Goal: Use online tool/utility: Utilize a website feature to perform a specific function

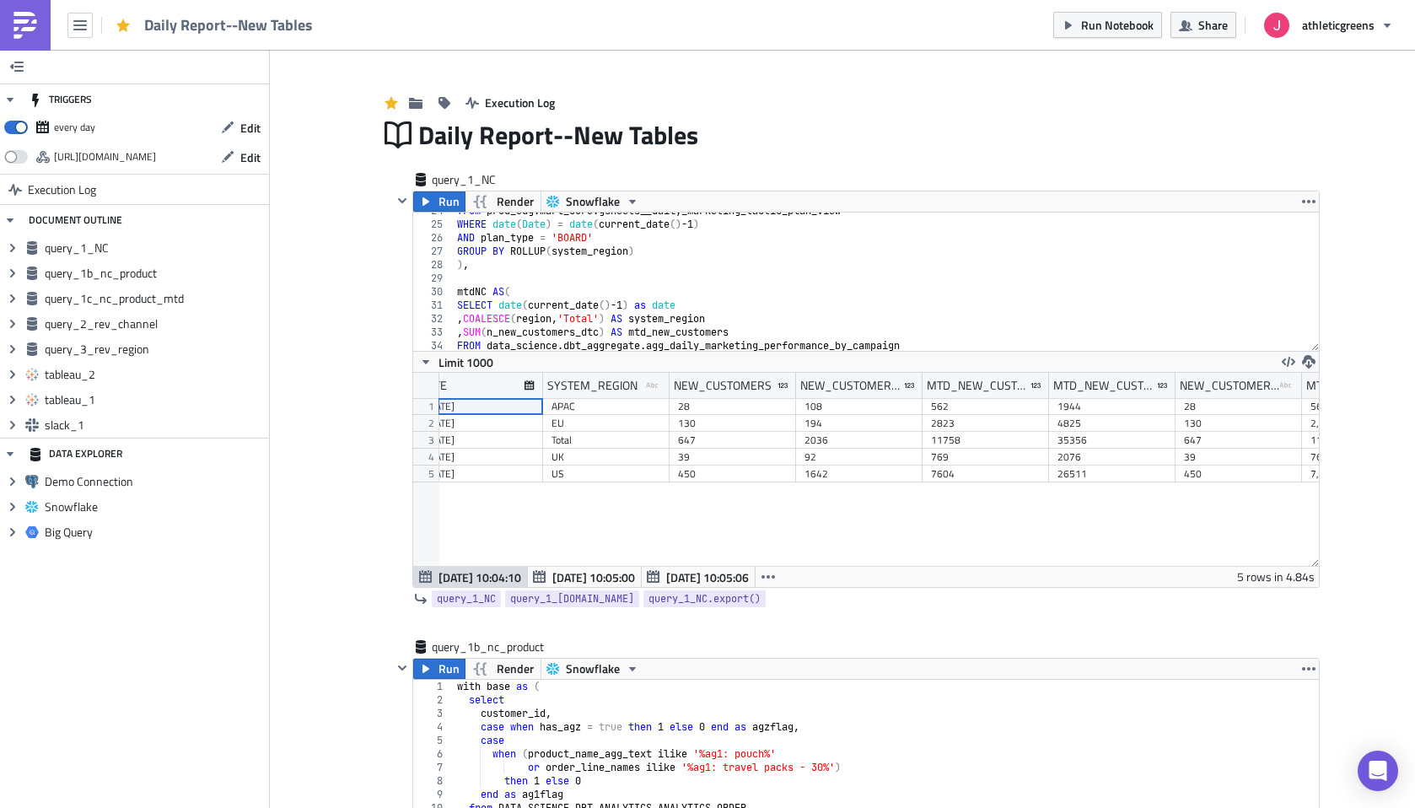
scroll to position [19, 0]
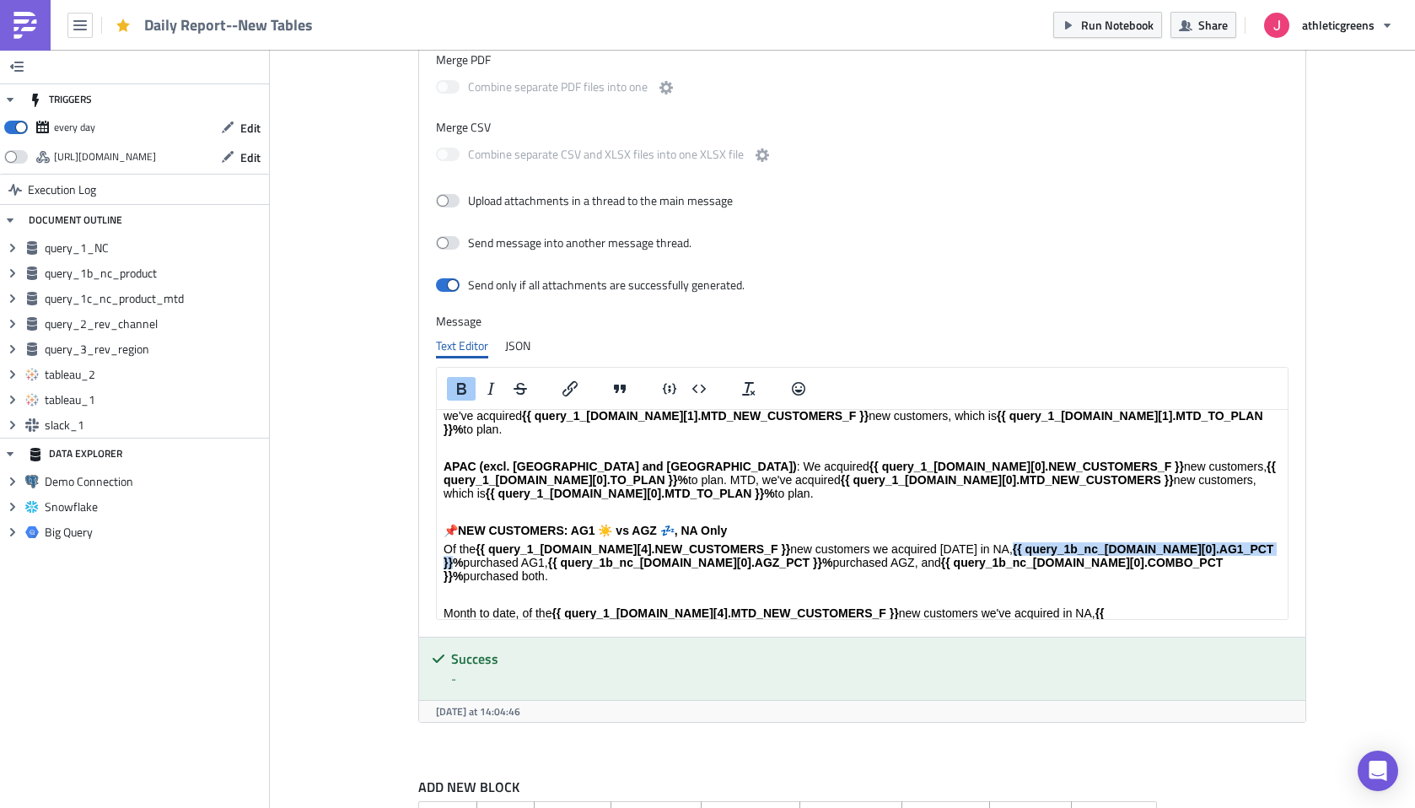
drag, startPoint x: 985, startPoint y: 486, endPoint x: 1246, endPoint y: 491, distance: 261.4
click at [1246, 542] on p "Of the {{ query_1_[DOMAIN_NAME][4].NEW_CUSTOMERS_F }} new customers we acquired…" at bounding box center [861, 562] width 837 height 40
copy strong "{{ query_1b_nc_[DOMAIN_NAME][0].AG1_PCT }}%"
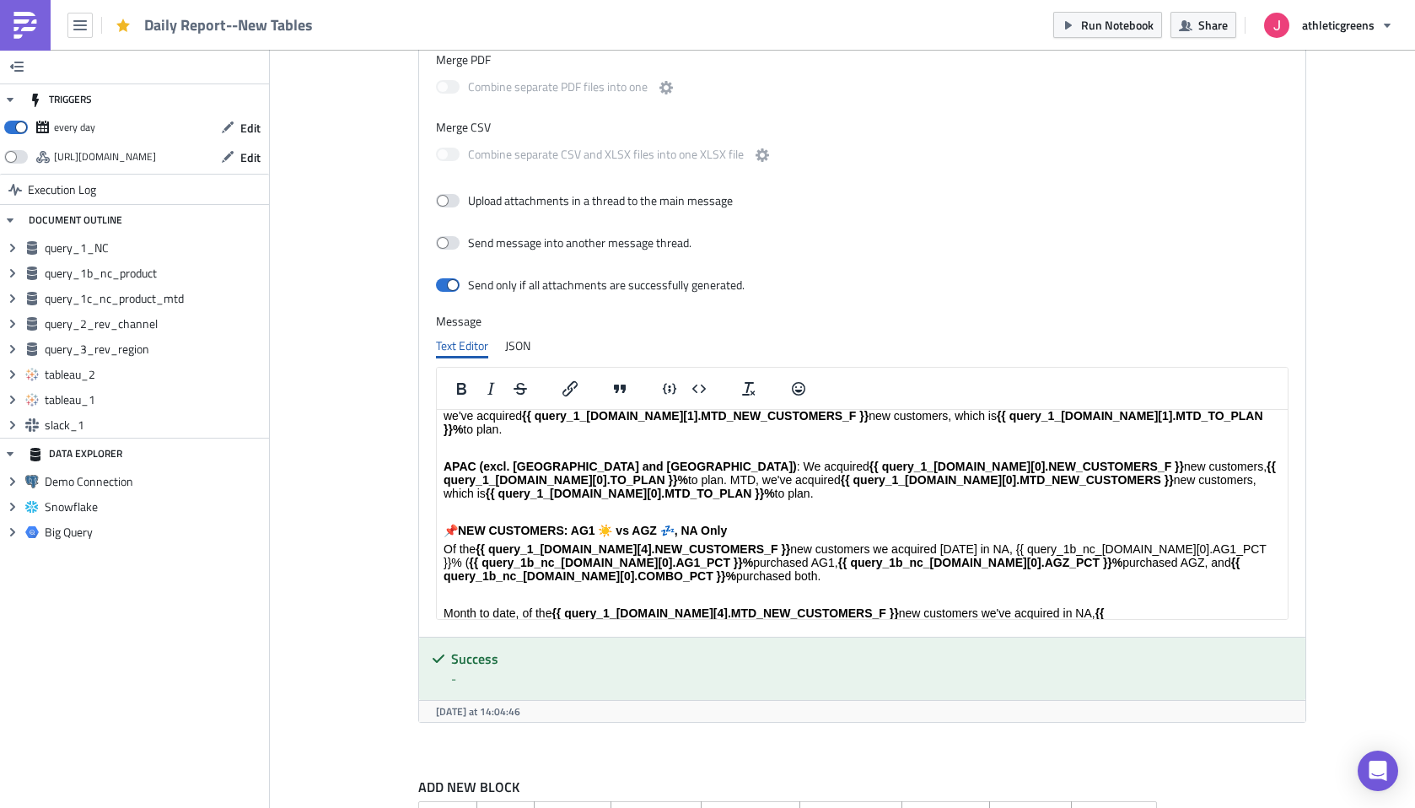
click at [685, 556] on strong "{{ query_1b_nc_[DOMAIN_NAME][0].AG1_PCT }}%" at bounding box center [611, 562] width 284 height 13
click at [1203, 542] on p "Of the {{ query_1_[DOMAIN_NAME][4].NEW_CUSTOMERS_F }} new customers we acquired…" at bounding box center [861, 562] width 837 height 40
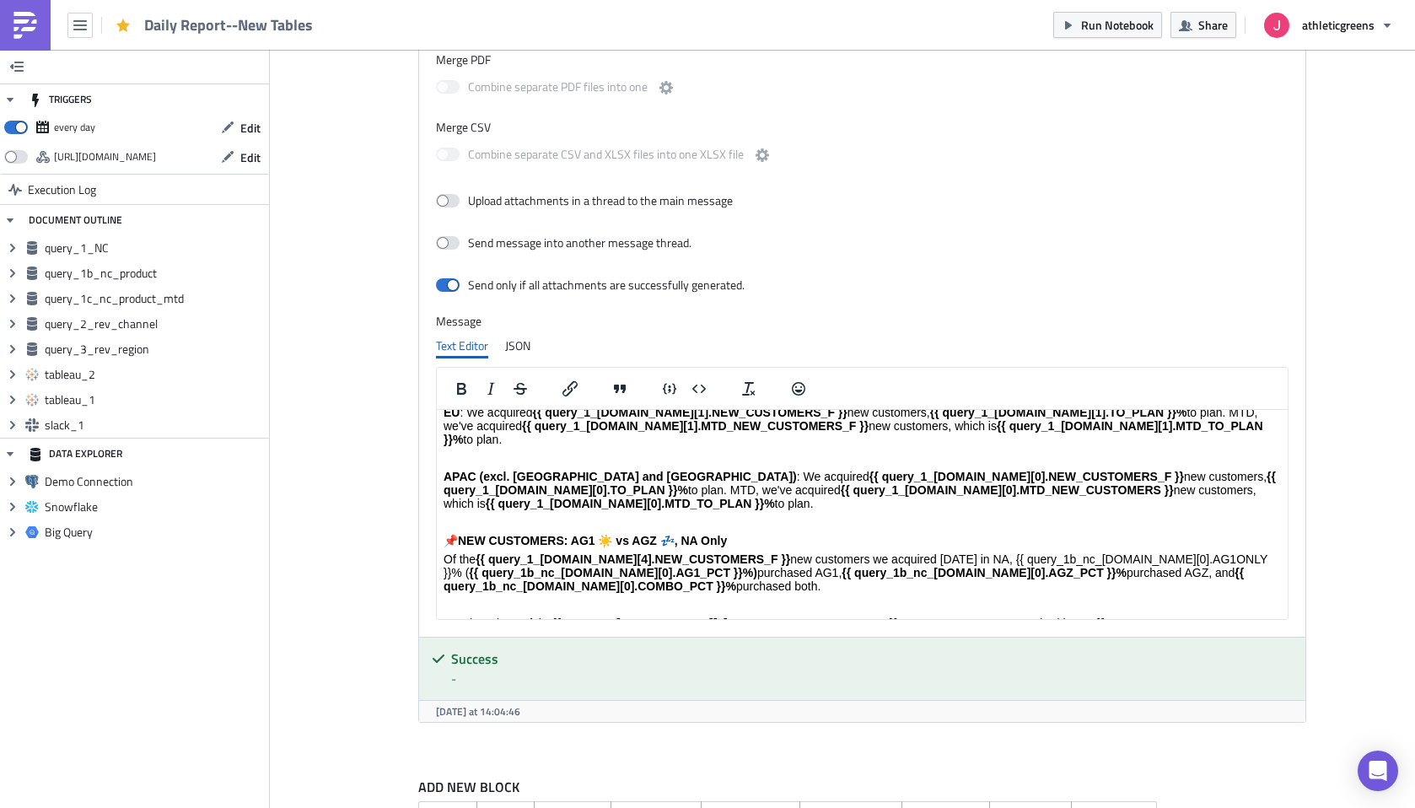
drag, startPoint x: 692, startPoint y: 499, endPoint x: 1231, endPoint y: 498, distance: 538.7
click at [1231, 552] on p "Of the {{ query_1_[DOMAIN_NAME][4].NEW_CUSTOMERS_F }} new customers we acquired…" at bounding box center [861, 572] width 837 height 40
click at [1223, 552] on p "Of the {{ query_1_[DOMAIN_NAME][4].NEW_CUSTOMERS_F }} new customers we acquired…" at bounding box center [861, 572] width 837 height 40
drag, startPoint x: 1217, startPoint y: 497, endPoint x: 984, endPoint y: 493, distance: 233.5
click at [984, 552] on p "Of the {{ query_1_[DOMAIN_NAME][4].NEW_CUSTOMERS_F }} new customers we acquired…" at bounding box center [861, 572] width 837 height 40
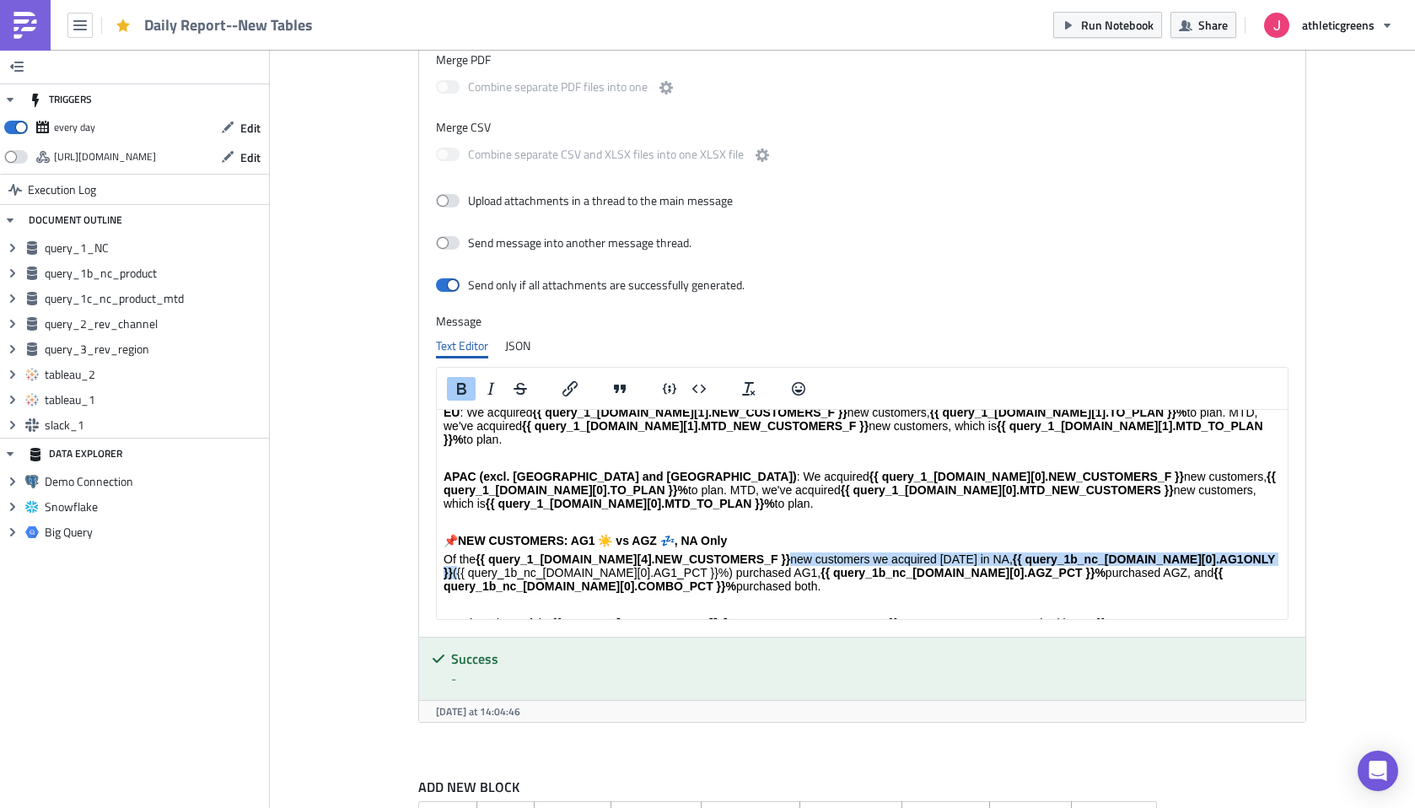
copy p "{{ query_1b_nc_[DOMAIN_NAME][0].AG1ONLY }}"
drag, startPoint x: 803, startPoint y: 524, endPoint x: 771, endPoint y: 513, distance: 33.6
click at [771, 552] on p "Of the {{ query_1_[DOMAIN_NAME][4].NEW_CUSTOMERS_F }} new customers we acquired…" at bounding box center [861, 572] width 837 height 40
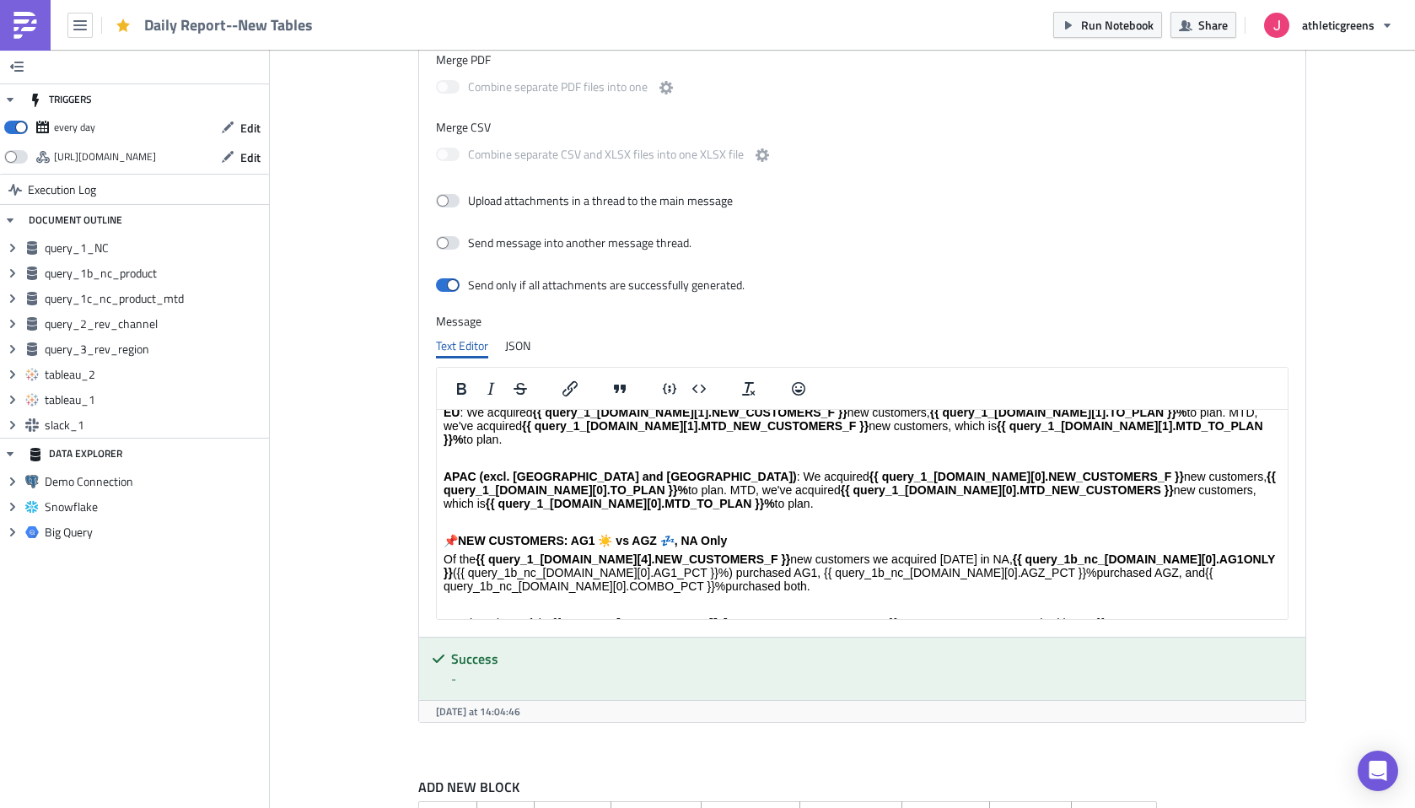
click at [769, 552] on p "Of the {{ query_1_[DOMAIN_NAME][4].NEW_CUSTOMERS_F }} new customers we acquired…" at bounding box center [861, 572] width 837 height 40
click at [1020, 552] on p "Of the {{ query_1_[DOMAIN_NAME][4].NEW_CUSTOMERS_F }} new customers we acquired…" at bounding box center [861, 572] width 837 height 40
click at [772, 552] on p "Of the {{ query_1_[DOMAIN_NAME][4].NEW_CUSTOMERS_F }} new customers we acquired…" at bounding box center [861, 572] width 837 height 40
drag, startPoint x: 768, startPoint y: 507, endPoint x: 1007, endPoint y: 510, distance: 239.4
click at [1007, 552] on p "Of the {{ query_1_[DOMAIN_NAME][4].NEW_CUSTOMERS_F }} new customers we acquired…" at bounding box center [861, 572] width 837 height 40
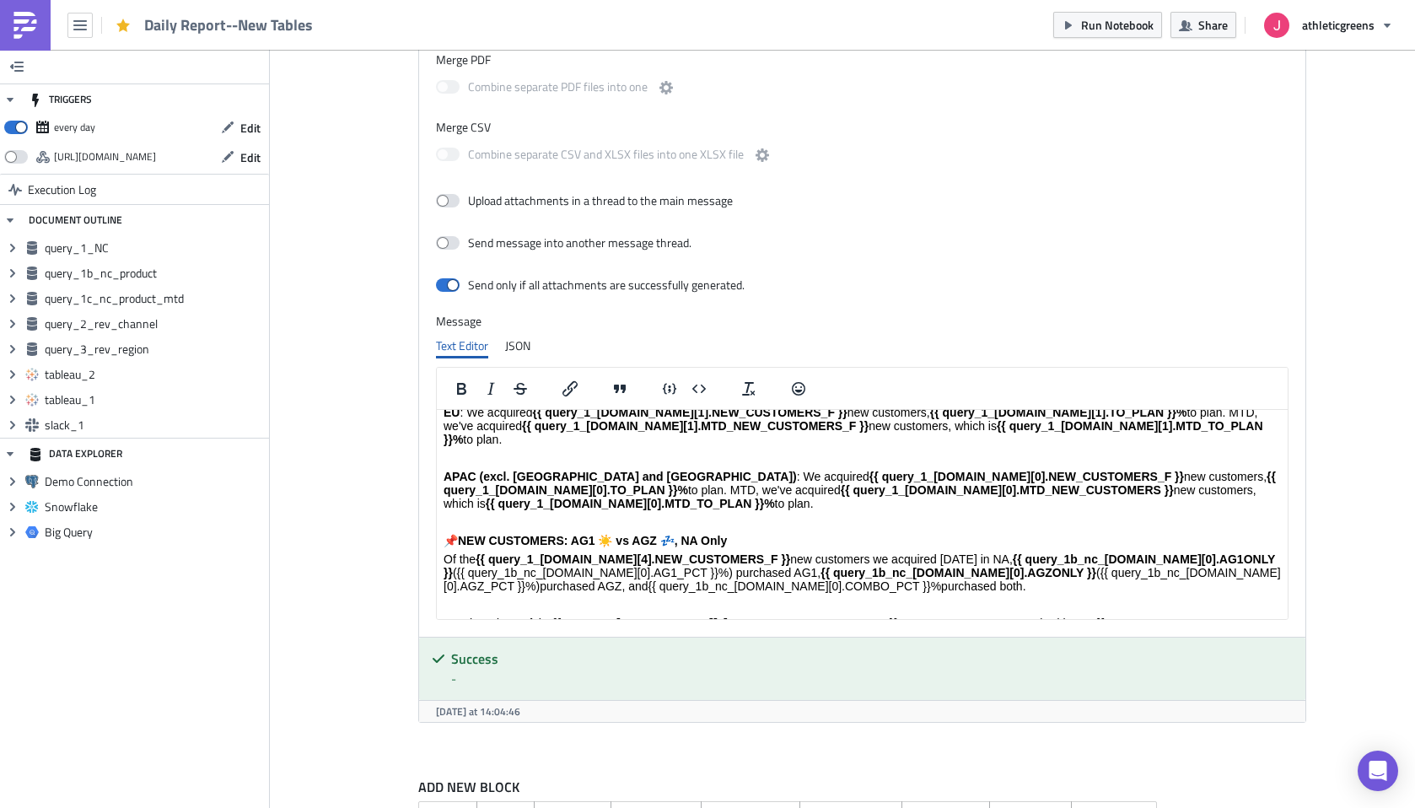
click at [555, 552] on p "Of the {{ query_1_[DOMAIN_NAME][4].NEW_CUSTOMERS_F }} new customers we acquired…" at bounding box center [861, 572] width 837 height 40
drag, startPoint x: 824, startPoint y: 524, endPoint x: 873, endPoint y: 550, distance: 56.2
click at [828, 552] on p "Of the {{ query_1_[DOMAIN_NAME][4].NEW_CUSTOMERS_F }} new customers we acquired…" at bounding box center [861, 572] width 837 height 40
click at [555, 552] on p "Of the {{ query_1_[DOMAIN_NAME][4].NEW_CUSTOMERS_F }} new customers we acquired…" at bounding box center [861, 572] width 837 height 40
click at [776, 552] on p "Of the {{ query_1_[DOMAIN_NAME][4].NEW_CUSTOMERS_F }} new customers we acquired…" at bounding box center [861, 579] width 837 height 54
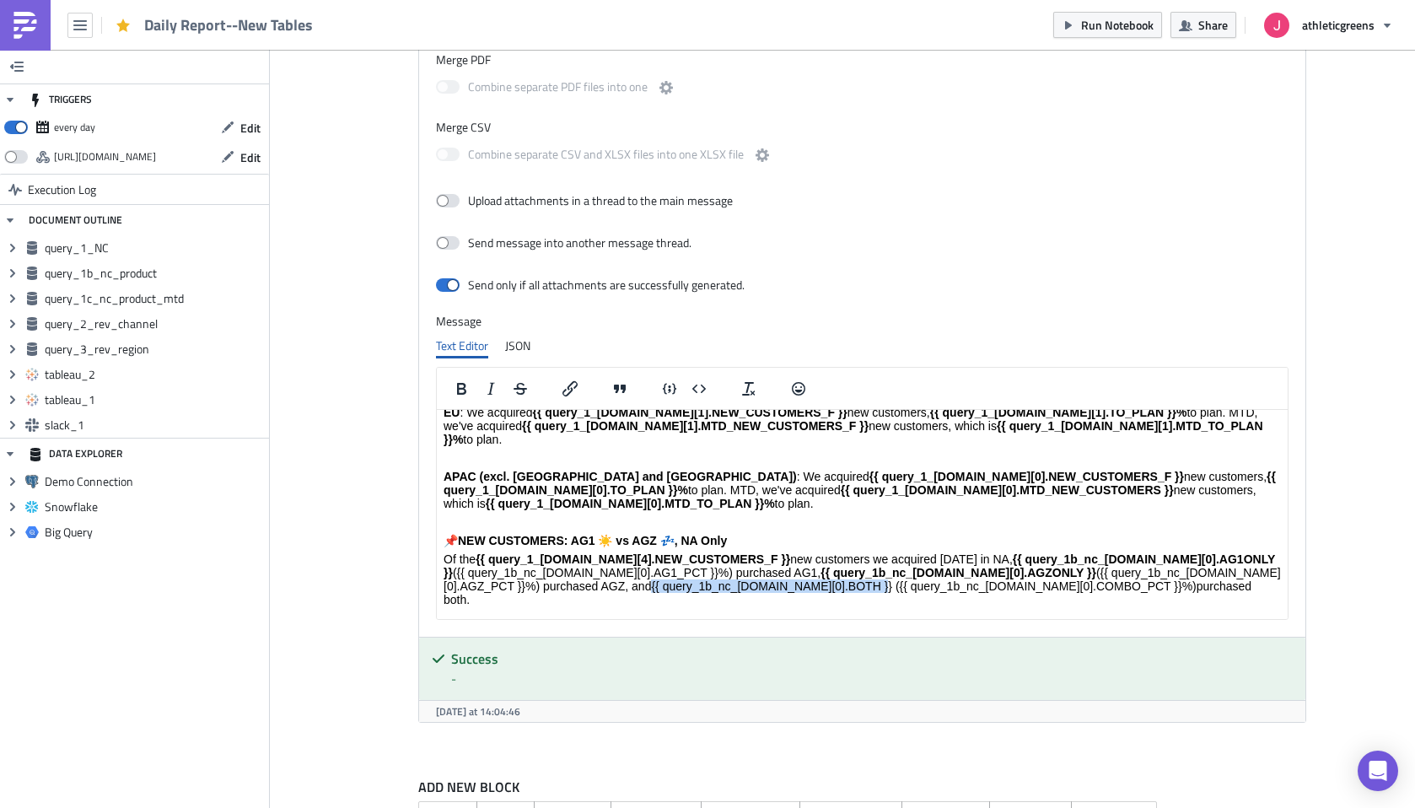
drag, startPoint x: 766, startPoint y: 520, endPoint x: 556, endPoint y: 518, distance: 210.8
click at [556, 552] on p "Of the {{ query_1_[DOMAIN_NAME][4].NEW_CUSTOMERS_F }} new customers we acquired…" at bounding box center [861, 579] width 837 height 54
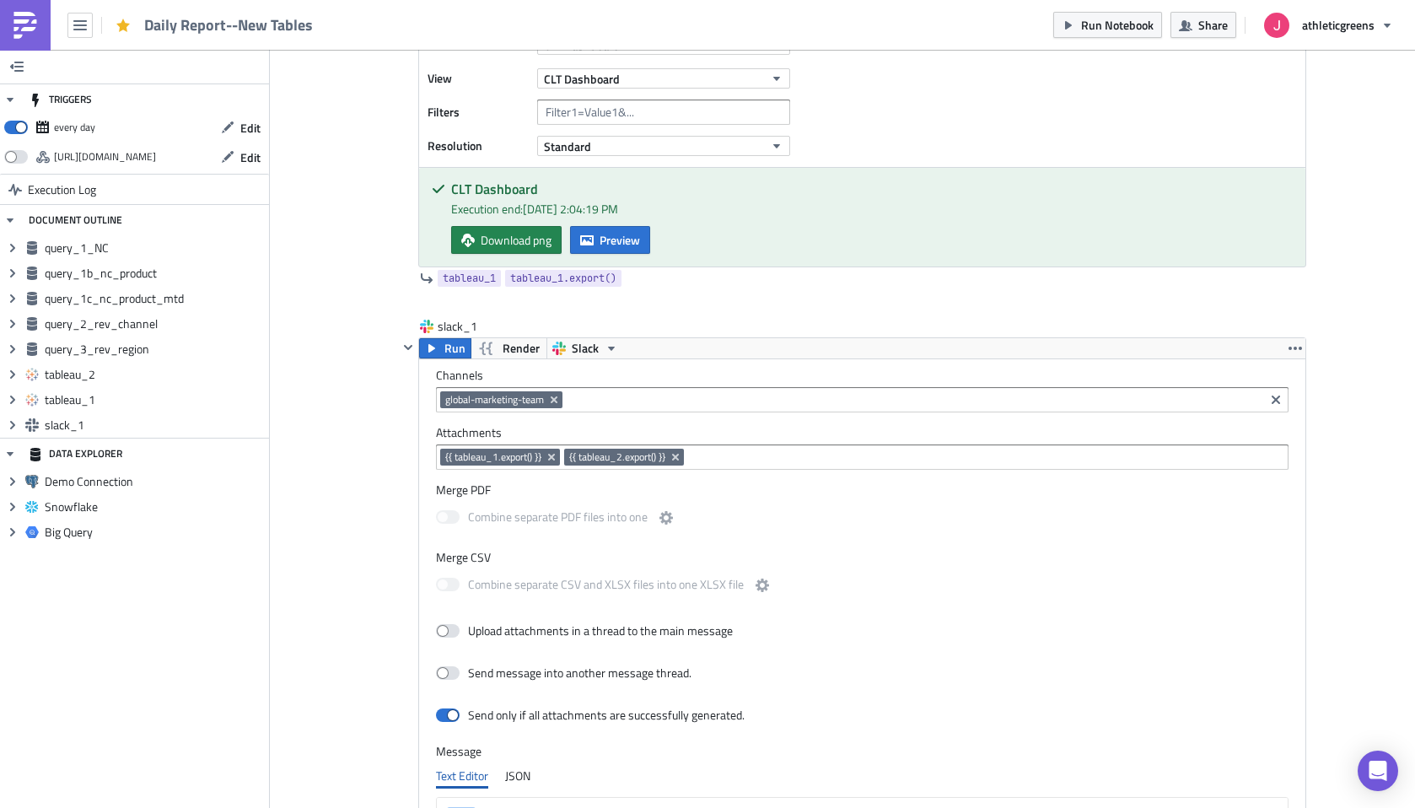
scroll to position [2956, 0]
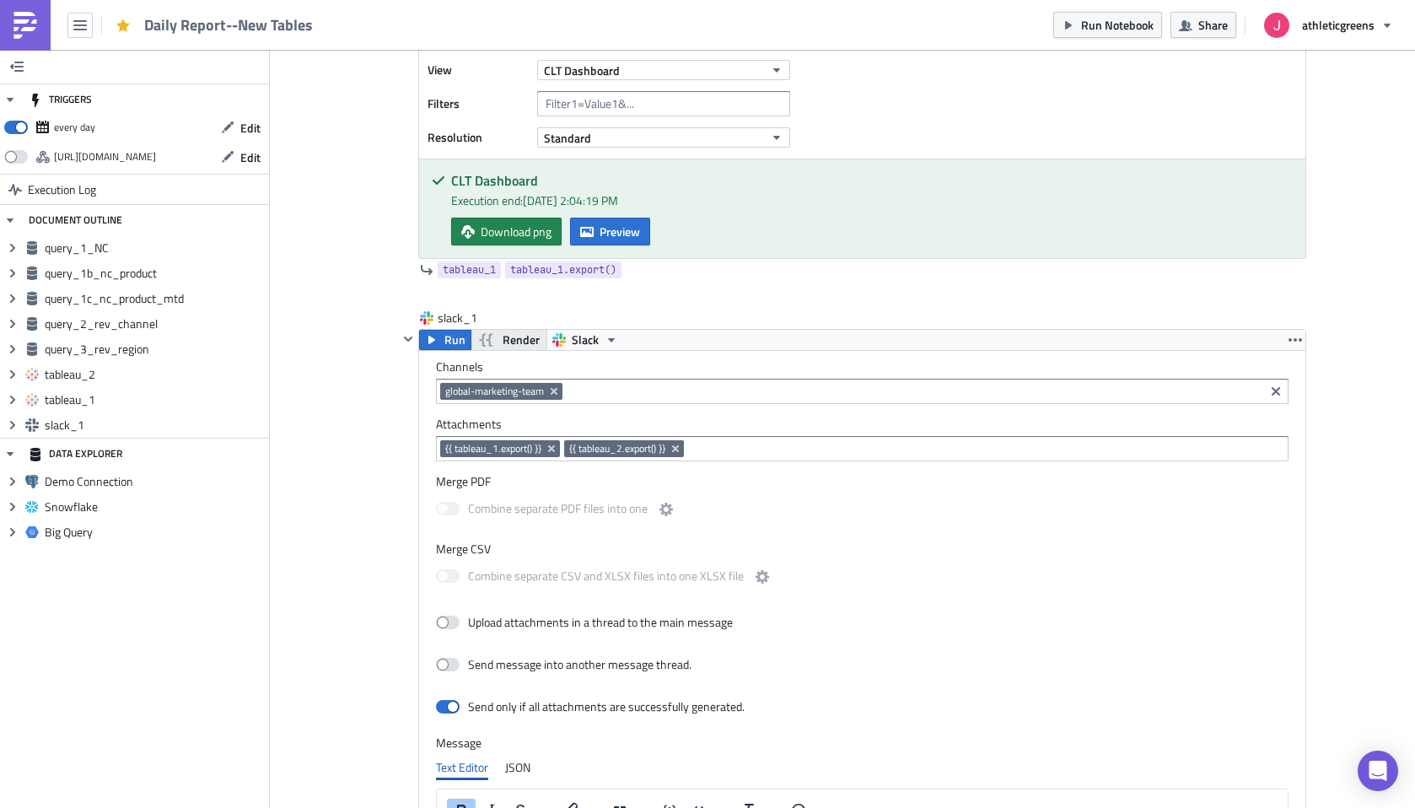
click at [528, 346] on span "Render" at bounding box center [520, 340] width 37 height 20
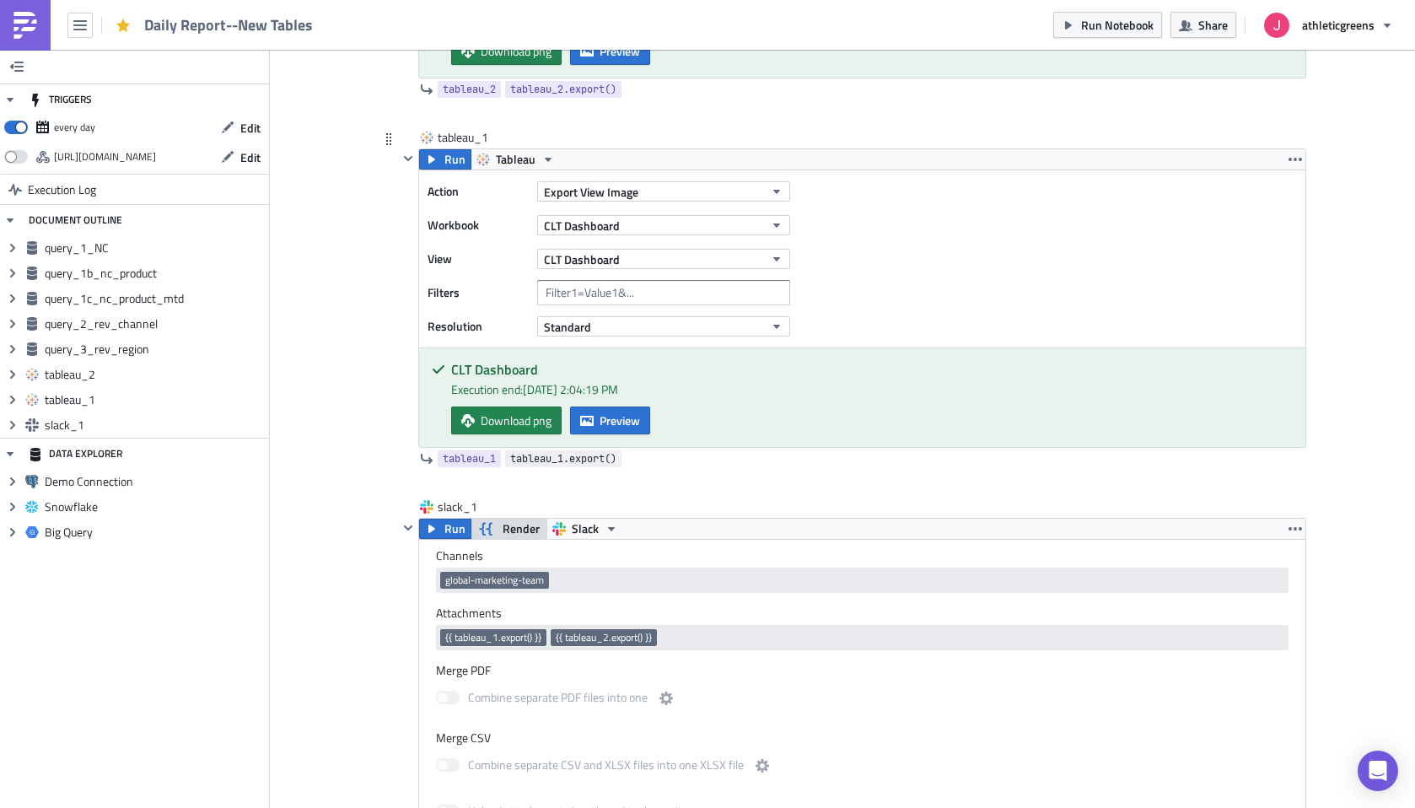
scroll to position [2776, 0]
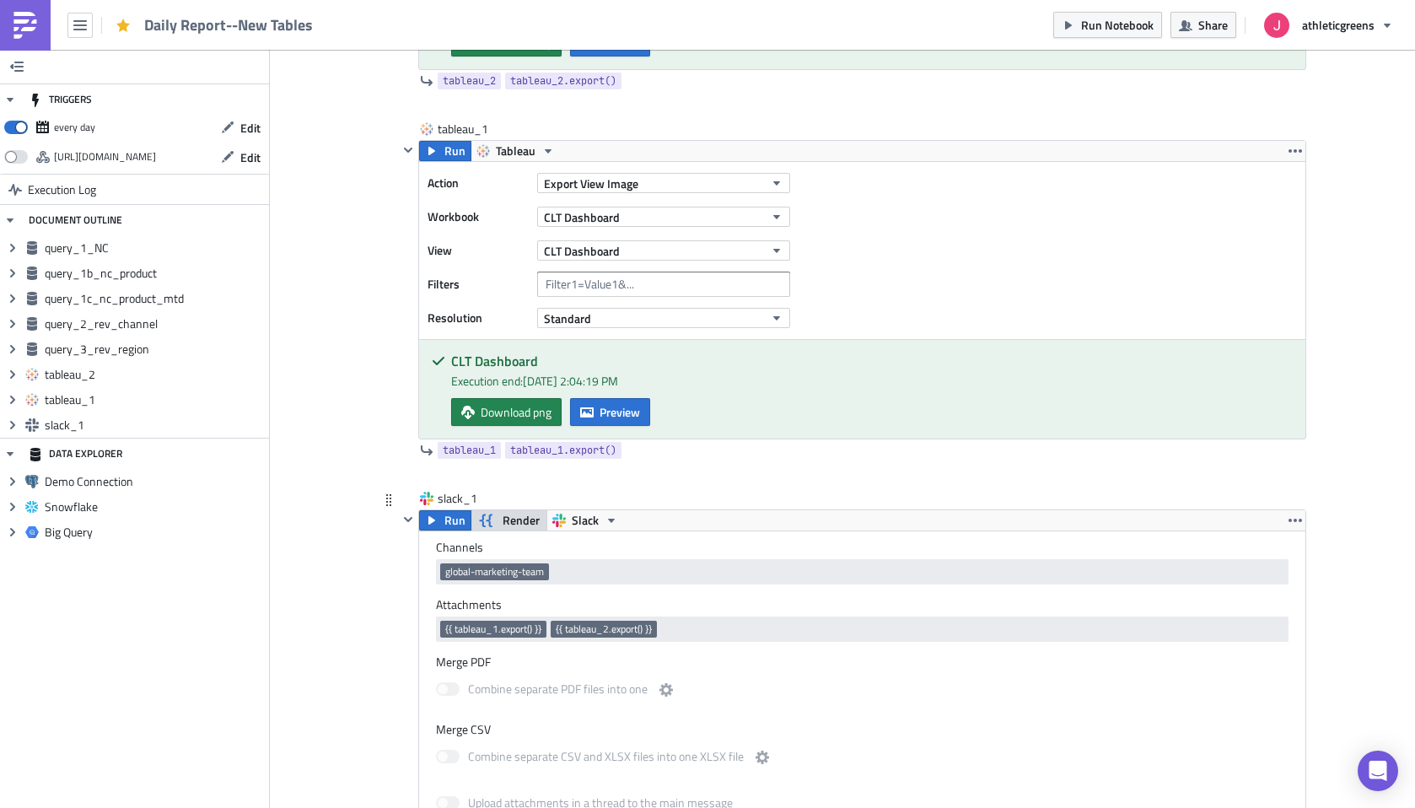
click at [505, 513] on span "Render" at bounding box center [520, 520] width 37 height 20
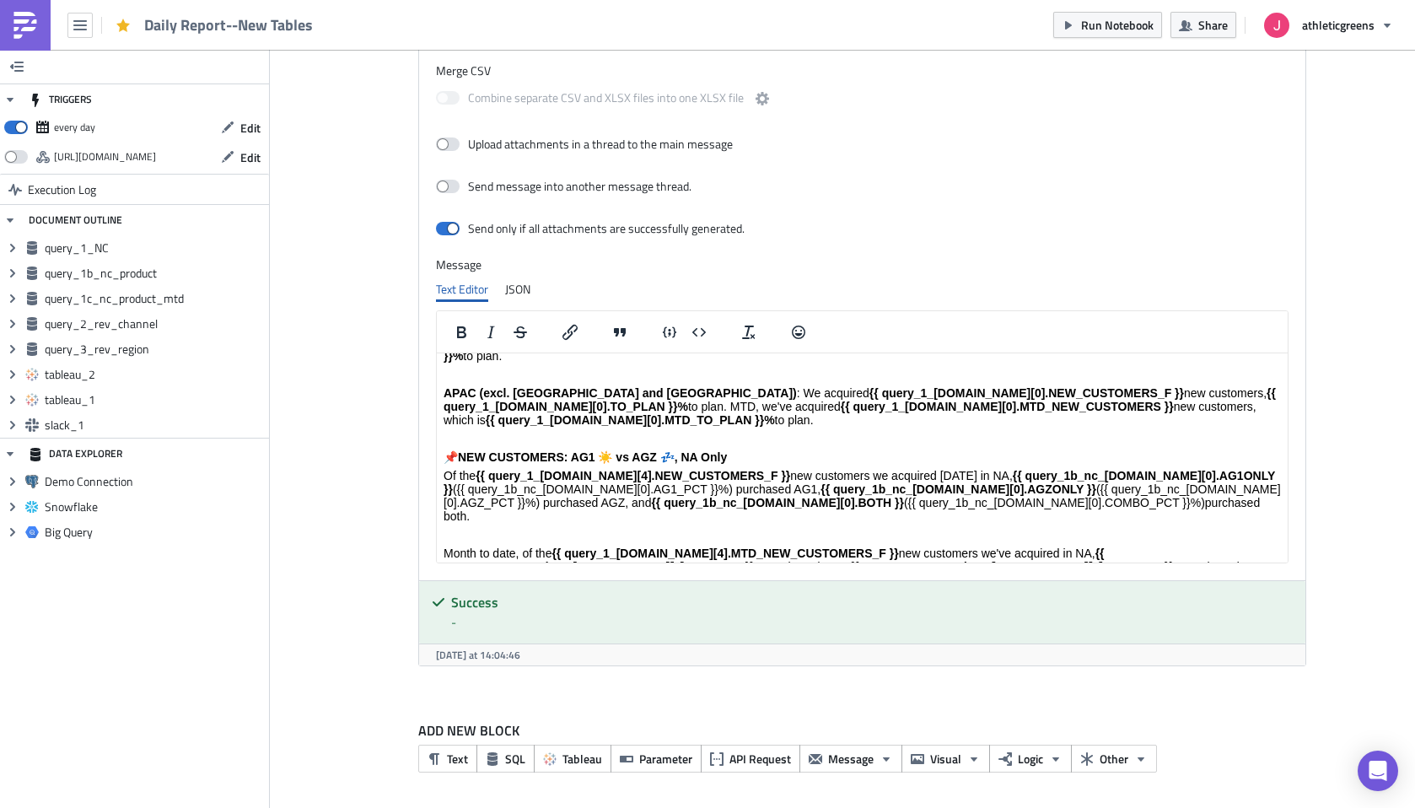
scroll to position [374, 0]
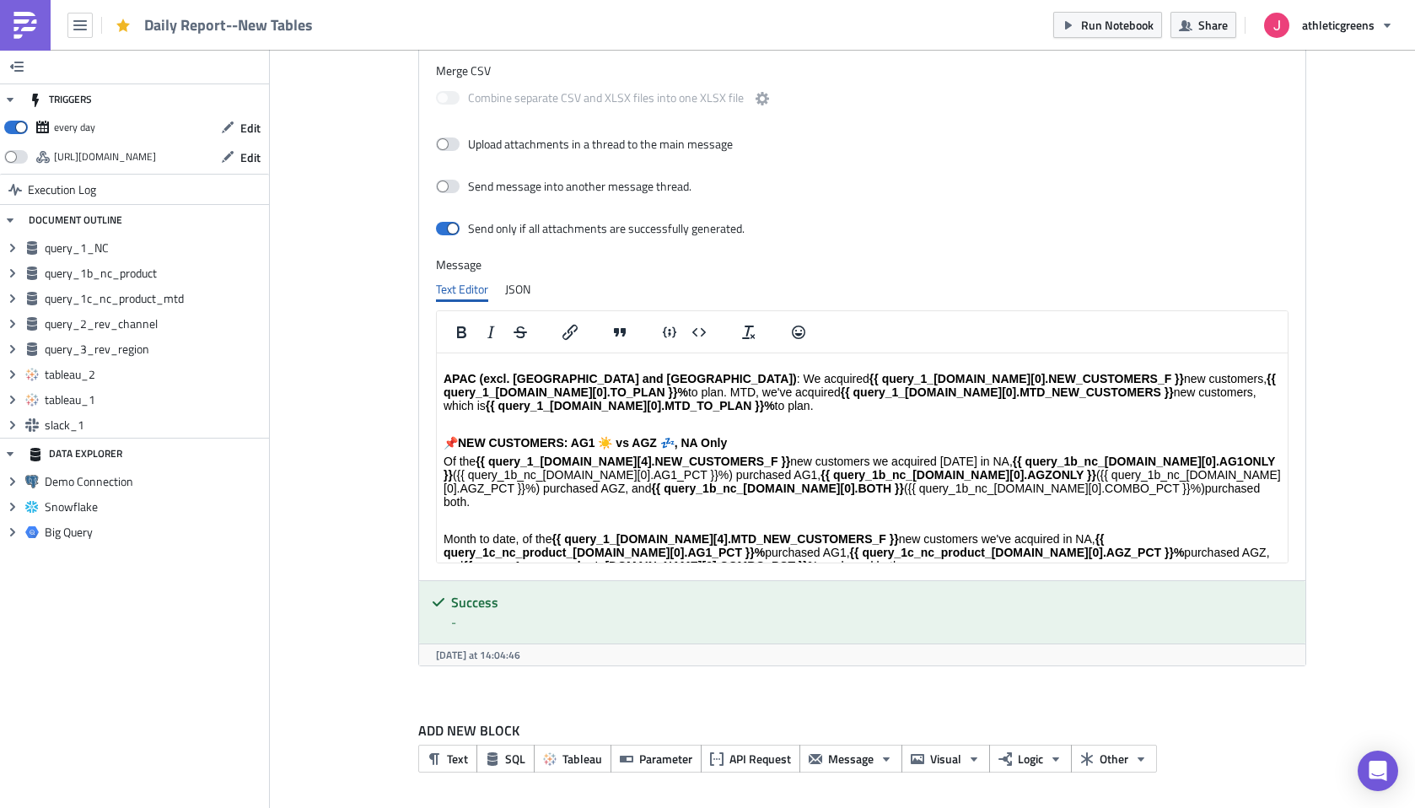
click at [820, 468] on strong "{{ query_1b_nc_[DOMAIN_NAME][0].AGZONLY }}" at bounding box center [958, 474] width 276 height 13
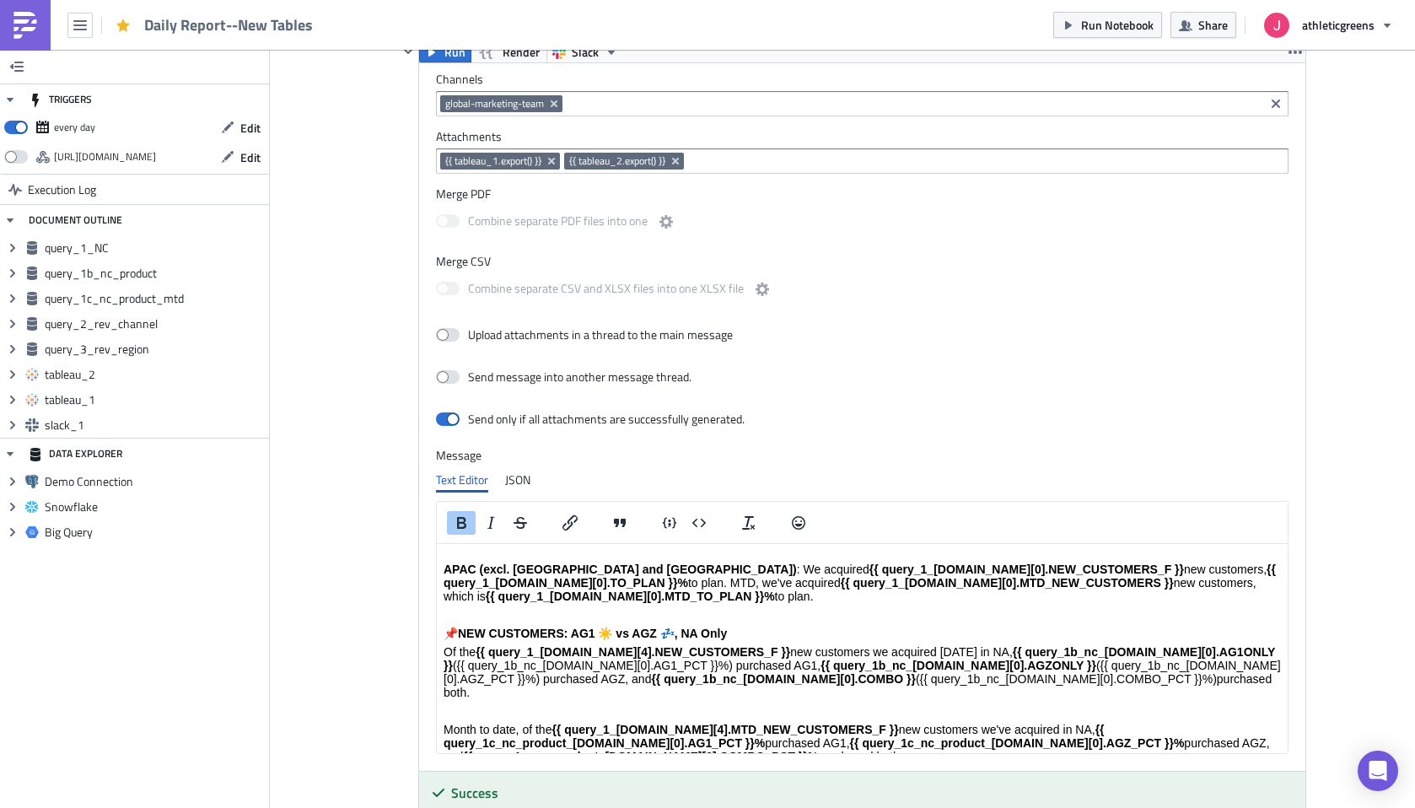
scroll to position [3245, 0]
click at [560, 104] on icon "Remove Tag" at bounding box center [553, 102] width 13 height 13
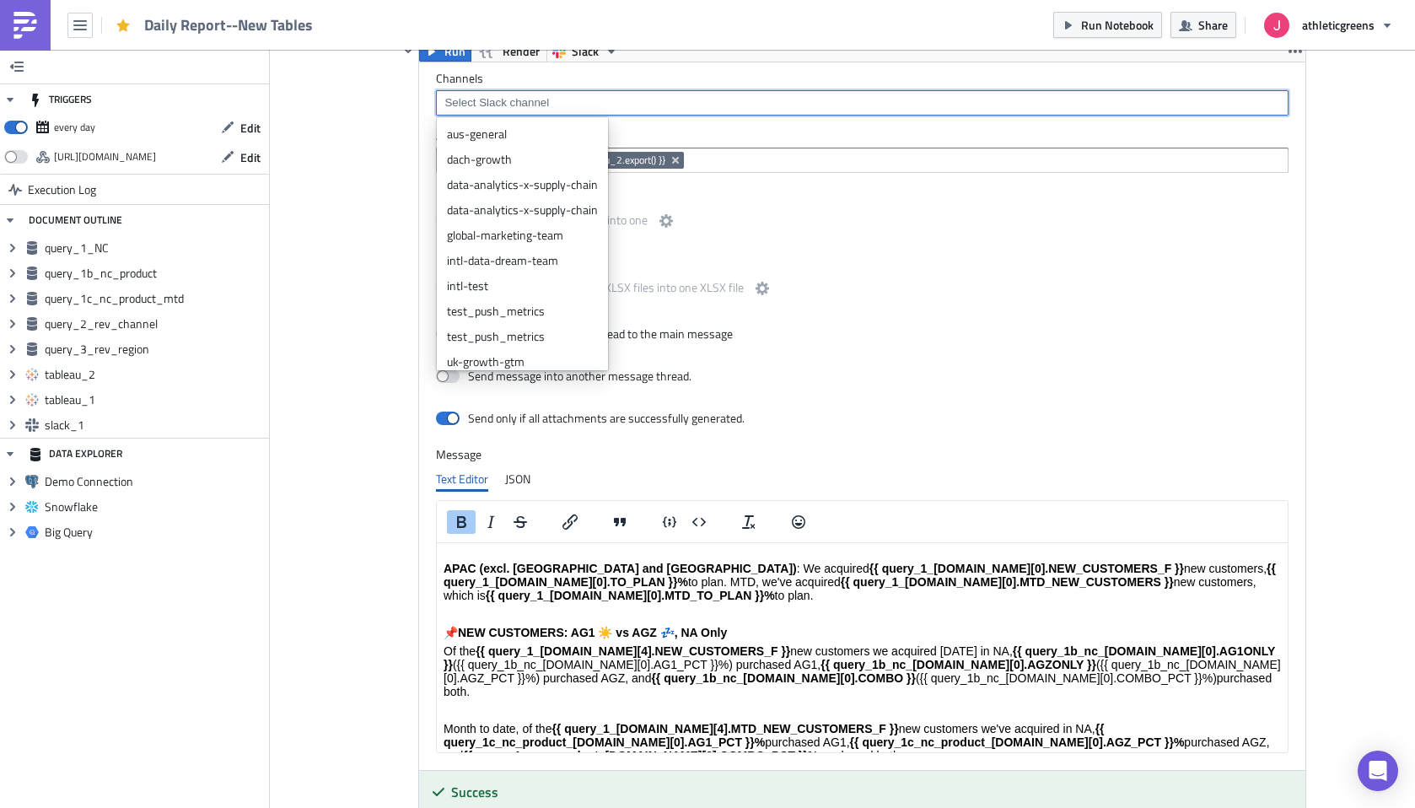
click at [547, 103] on input at bounding box center [861, 102] width 842 height 17
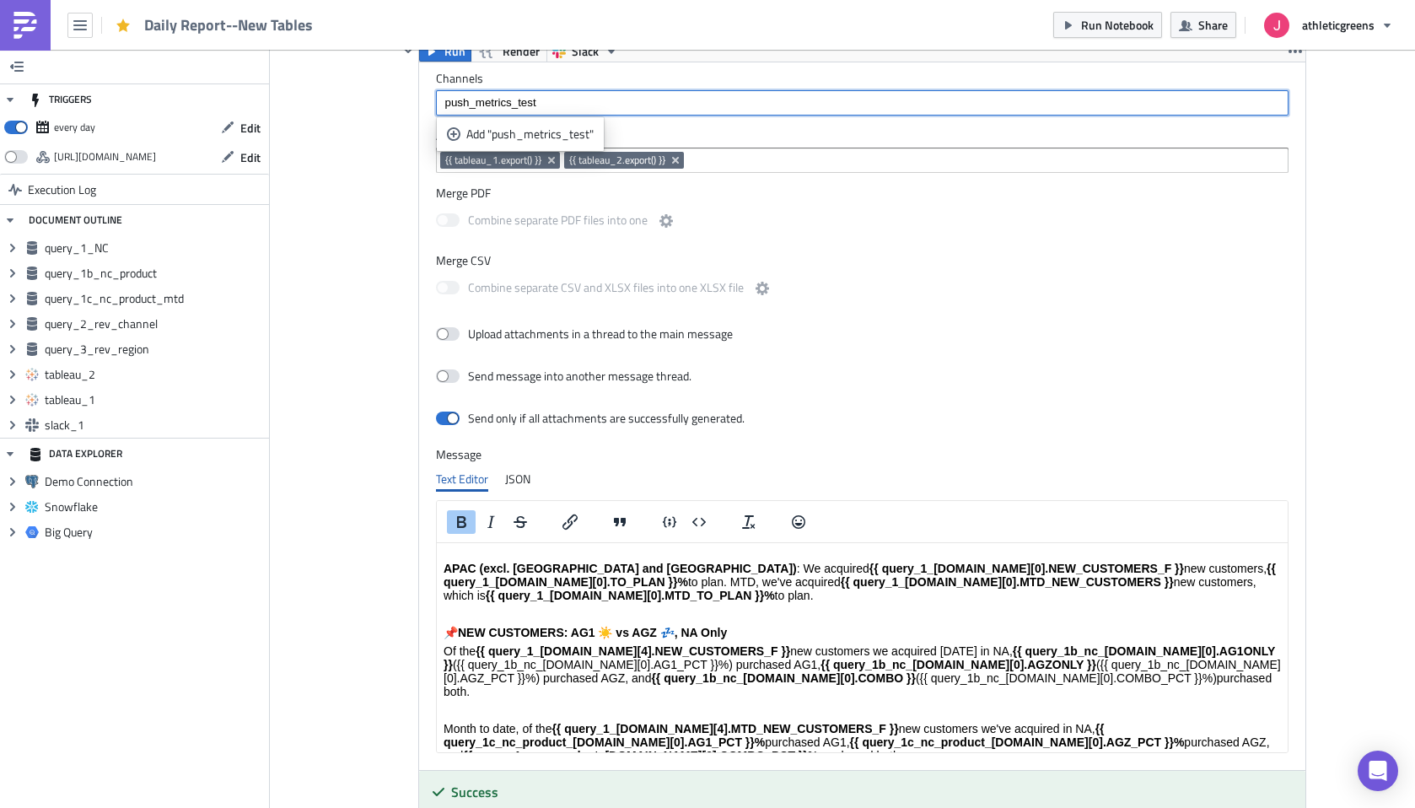
type input "push_metrics_test"
click at [1136, 307] on div "Combine separate CSV and XLSX files into one XLSX file" at bounding box center [862, 289] width 852 height 35
click at [552, 104] on input "push_metrics_test" at bounding box center [861, 102] width 842 height 17
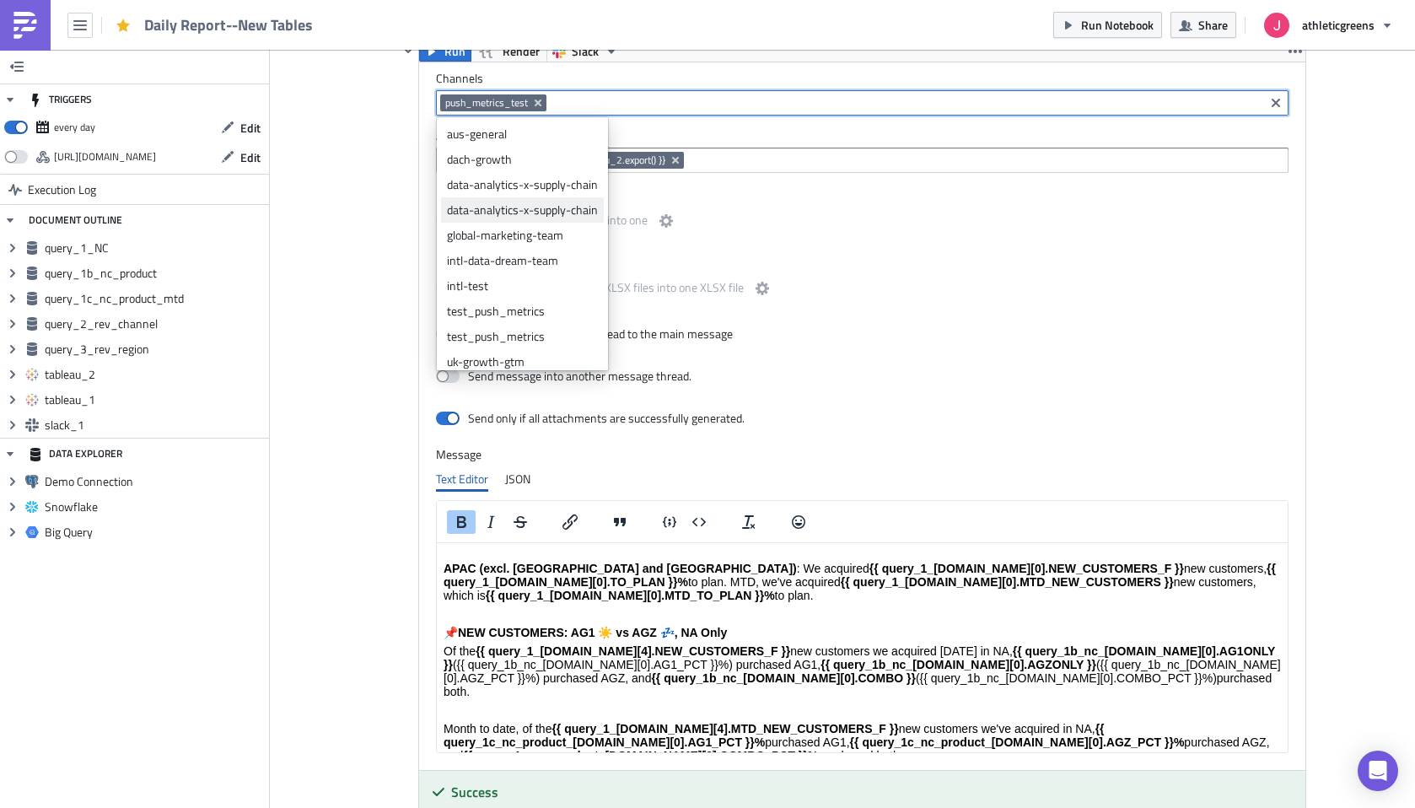
scroll to position [8, 0]
click at [566, 299] on div "test_push_metrics" at bounding box center [522, 302] width 151 height 17
click at [540, 106] on icon "Remove Tag" at bounding box center [537, 102] width 7 height 7
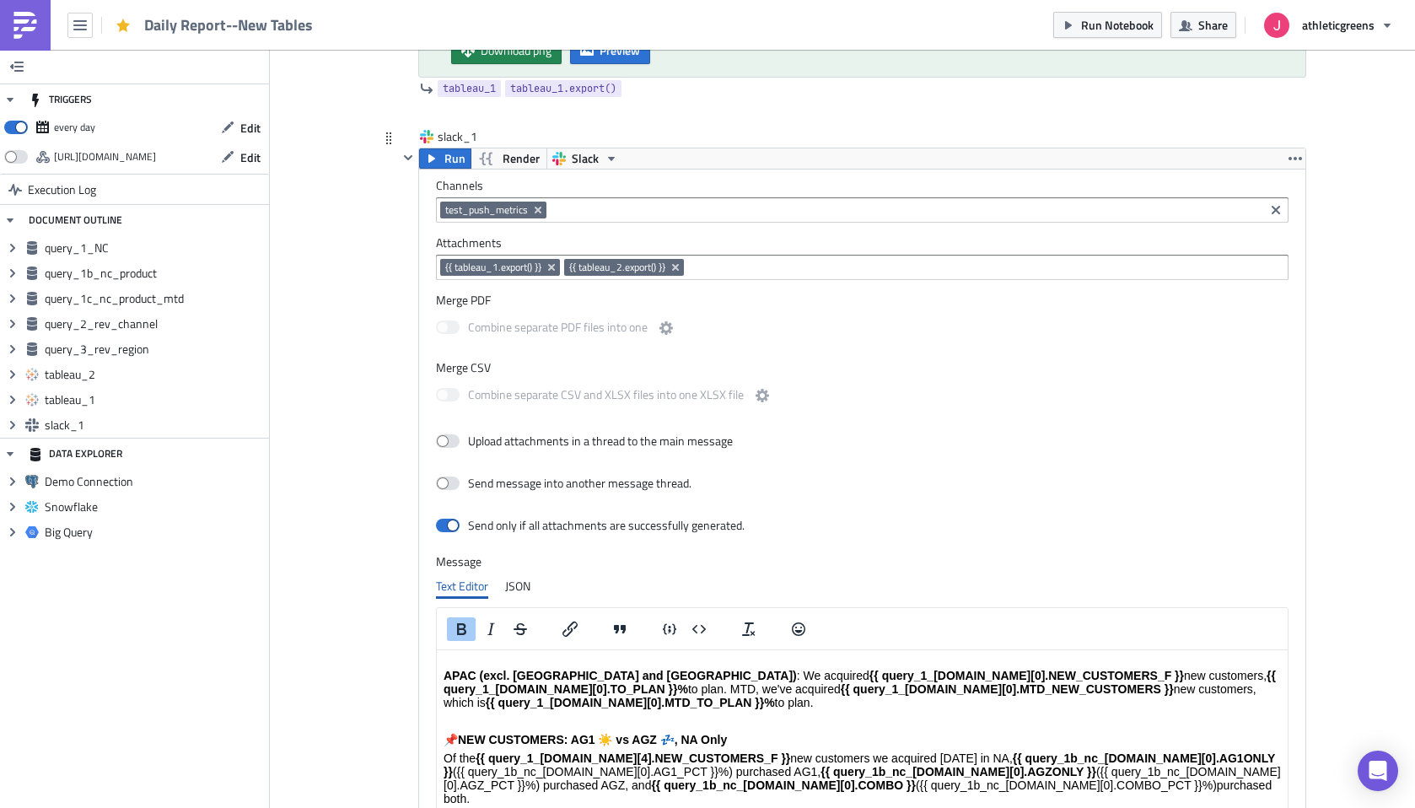
scroll to position [3132, 0]
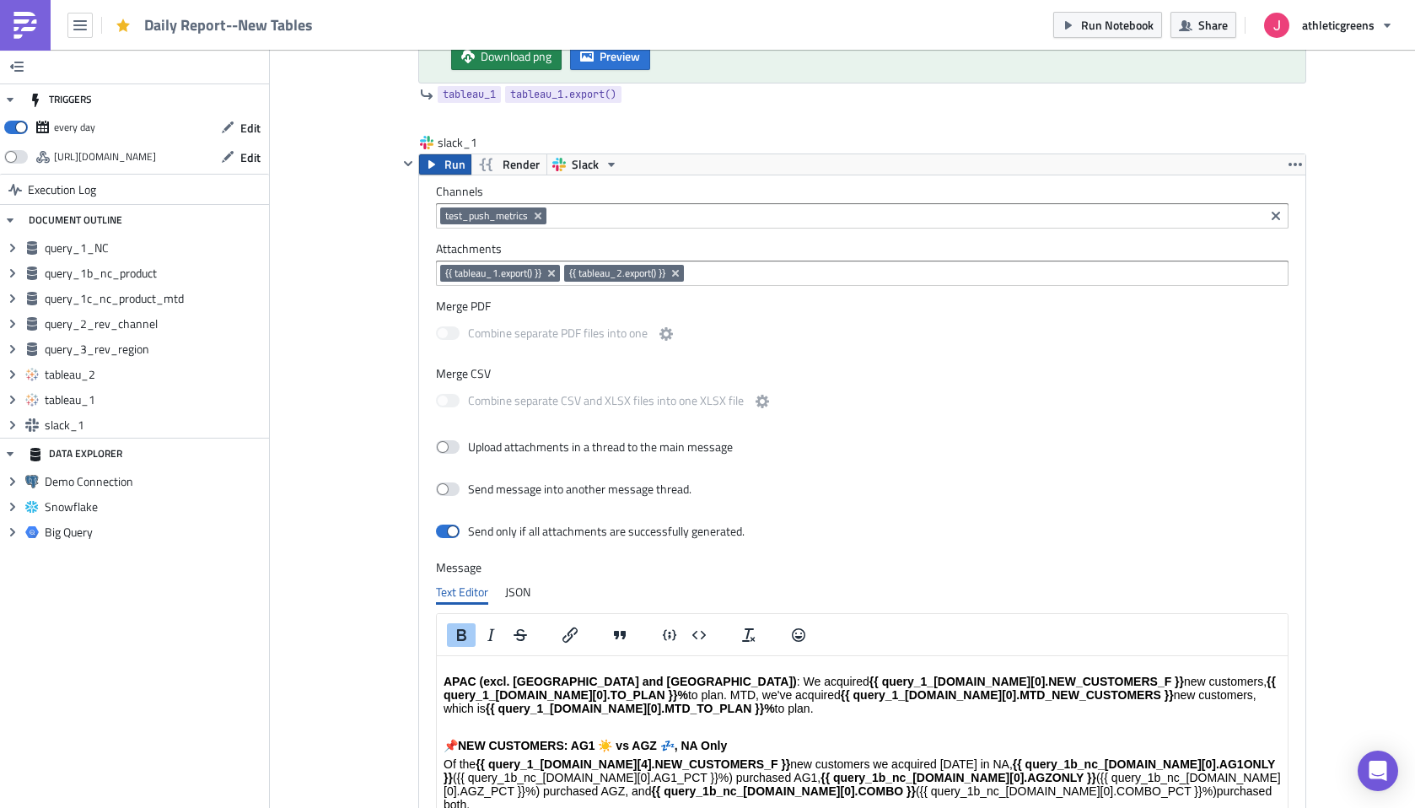
click at [446, 169] on span "Run" at bounding box center [454, 164] width 21 height 20
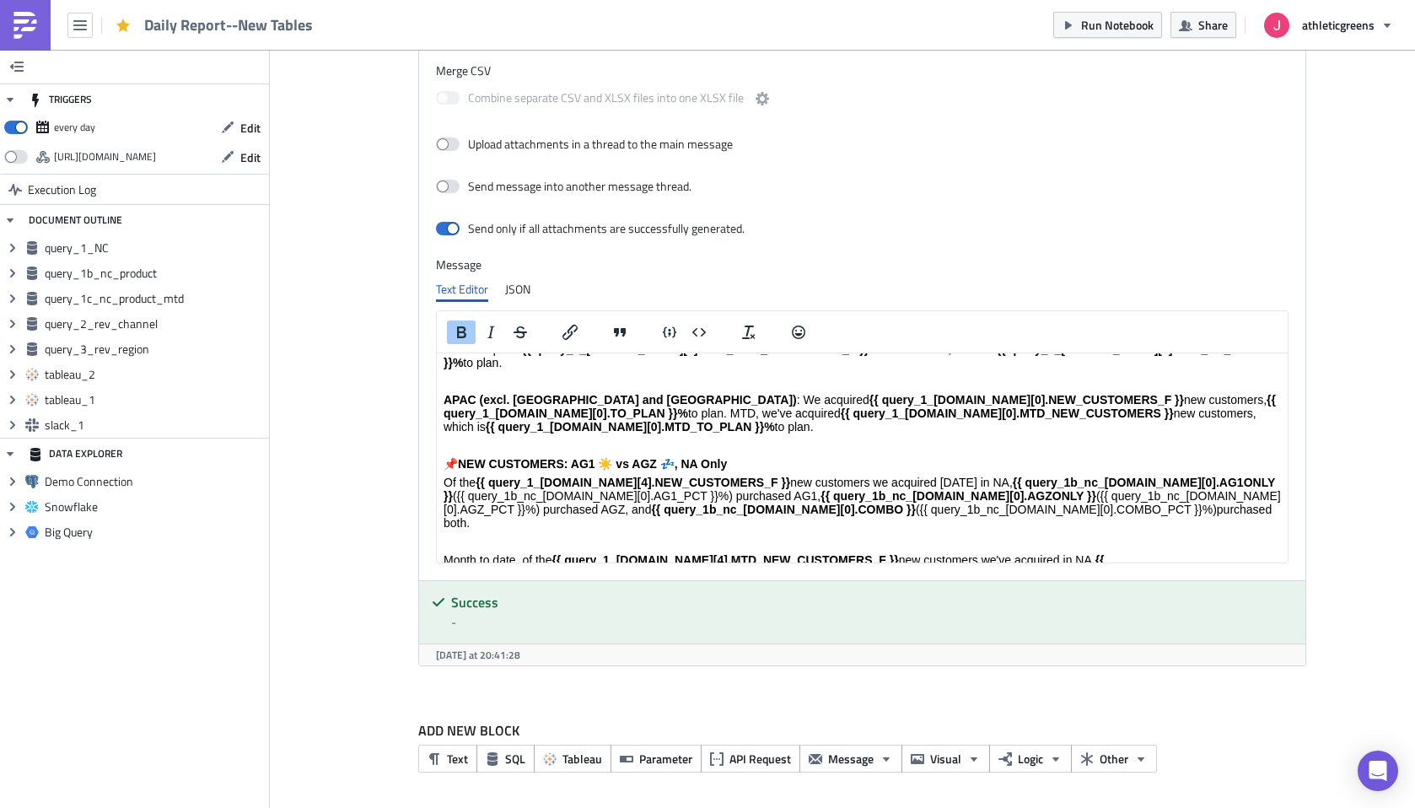
scroll to position [367, 0]
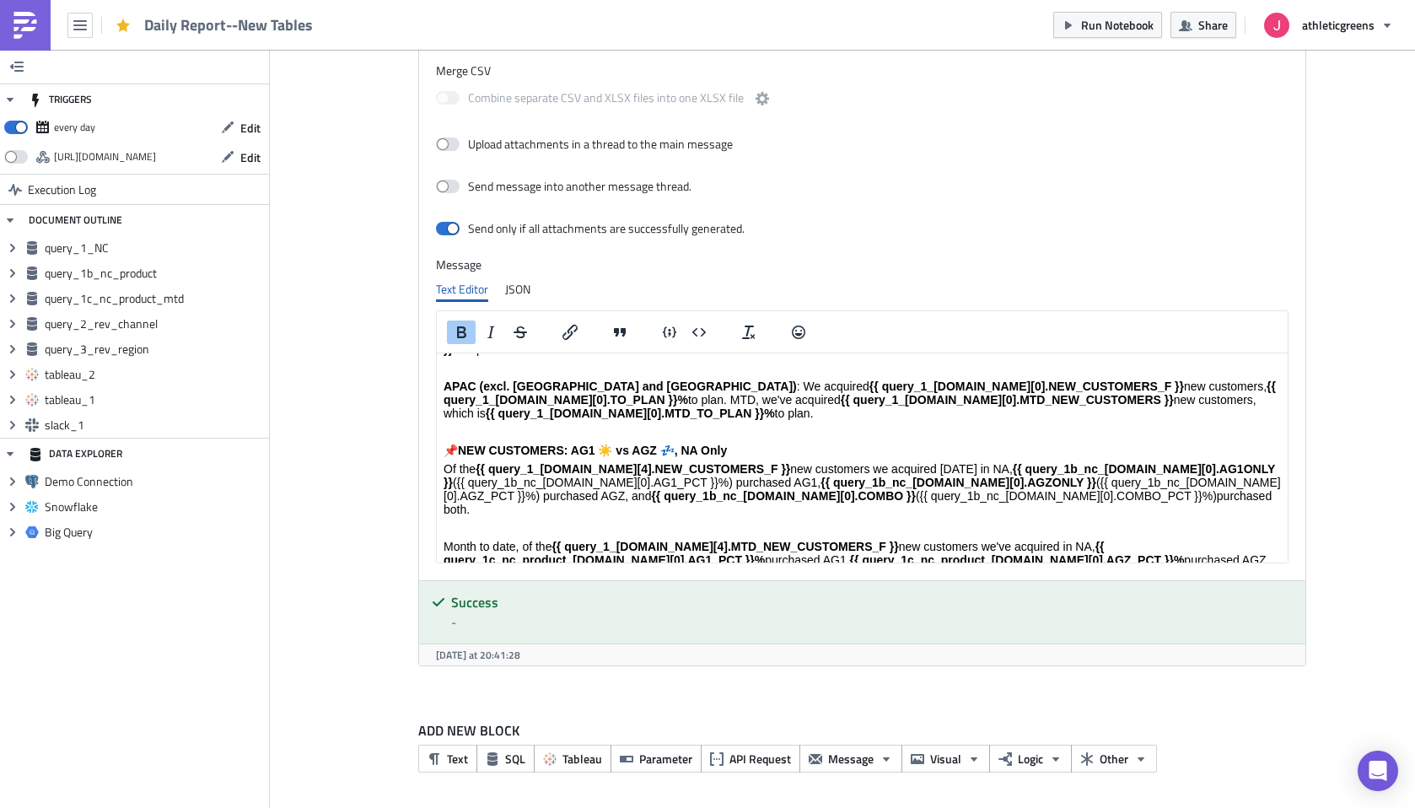
click at [715, 540] on strong "{{ query_1c_nc_product_[DOMAIN_NAME][0].AG1_PCT }}%" at bounding box center [773, 553] width 661 height 27
click at [1051, 540] on strong "{{ query_1c_nc_product_[DOMAIN_NAME][0].AG1_PCT }}%)" at bounding box center [773, 553] width 661 height 27
click at [809, 540] on p "Month to date, of the {{ query_1_[DOMAIN_NAME][4].MTD_NEW_CUSTOMERS_F }} new cu…" at bounding box center [861, 560] width 837 height 40
click at [1102, 553] on strong "{{ query_1c_nc_product_[DOMAIN_NAME][0].AGZ_PCT }}%" at bounding box center [1028, 559] width 335 height 13
click at [1220, 540] on p "Month to date, of the {{ query_1_[DOMAIN_NAME][4].MTD_NEW_CUSTOMERS_F }} new cu…" at bounding box center [861, 560] width 837 height 40
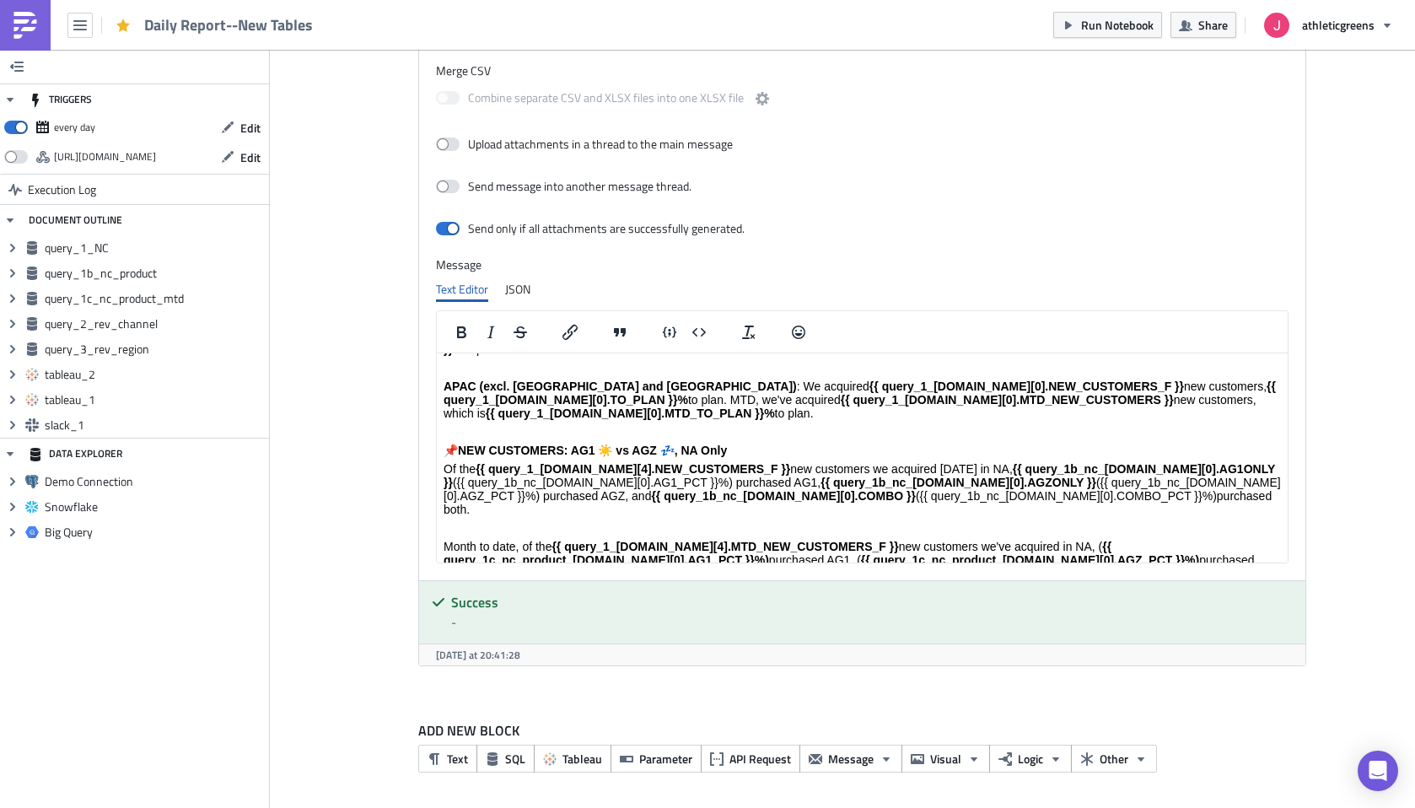
click at [738, 540] on p "Month to date, of the {{ query_1_[DOMAIN_NAME][4].MTD_NEW_CUSTOMERS_F }} new cu…" at bounding box center [861, 560] width 837 height 40
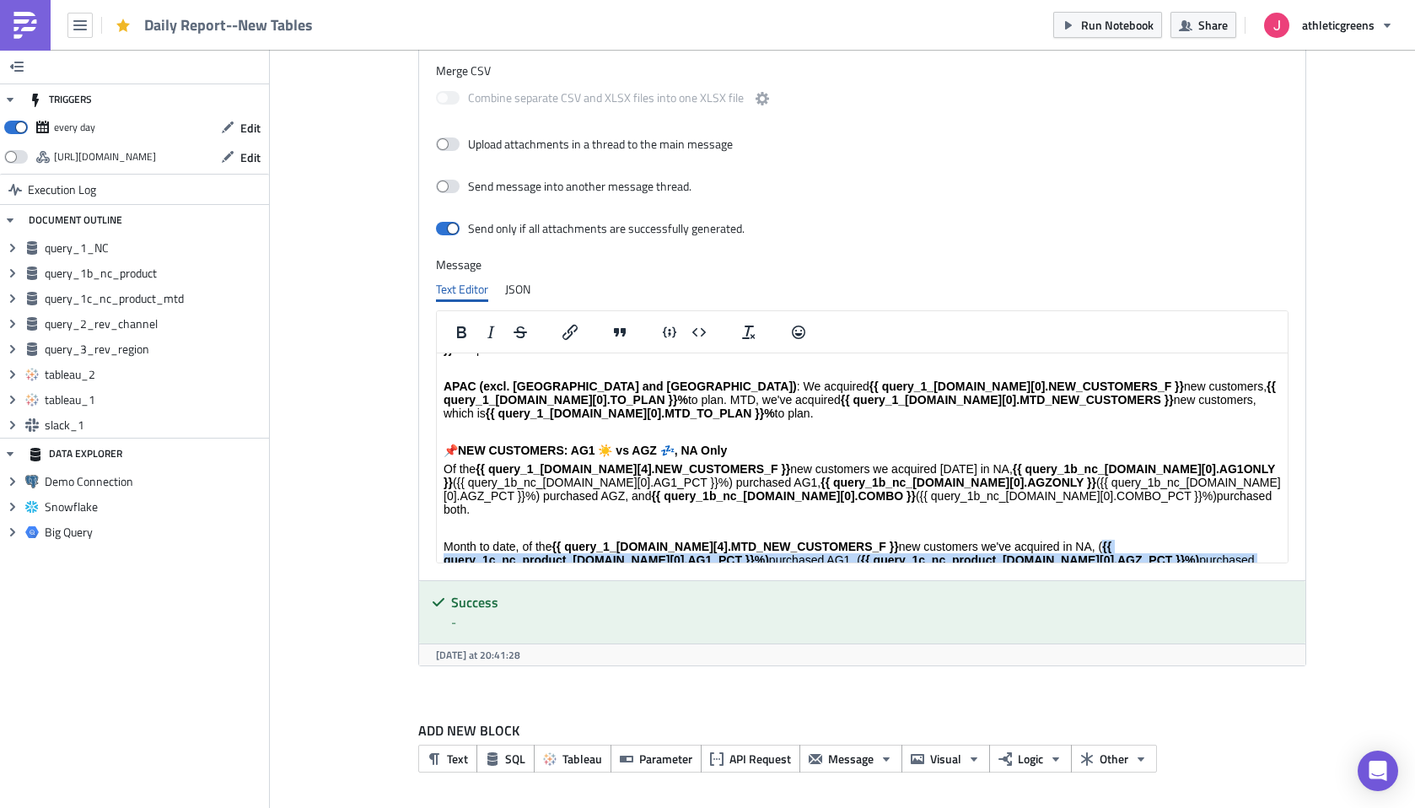
drag, startPoint x: 838, startPoint y: 504, endPoint x: 1052, endPoint y: 464, distance: 217.9
click at [1052, 464] on body "Hi team, see below for performance [DATE], {{ query_1_[DOMAIN_NAME][0].DATE }} …" at bounding box center [861, 526] width 837 height 1066
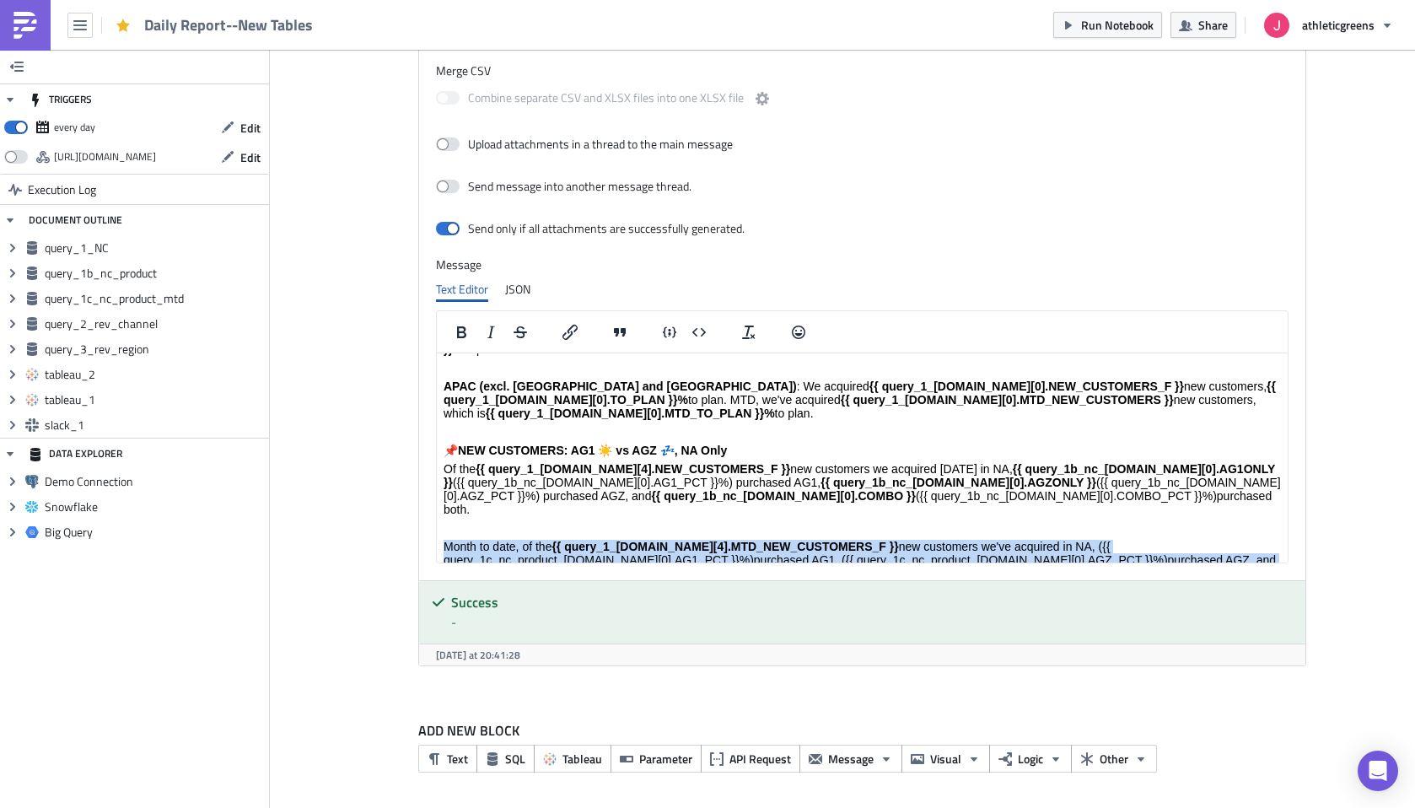
click at [987, 540] on p "Month to date, of the {{ query_1_[DOMAIN_NAME][4].MTD_NEW_CUSTOMERS_F }} new cu…" at bounding box center [861, 560] width 837 height 40
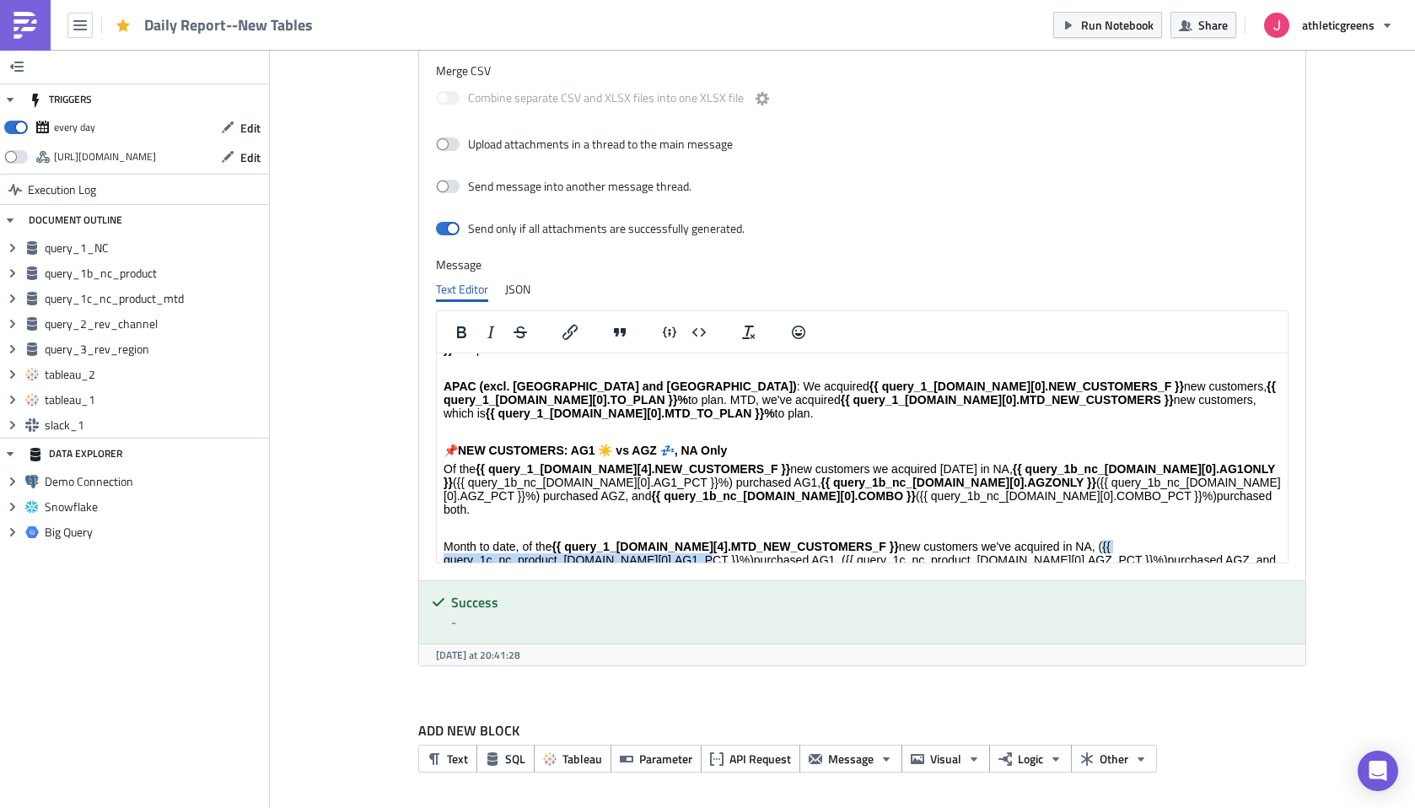
drag, startPoint x: 691, startPoint y: 484, endPoint x: 1056, endPoint y: 470, distance: 365.3
click at [1056, 540] on p "Month to date, of the {{ query_1_[DOMAIN_NAME][4].MTD_NEW_CUSTOMERS_F }} new cu…" at bounding box center [861, 560] width 837 height 40
copy p "{{ query_1c_nc_product_[DOMAIN_NAME][0].AG1_PCT }}"
drag, startPoint x: 691, startPoint y: 481, endPoint x: 1053, endPoint y: 474, distance: 361.7
click at [1053, 540] on p "Month to date, of the {{ query_1_[DOMAIN_NAME][4].MTD_NEW_CUSTOMERS_F }} new cu…" at bounding box center [861, 567] width 837 height 54
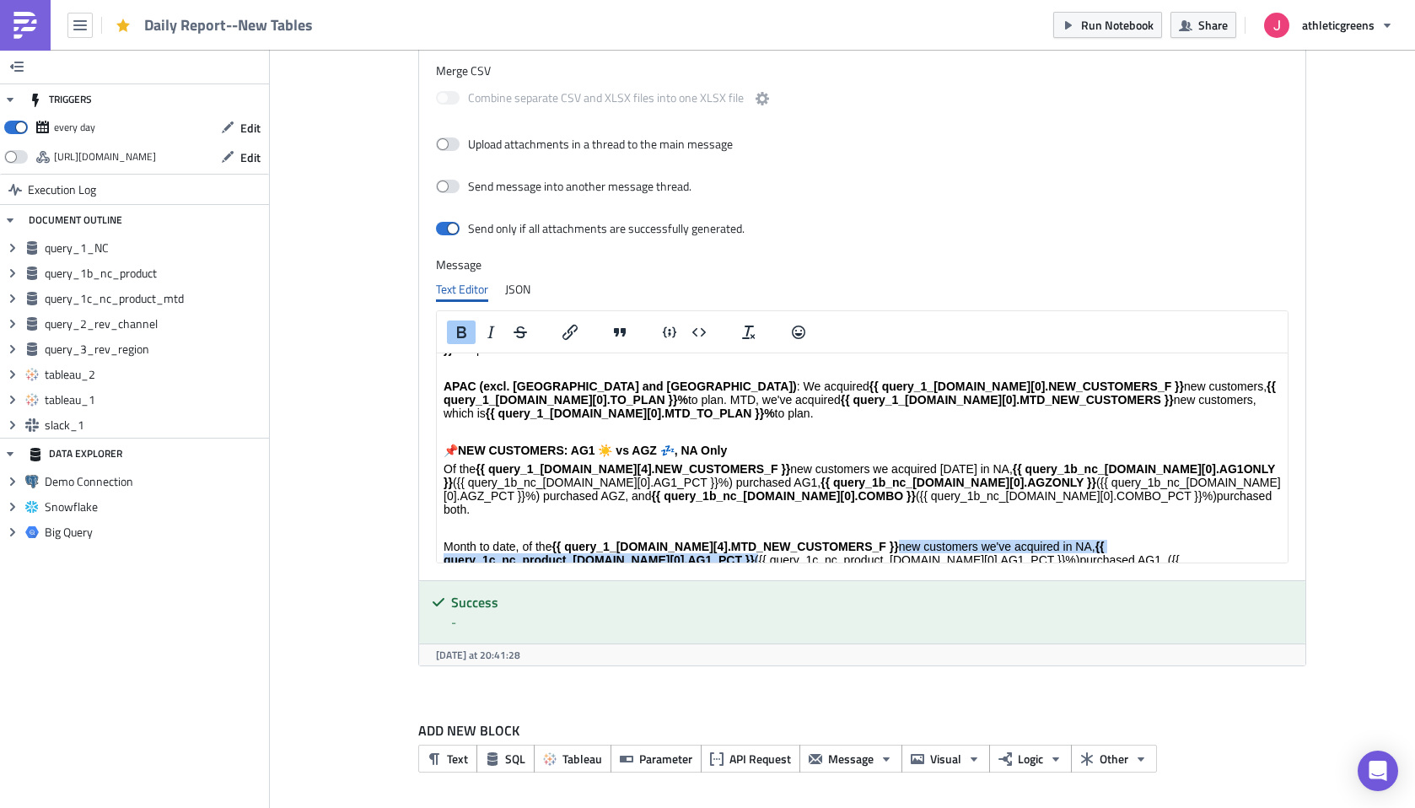
click at [692, 540] on strong "{{ query_1c_nc_product_[DOMAIN_NAME][0].AG1_PCT }}" at bounding box center [773, 553] width 661 height 27
drag, startPoint x: 709, startPoint y: 479, endPoint x: 1052, endPoint y: 465, distance: 343.4
click at [1052, 540] on p "Month to date, of the {{ query_1_[DOMAIN_NAME][4].MTD_NEW_CUSTOMERS_F }} new cu…" at bounding box center [861, 567] width 837 height 54
copy strong "{{ query_1c_nc_product_[DOMAIN_NAME][0].AG1ONLY }}"
click at [1081, 540] on p "Month to date, of the {{ query_1_[DOMAIN_NAME][4].MTD_NEW_CUSTOMERS_F }} new cu…" at bounding box center [861, 567] width 837 height 54
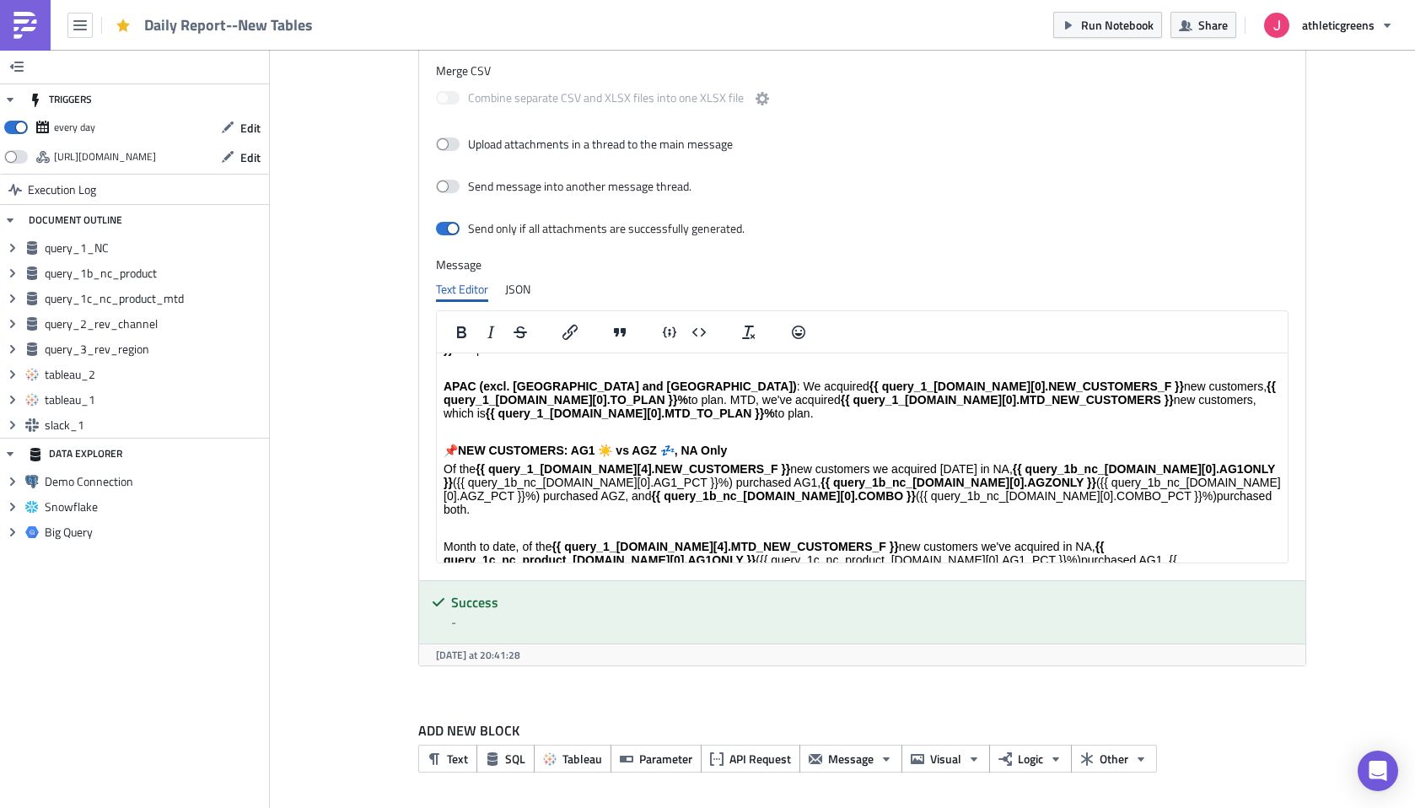
click at [651, 540] on p "Month to date, of the {{ query_1_[DOMAIN_NAME][4].MTD_NEW_CUSTOMERS_F }} new cu…" at bounding box center [861, 567] width 837 height 54
drag, startPoint x: 695, startPoint y: 498, endPoint x: 1080, endPoint y: 484, distance: 385.5
click at [1080, 540] on p "Month to date, of the {{ query_1_[DOMAIN_NAME][4].MTD_NEW_CUSTOMERS_F }} new cu…" at bounding box center [861, 567] width 837 height 54
copy p "{{ query_1c_nc_product_[DOMAIN_NAME][0].AGZONLY }}"
click at [1102, 540] on p "Month to date, of the {{ query_1_[DOMAIN_NAME][4].MTD_NEW_CUSTOMERS_F }} new cu…" at bounding box center [861, 567] width 837 height 54
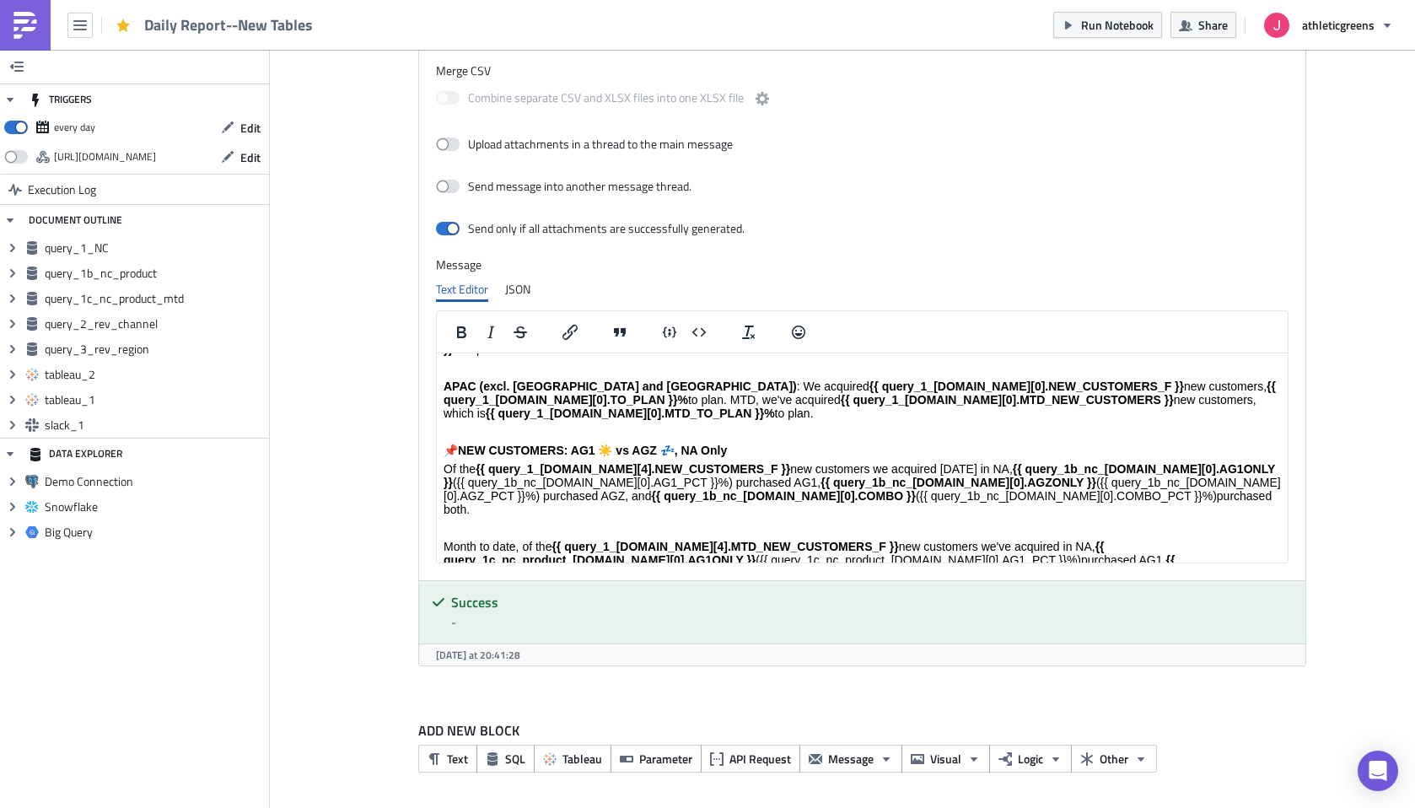
click at [681, 540] on p "Month to date, of the {{ query_1_[DOMAIN_NAME][4].MTD_NEW_CUSTOMERS_F }} new cu…" at bounding box center [861, 567] width 837 height 54
drag, startPoint x: 1104, startPoint y: 497, endPoint x: 683, endPoint y: 506, distance: 420.8
click at [683, 540] on p "Month to date, of the {{ query_1_[DOMAIN_NAME][4].MTD_NEW_CUSTOMERS_F }} new cu…" at bounding box center [861, 567] width 837 height 54
click at [834, 540] on p "Month to date, of the {{ query_1_[DOMAIN_NAME][4].MTD_NEW_CUSTOMERS_F }} new cu…" at bounding box center [861, 567] width 837 height 54
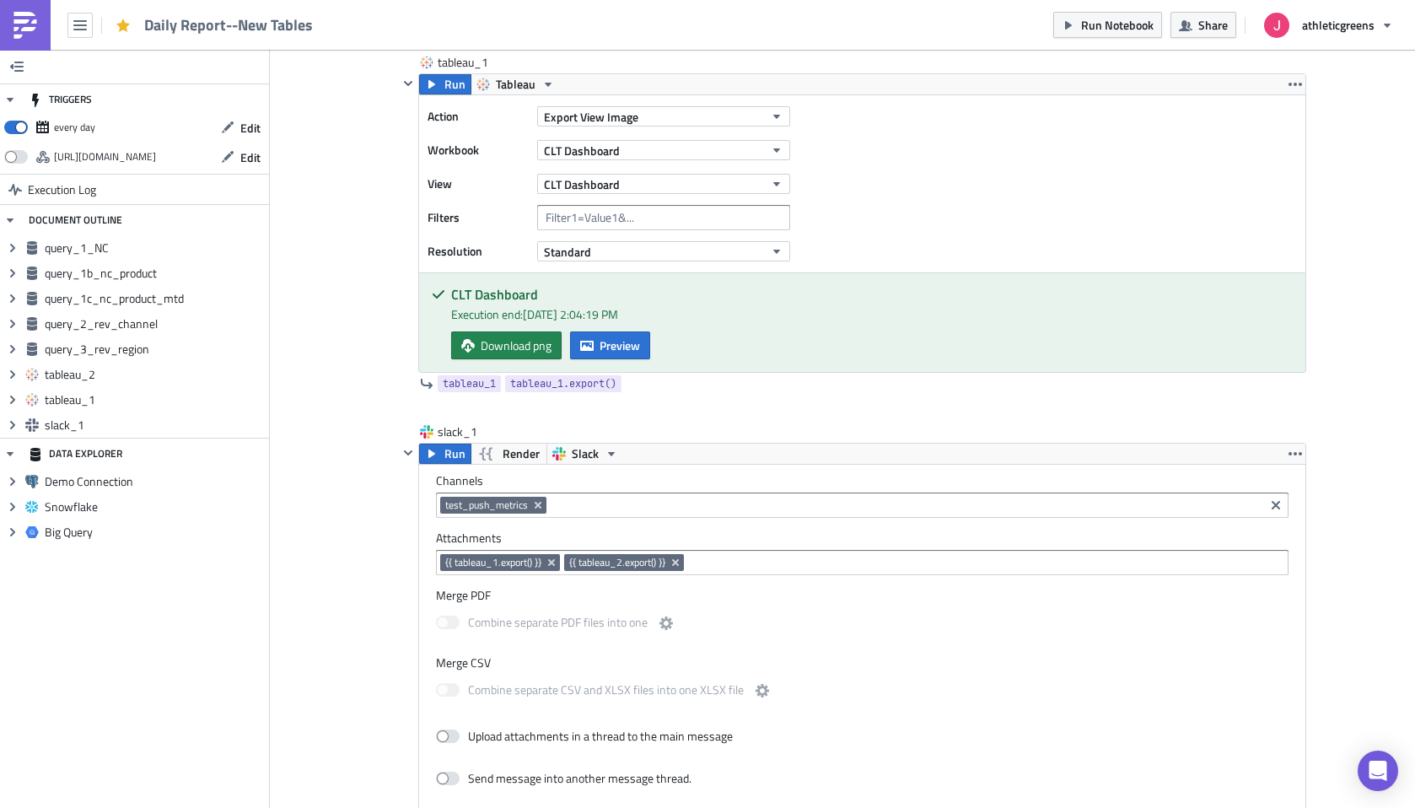
scroll to position [2827, 0]
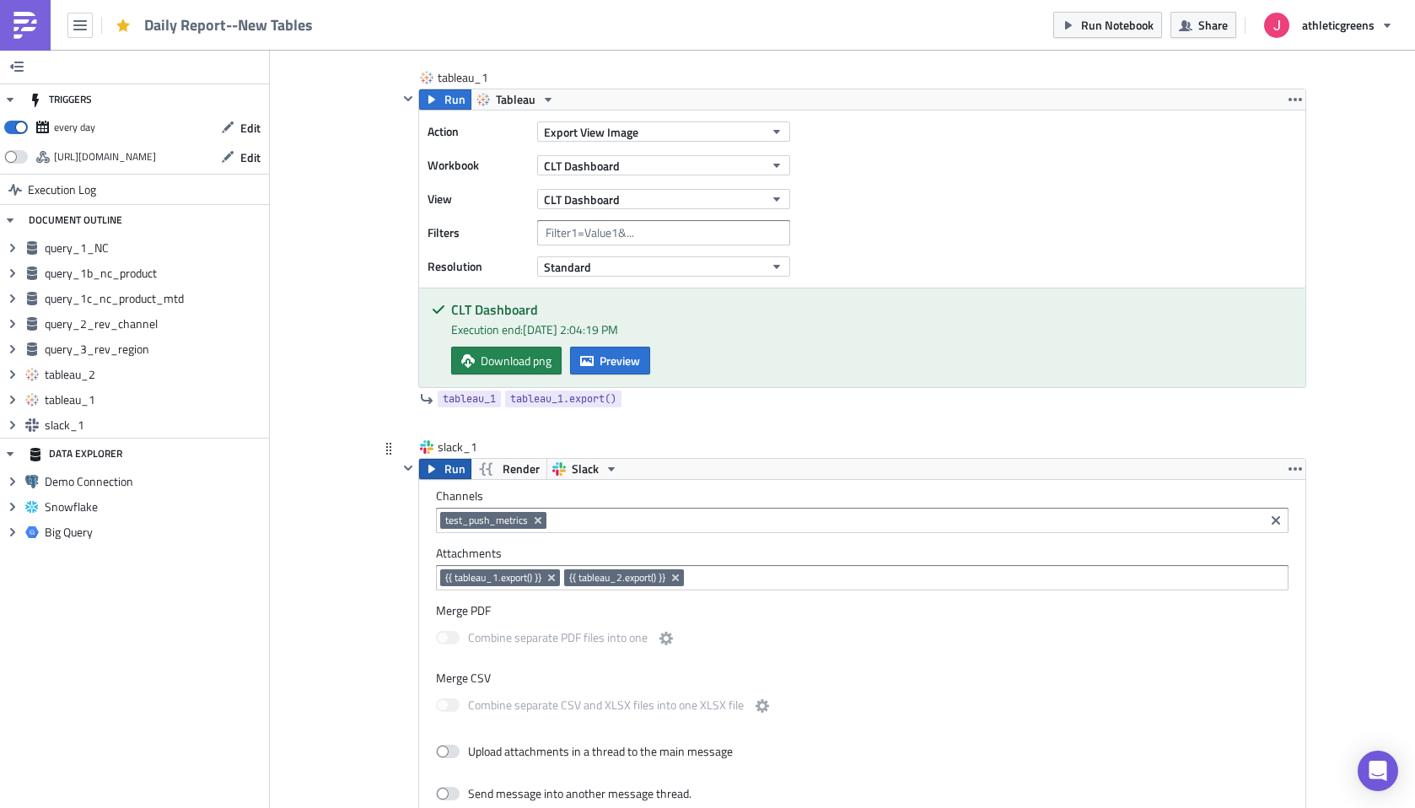
click at [447, 475] on span "Run" at bounding box center [454, 469] width 21 height 20
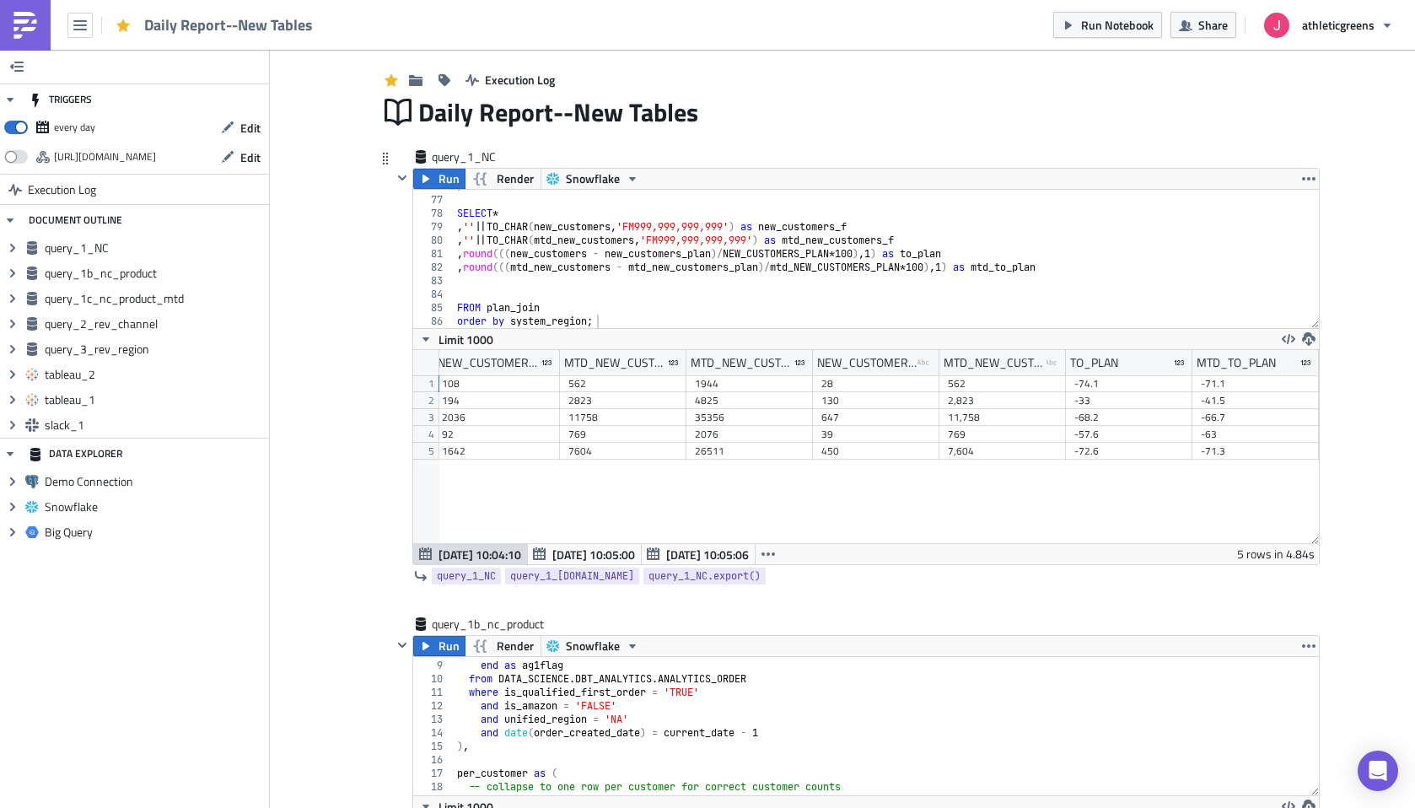
scroll to position [39, 0]
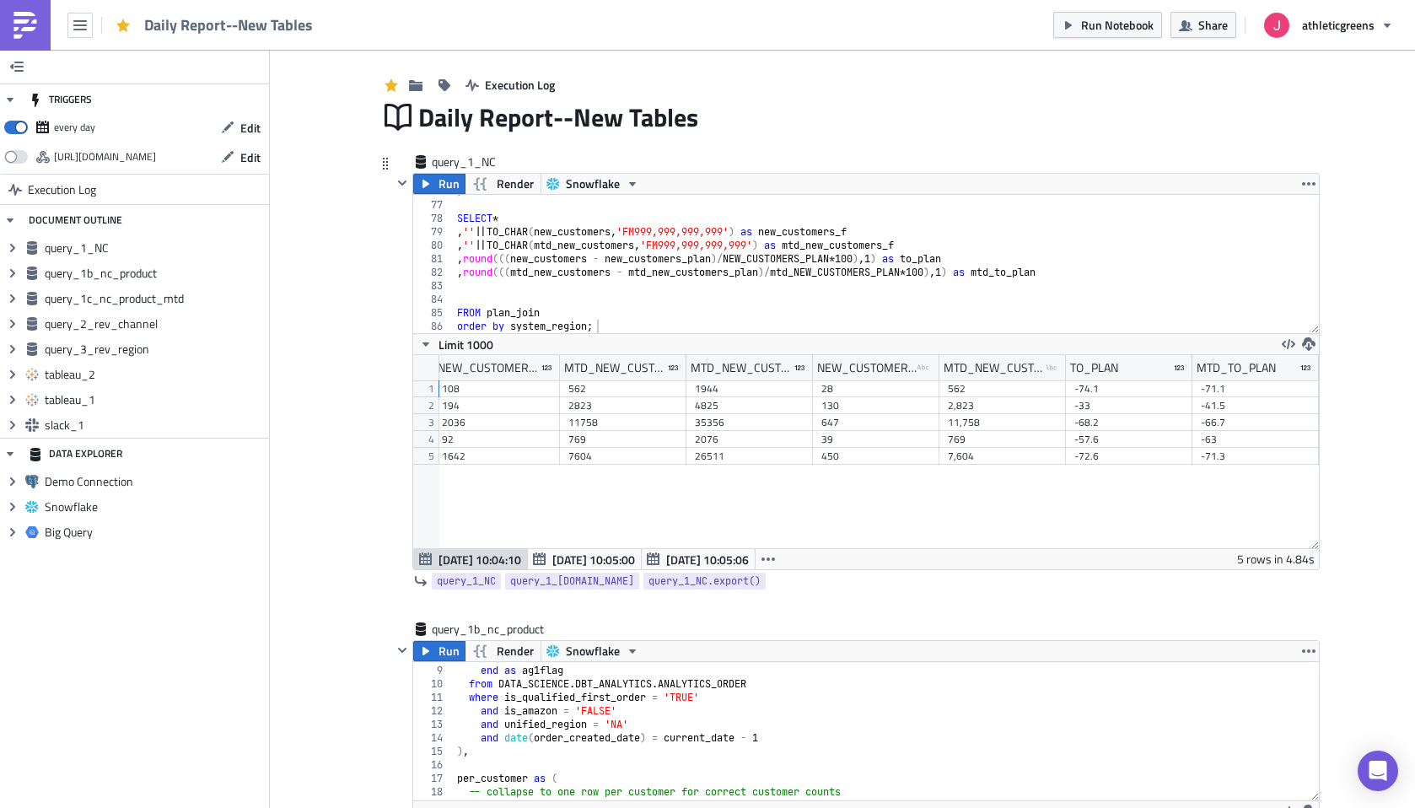
type textarea ", '' || TO_CHAR(mtd_new_customers, 'FM999,999,999,999') as mtd_new_customers_f"
drag, startPoint x: 948, startPoint y: 241, endPoint x: 447, endPoint y: 249, distance: 500.8
click at [447, 249] on div ", '' || TO_CHAR(mtd_new_customers, 'FM999,999,999,999') as mtd_new_customers_f …" at bounding box center [865, 264] width 905 height 138
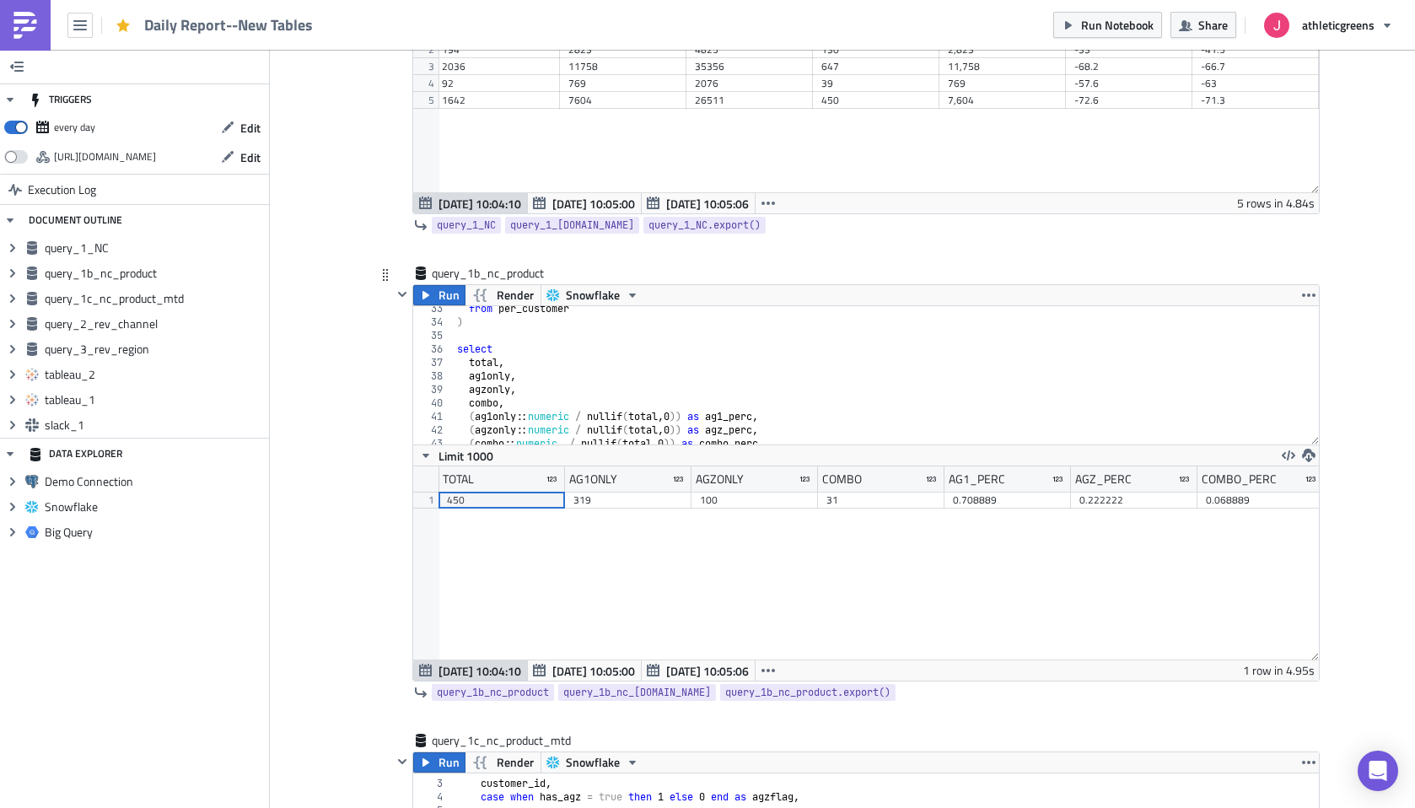
scroll to position [444, 0]
type textarea "total,"
click at [529, 357] on div "from per_customer ) select total , ag1only , agzonly , combo , ( ag1only :: num…" at bounding box center [886, 375] width 865 height 165
paste textarea ", '' || TO_CHAR(mtd_new_customers, 'FM999,999,999,999') as mtd_new_customers_f"
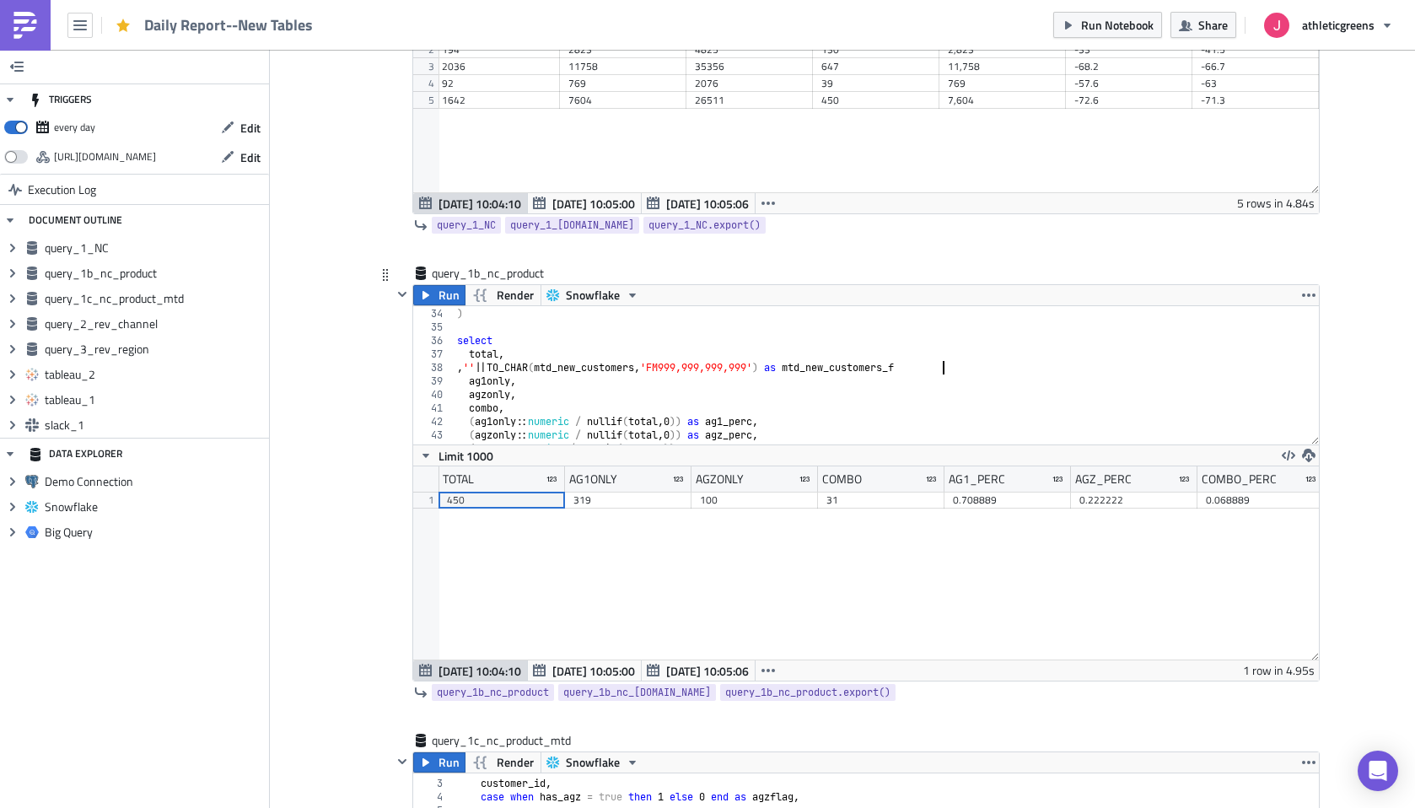
click at [480, 365] on div "from per_customer ) select total , , '' || TO_CHAR ( mtd_new_customers , 'FM999…" at bounding box center [886, 375] width 865 height 165
click at [486, 380] on div "from per_customer ) select total , '' || TO_CHAR ( mtd_new_customers , 'FM999,9…" at bounding box center [886, 375] width 865 height 165
click at [600, 368] on div "from per_customer ) select total , '' || TO_CHAR ( mtd_new_customers , 'FM999,9…" at bounding box center [886, 375] width 865 height 165
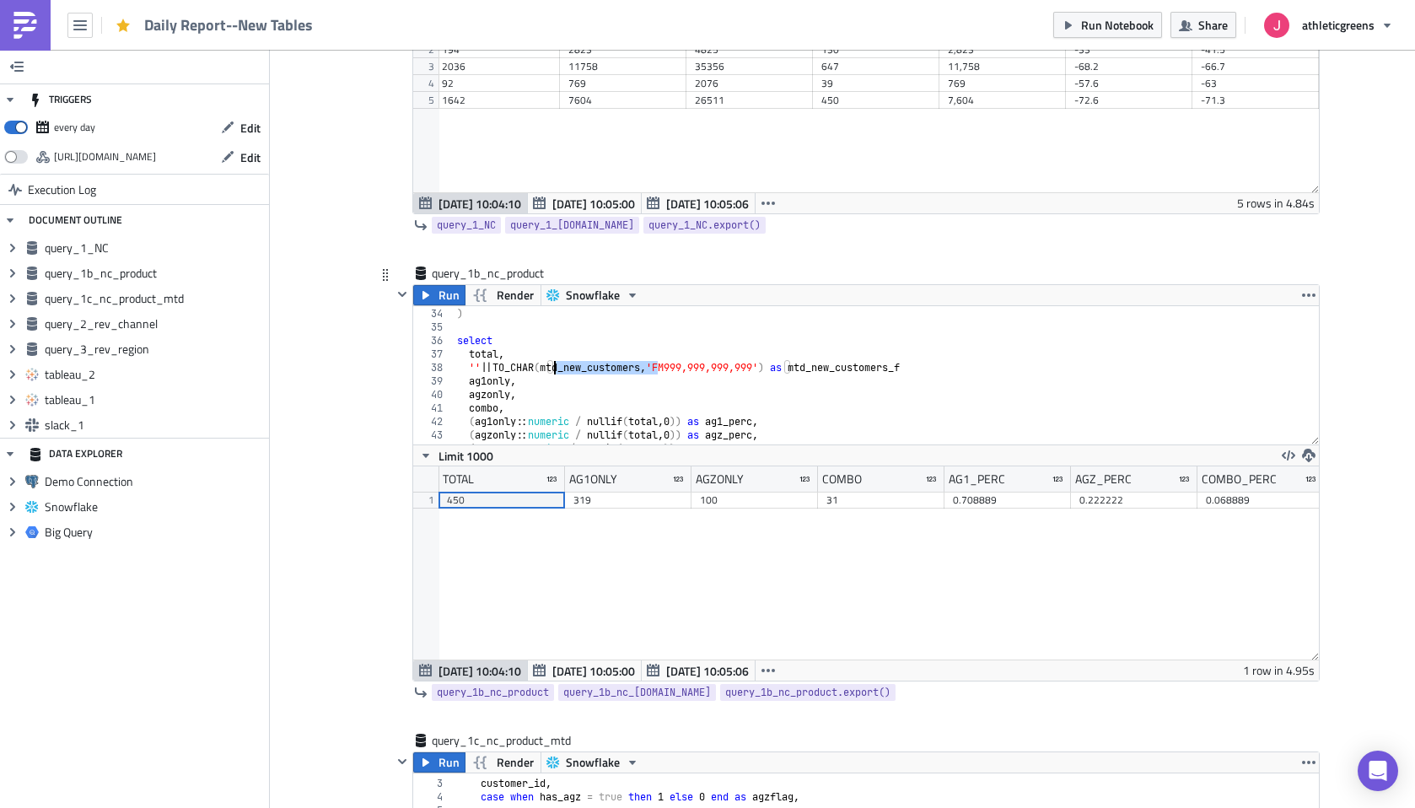
paste textarea "ag1only"
click at [791, 367] on div "from per_customer ) select total , '' || TO_CHAR ( ag1only , 'FM999,999,999,999…" at bounding box center [886, 375] width 865 height 165
paste textarea "ag1only"
type textarea "'' || TO_CHAR(ag1only, 'FM999,999,999,999') as ag1only,"
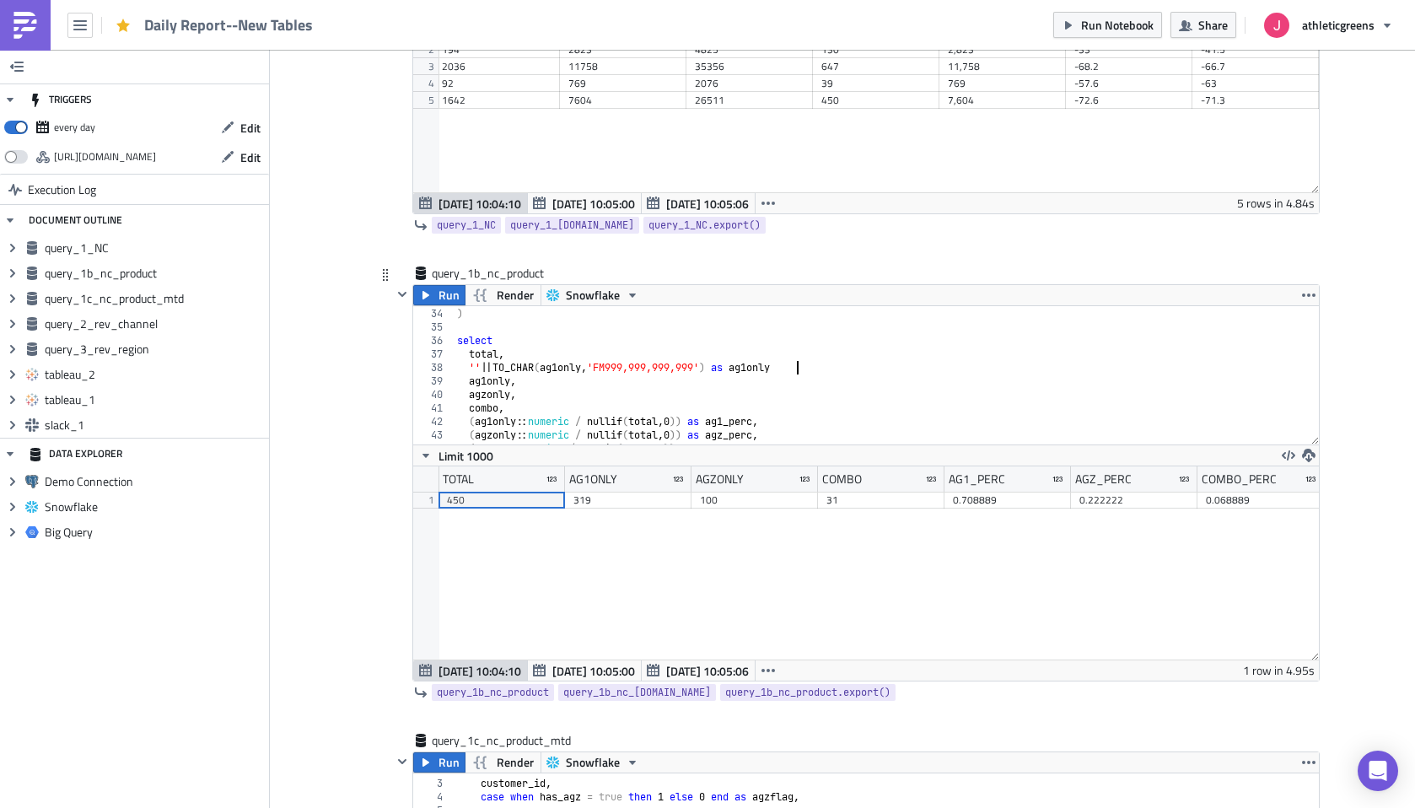
scroll to position [0, 28]
drag, startPoint x: 810, startPoint y: 372, endPoint x: 467, endPoint y: 370, distance: 343.1
click at [467, 370] on div "from per_customer ) select total , '' || TO_CHAR ( ag1only , 'FM999,999,999,999…" at bounding box center [886, 375] width 865 height 165
paste textarea "'' || TO_CHAR(ag1only, 'FM999,999,999,999') as ag1only,"
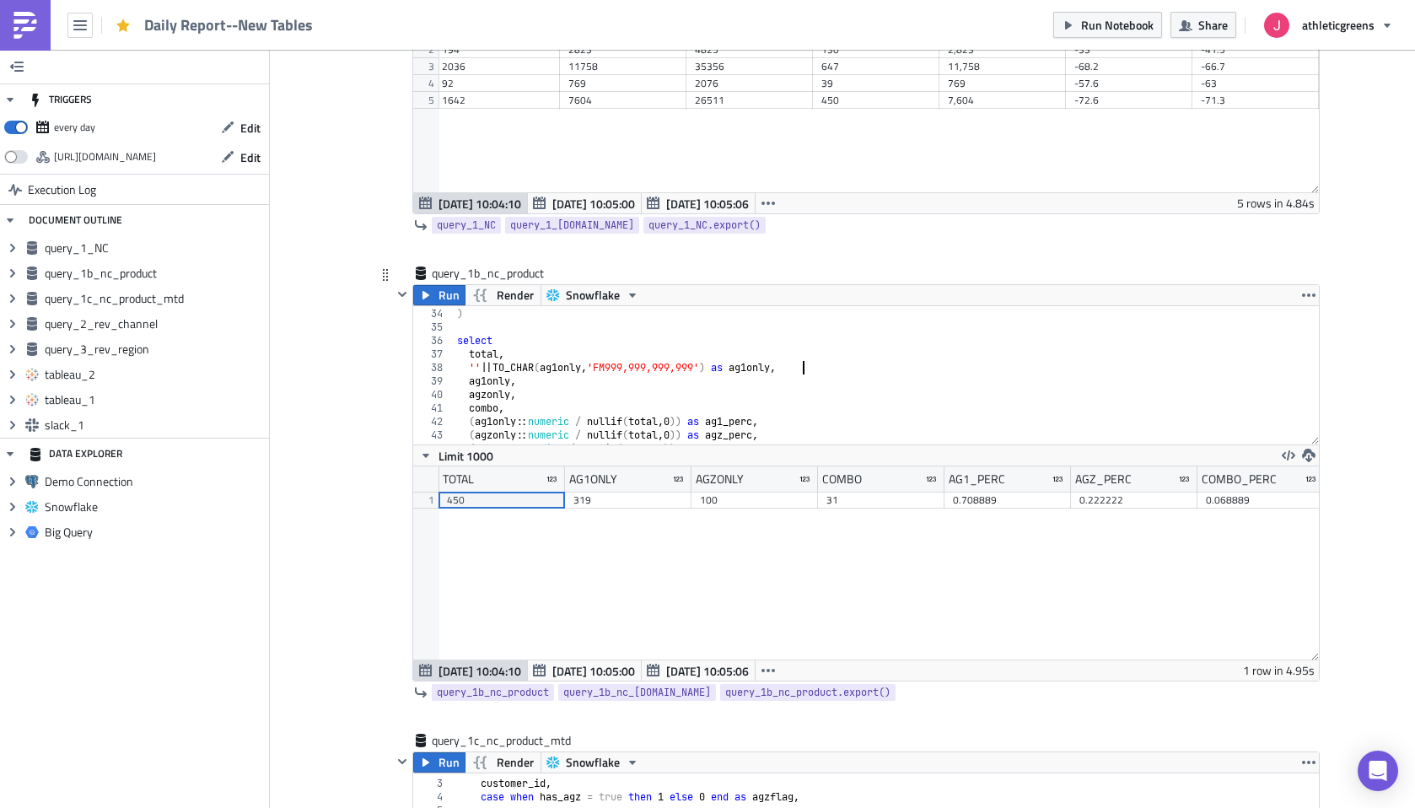
type textarea "'' || TO_CHAR(ag1only, 'FM999,999,999,999') as ag1only,"
paste textarea "'' || TO_CHAR(ag1only, 'FM999,999,999,999') as ag1only,"
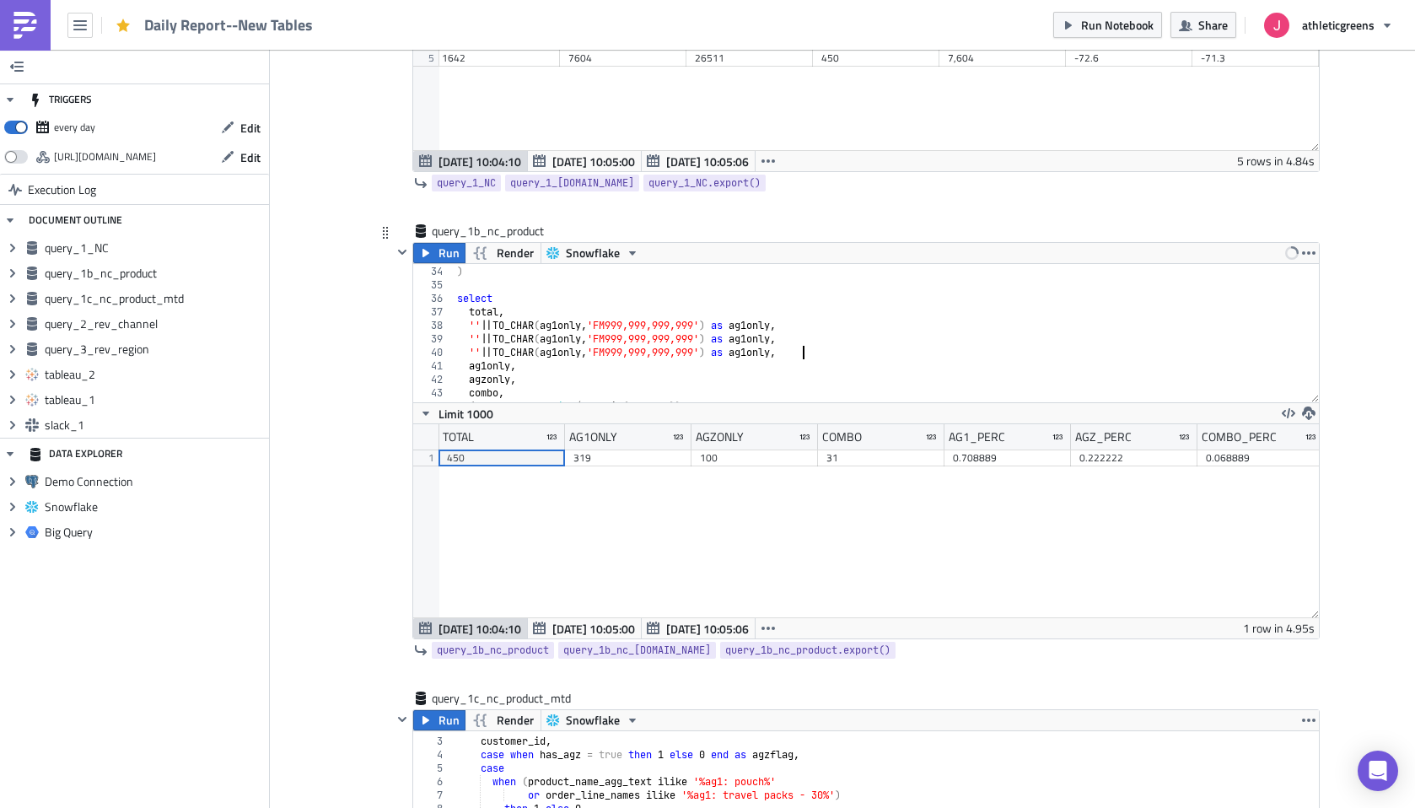
scroll to position [438, 0]
click at [484, 378] on div "from per_customer ) select total , '' || TO_CHAR ( ag1only , 'FM999,999,999,999…" at bounding box center [886, 332] width 865 height 165
click at [574, 339] on div "from per_customer ) select total , '' || TO_CHAR ( ag1only , 'FM999,999,999,999…" at bounding box center [886, 332] width 865 height 165
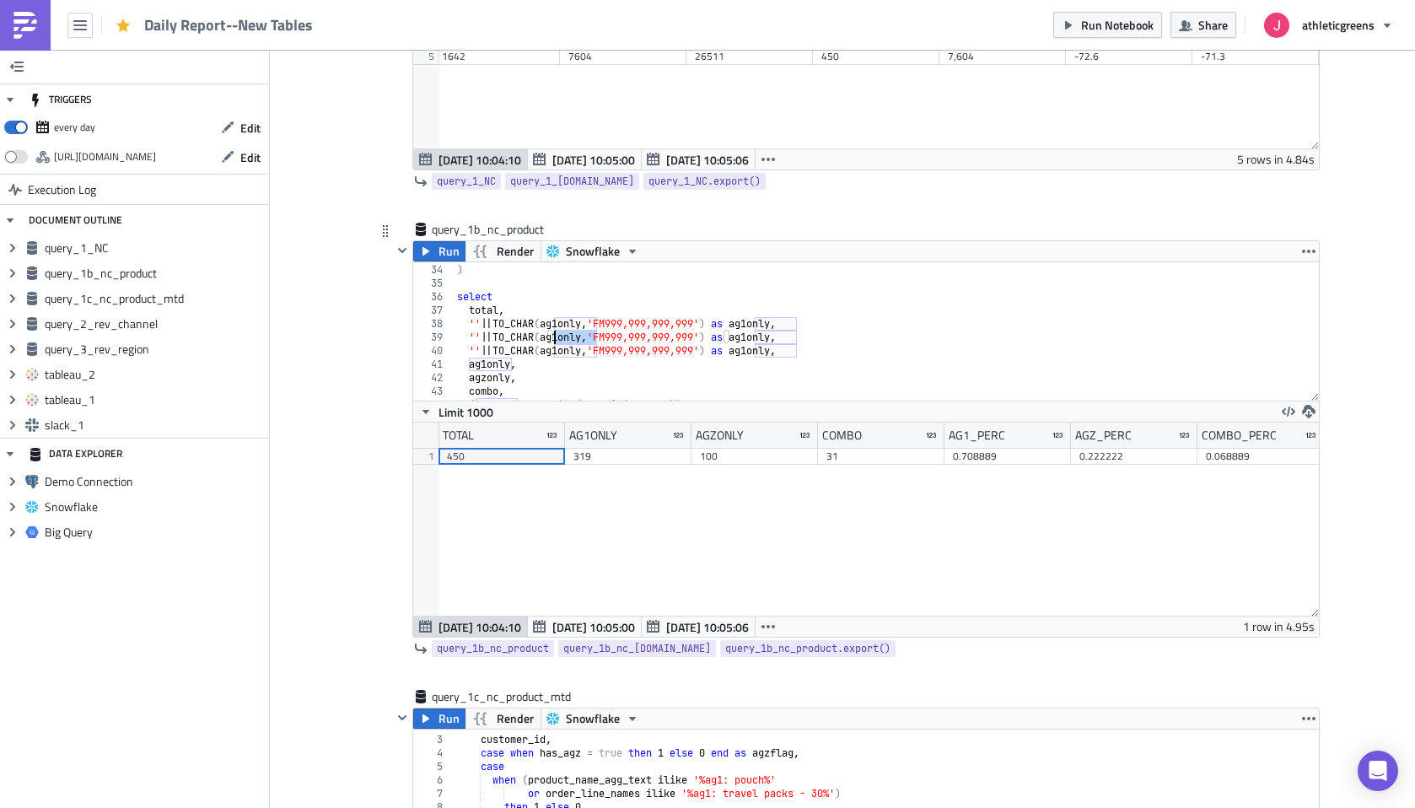
paste textarea "z"
click at [780, 339] on div "from per_customer ) select total , '' || TO_CHAR ( ag1only , 'FM999,999,999,999…" at bounding box center [886, 332] width 865 height 165
paste textarea "z"
click at [481, 394] on div "from per_customer ) select total , '' || TO_CHAR ( ag1only , 'FM999,999,999,999…" at bounding box center [886, 332] width 865 height 165
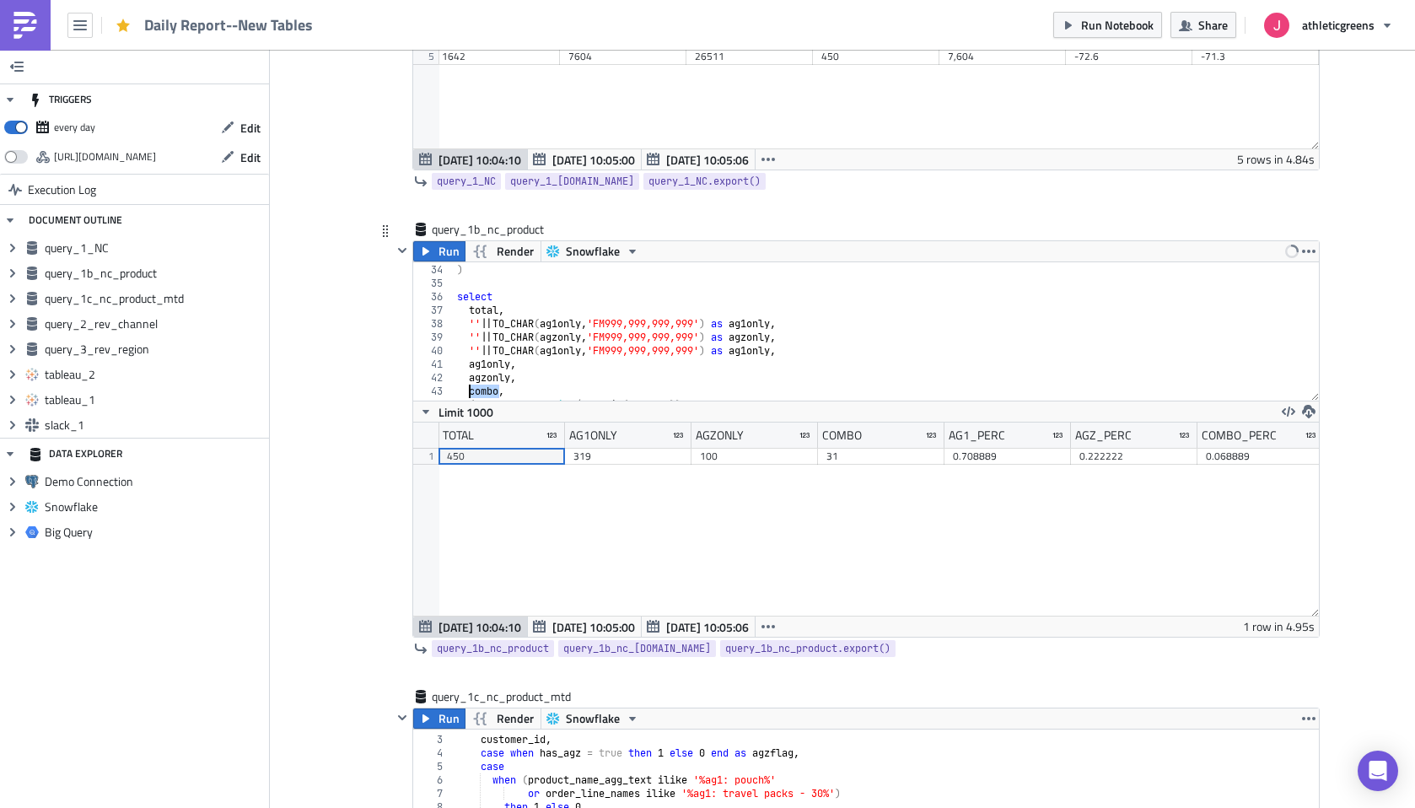
click at [481, 394] on div "from per_customer ) select total , '' || TO_CHAR ( ag1only , 'FM999,999,999,999…" at bounding box center [886, 332] width 865 height 165
click at [577, 348] on div "from per_customer ) select total , '' || TO_CHAR ( ag1only , 'FM999,999,999,999…" at bounding box center [886, 332] width 865 height 165
paste textarea "combo"
click at [757, 348] on div "from per_customer ) select total , '' || TO_CHAR ( ag1only , 'FM999,999,999,999…" at bounding box center [886, 332] width 865 height 165
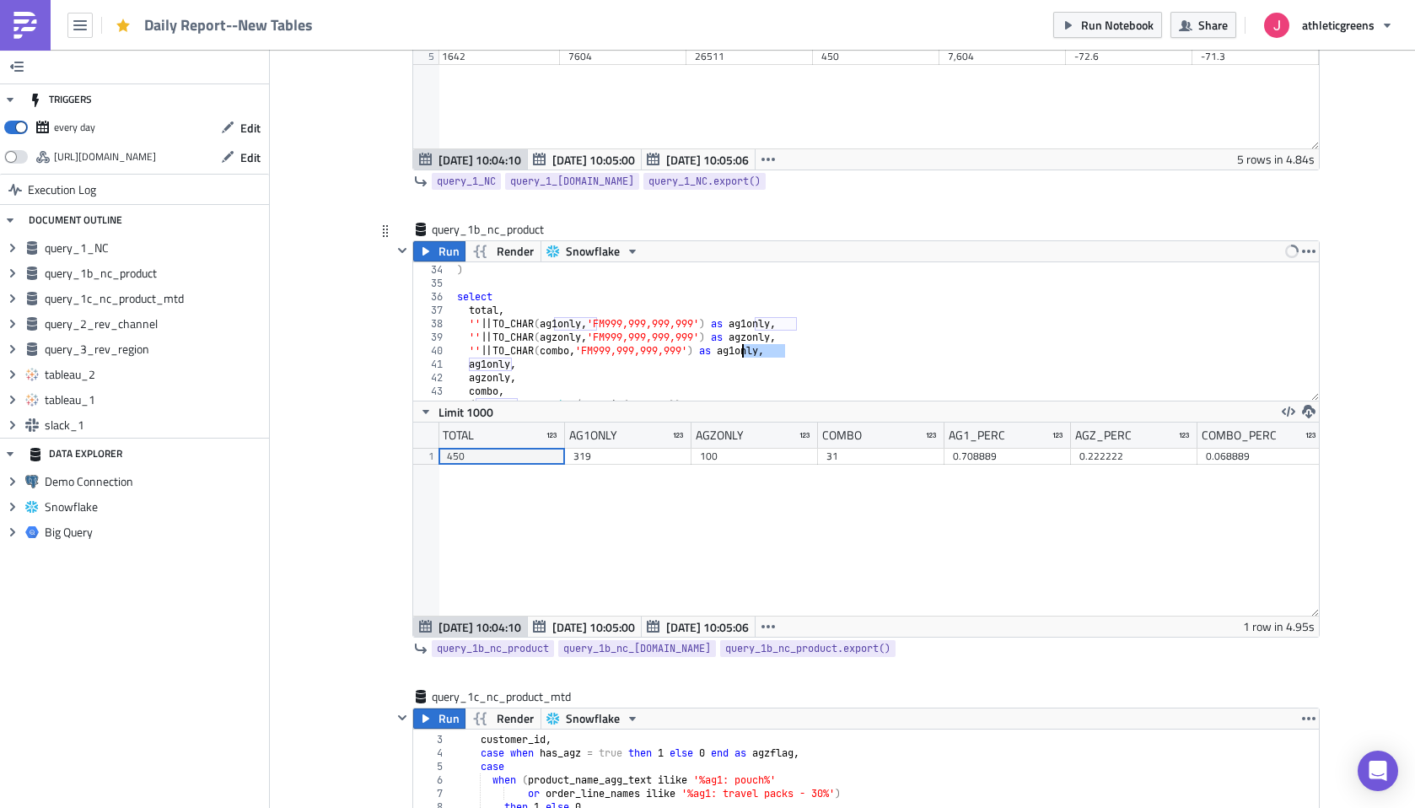
click at [757, 348] on div "from per_customer ) select total , '' || TO_CHAR ( ag1only , 'FM999,999,999,999…" at bounding box center [886, 332] width 865 height 165
paste textarea "combo"
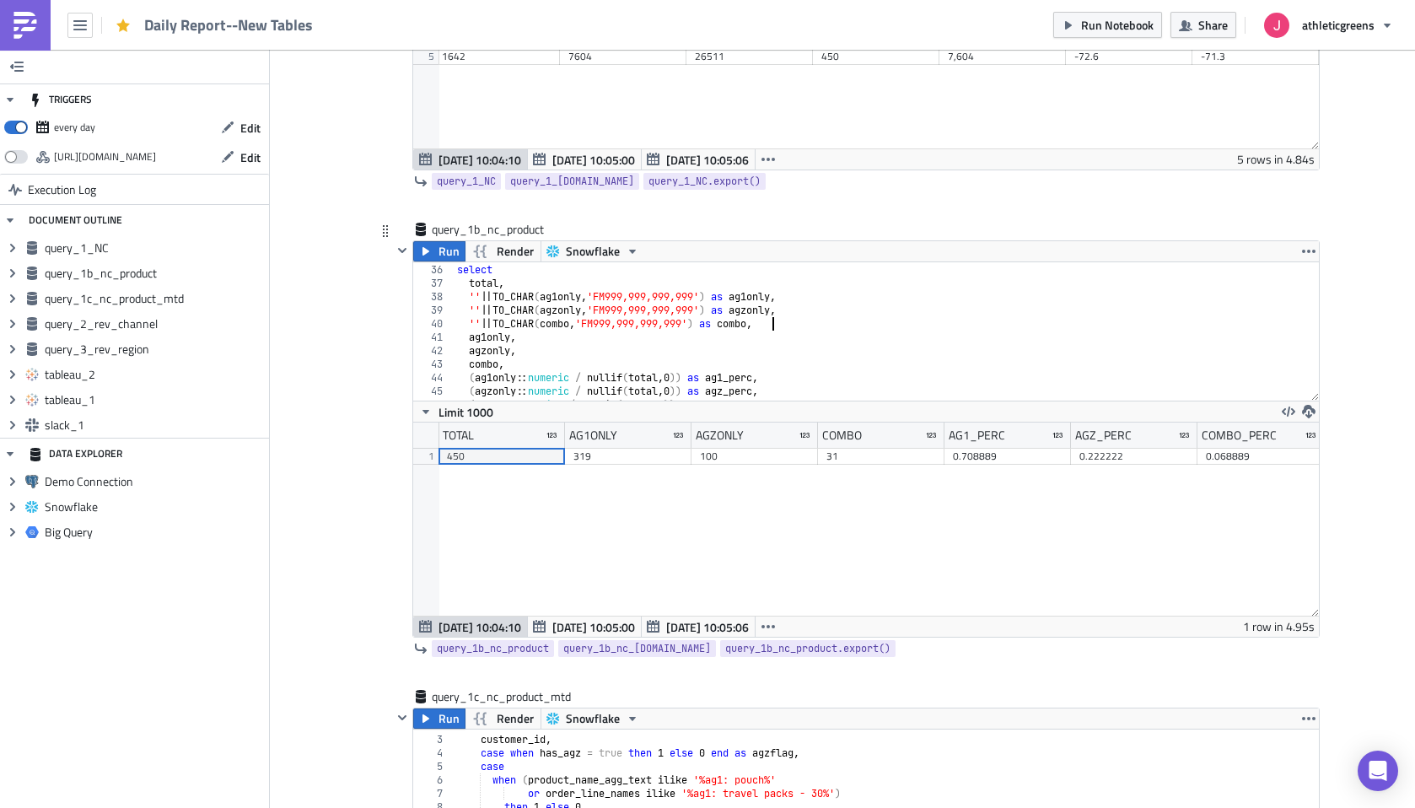
scroll to position [504, 0]
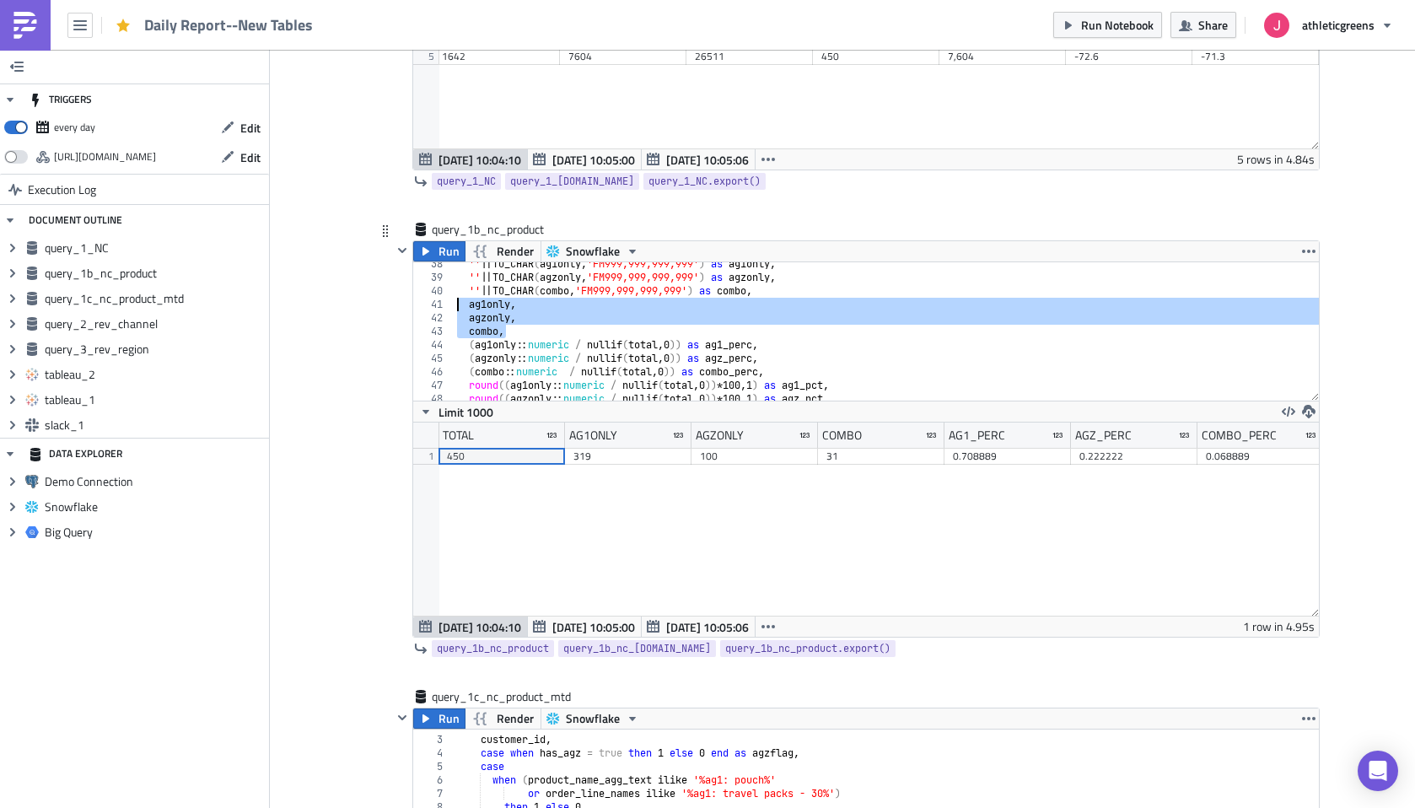
drag, startPoint x: 525, startPoint y: 329, endPoint x: 446, endPoint y: 304, distance: 82.9
click at [446, 304] on div "'' || TO_CHAR(combo, 'FM999,999,999,999') as combo, 38 39 40 41 42 43 44 45 46 …" at bounding box center [865, 331] width 905 height 138
type textarea "ag1only, agzonly,"
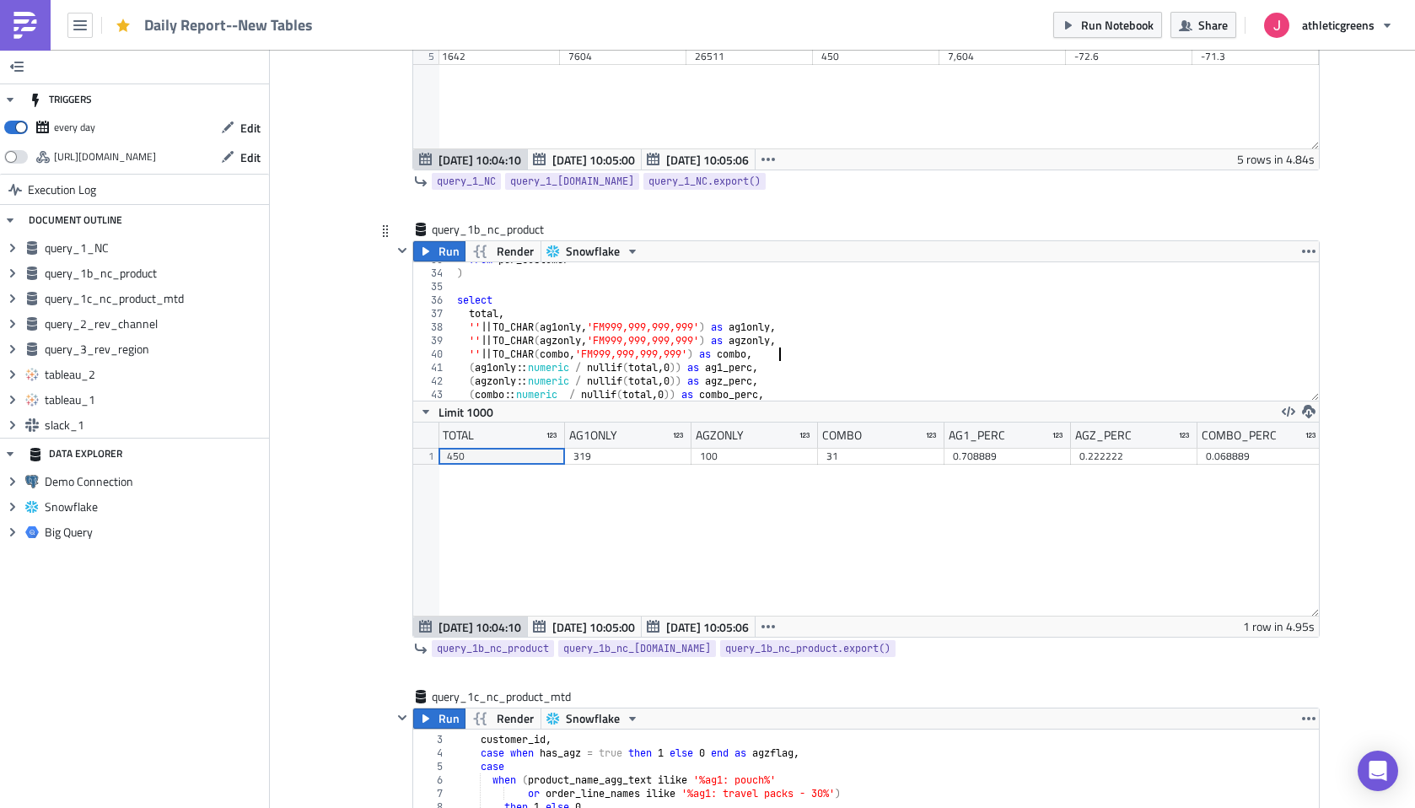
scroll to position [411, 0]
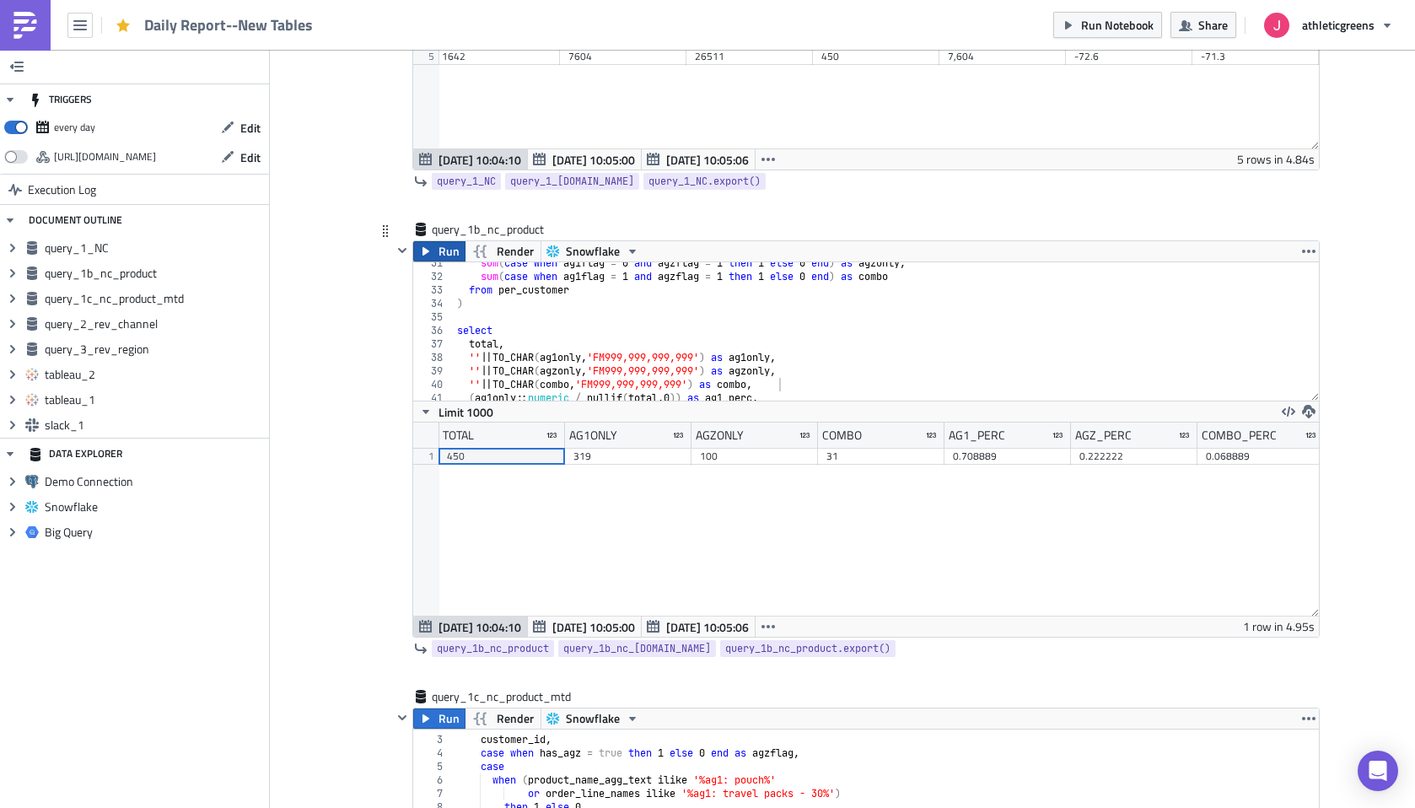
click at [452, 250] on span "Run" at bounding box center [448, 251] width 21 height 20
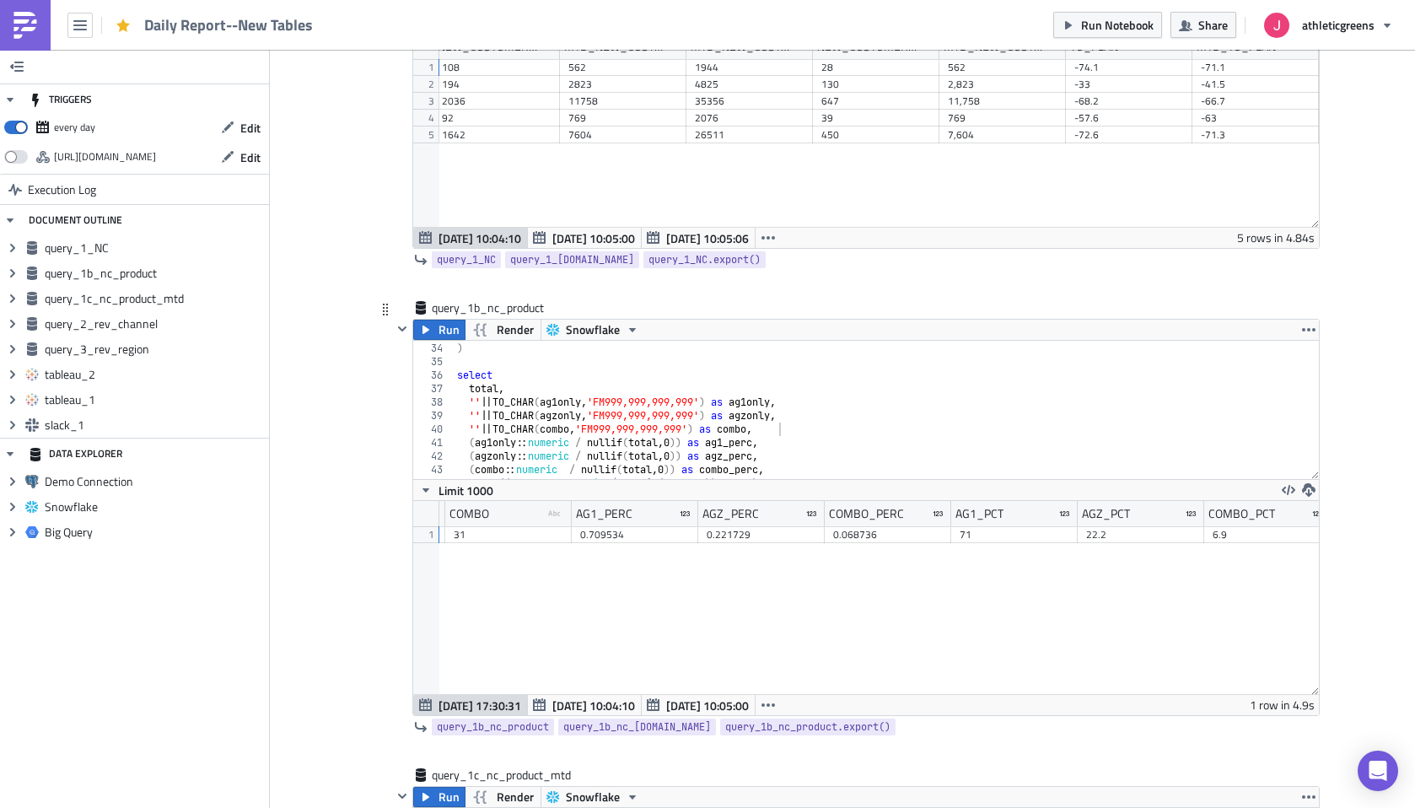
scroll to position [413, 0]
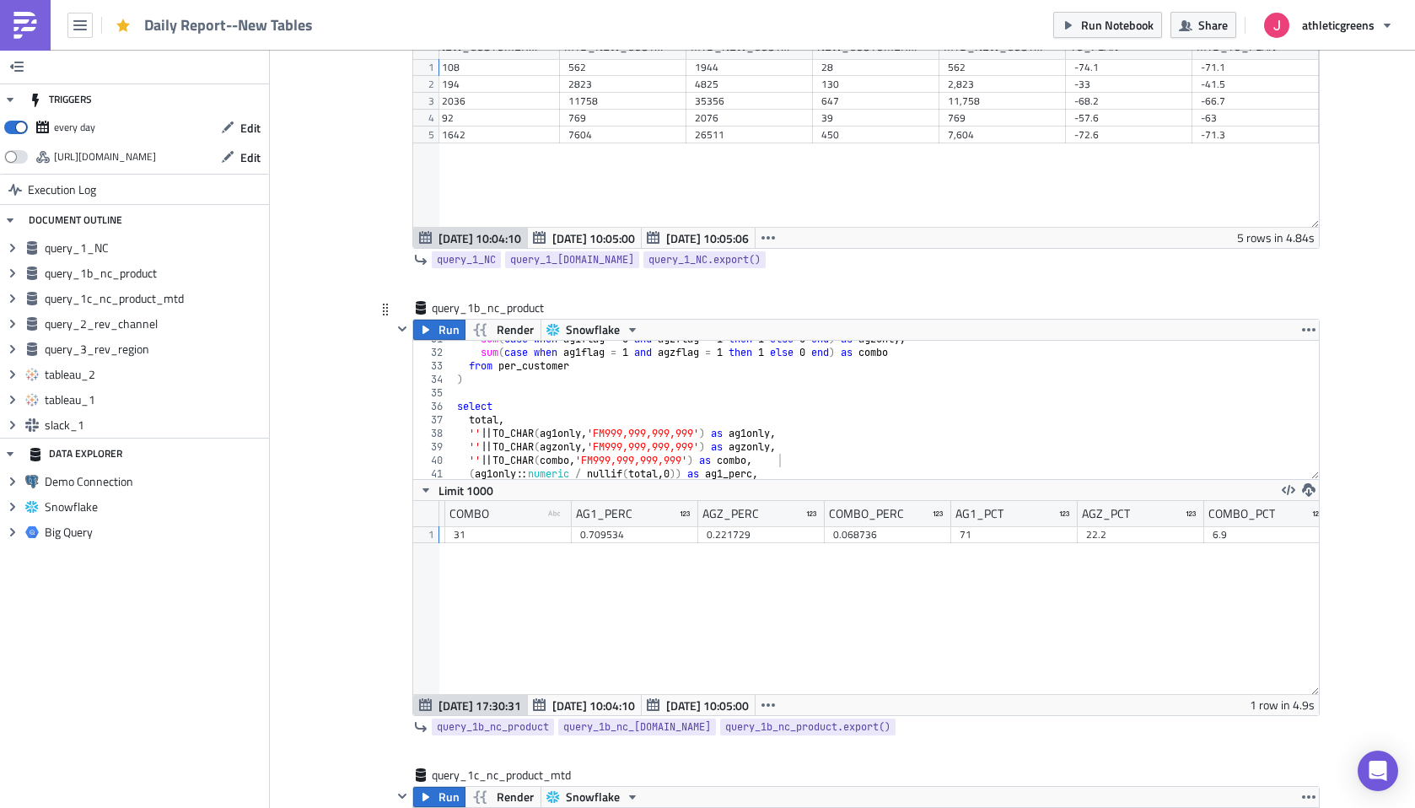
type textarea "'' || TO_CHAR(ag1only, 'FM999,999,999,999') as ag1only,"
drag, startPoint x: 821, startPoint y: 433, endPoint x: 402, endPoint y: 434, distance: 419.0
click at [402, 434] on div "Run Render Snowflake '' || TO_CHAR(ag1only, 'FM999,999,999,999') as ag1only, 31…" at bounding box center [855, 517] width 927 height 397
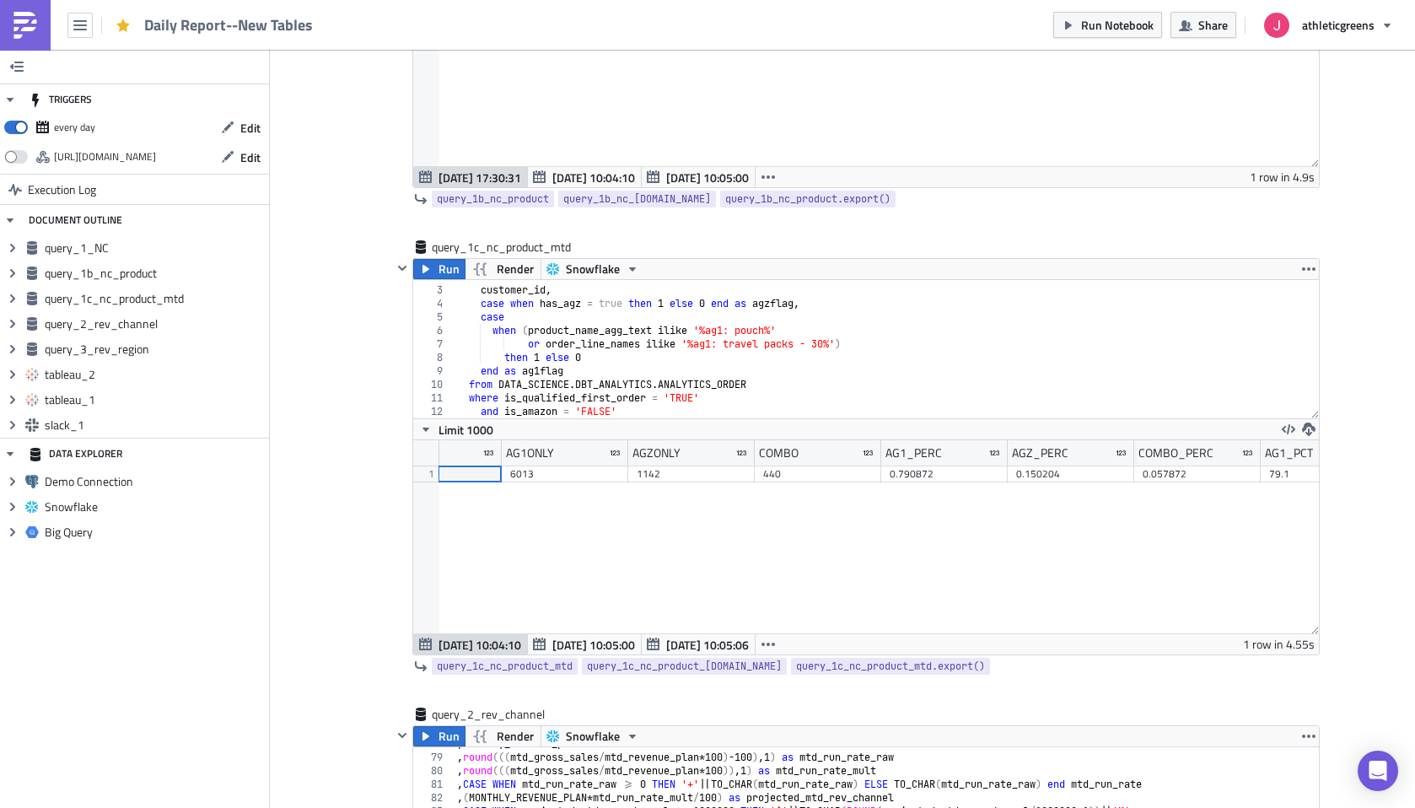
scroll to position [917, 0]
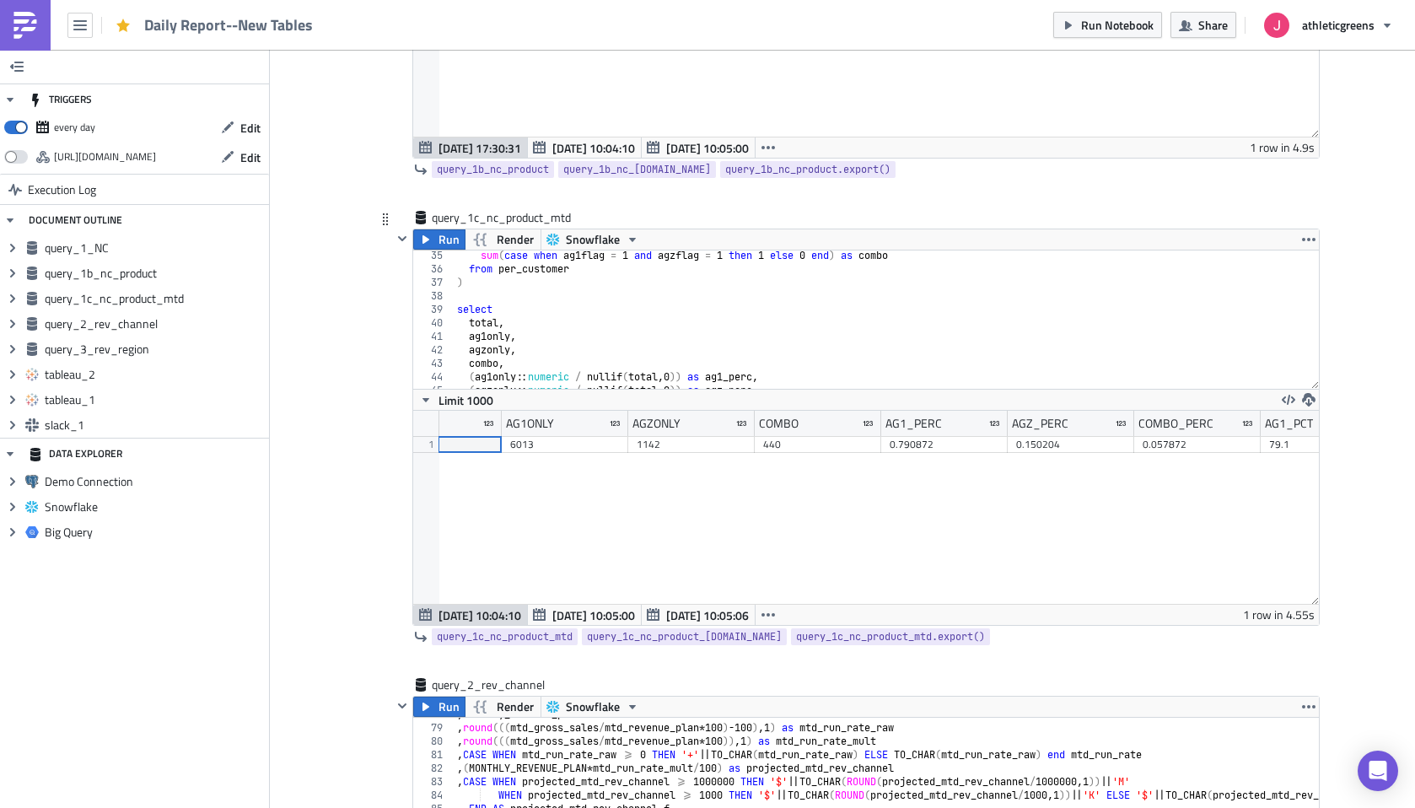
type textarea "ag1only,"
drag, startPoint x: 521, startPoint y: 336, endPoint x: 471, endPoint y: 336, distance: 49.7
click at [471, 336] on div "sum ( case when ag1flag = 1 and agzflag = 1 then 1 else 0 end ) as combo from p…" at bounding box center [886, 331] width 865 height 165
type textarea "total,"
paste textarea "'' || TO_CHAR(ag1only, 'FM999,999,999,999') as ag1only,"
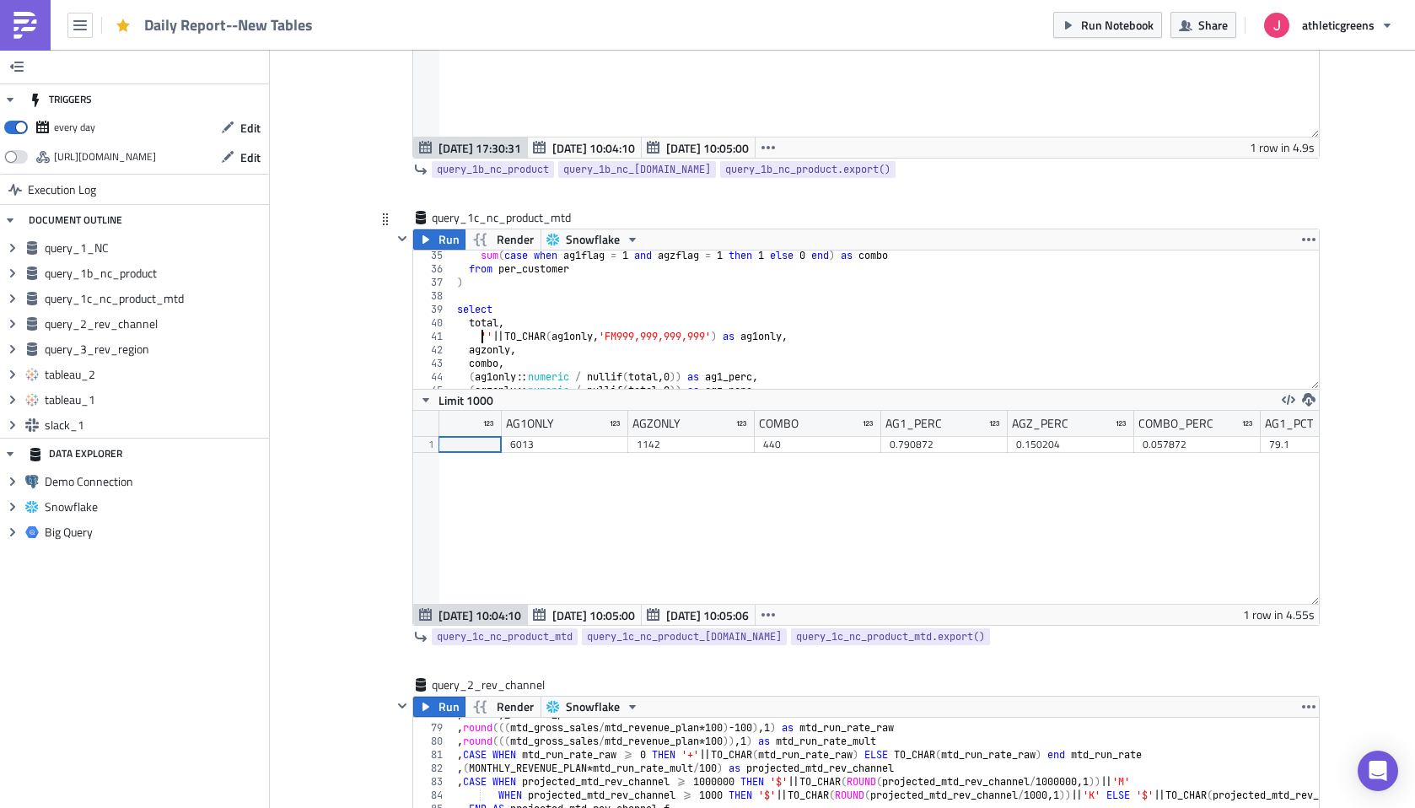
click at [482, 333] on div "sum ( case when ag1flag = 1 and agzflag = 1 then 1 else 0 end ) as combo from p…" at bounding box center [886, 331] width 865 height 165
type textarea "'' || TO_CHAR(ag1only, 'FM999,999,999,999') as ag1only,"
drag, startPoint x: 810, startPoint y: 337, endPoint x: 469, endPoint y: 336, distance: 341.4
click at [469, 336] on div "sum ( case when ag1flag = 1 and agzflag = 1 then 1 else 0 end ) as combo from p…" at bounding box center [886, 331] width 865 height 165
paste textarea "'' || TO_CHAR(ag1only, 'FM999,999,999,999') as ag1only,"
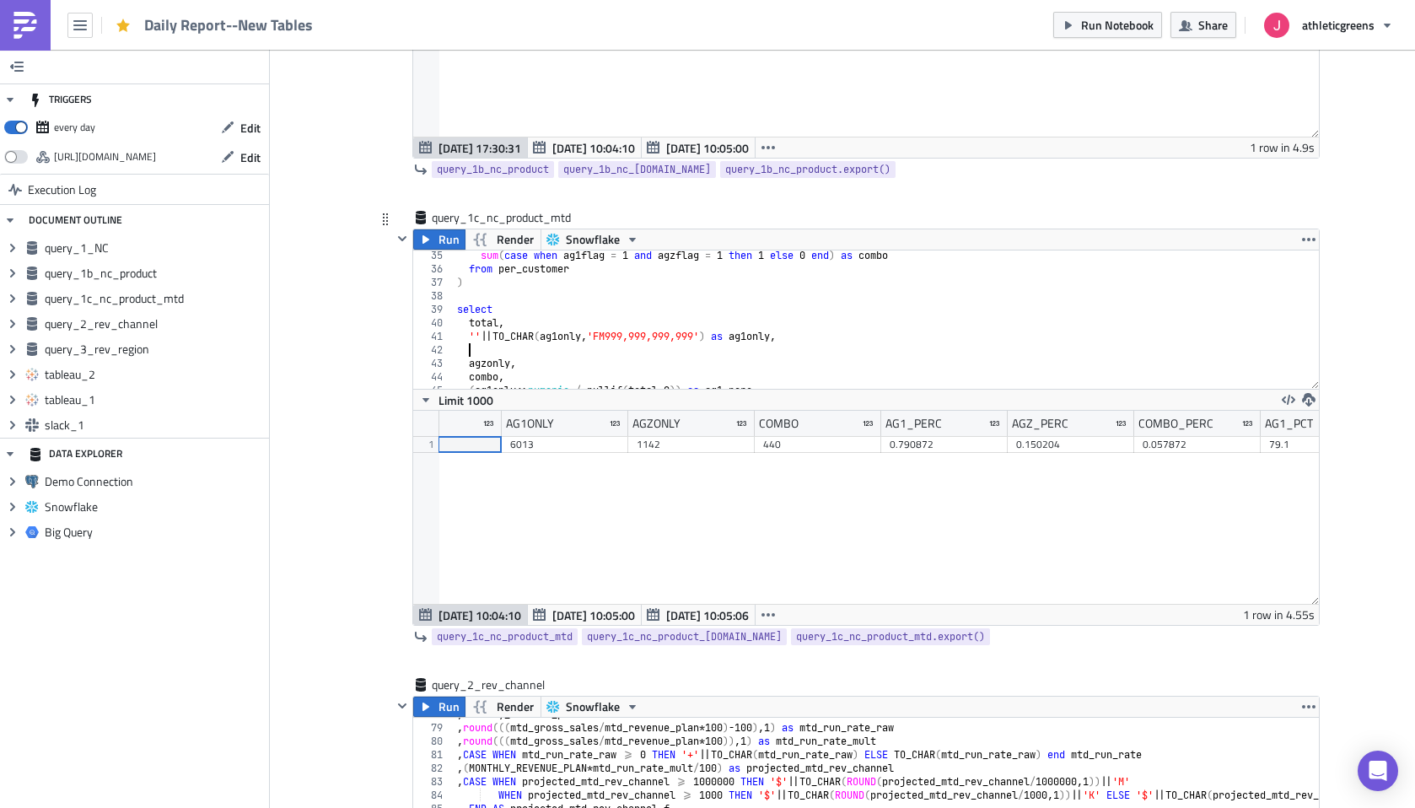
type textarea "'' || TO_CHAR(ag1only, 'FM999,999,999,999') as ag1only,"
paste textarea "'' || TO_CHAR(ag1only, 'FM999,999,999,999') as ag1only,"
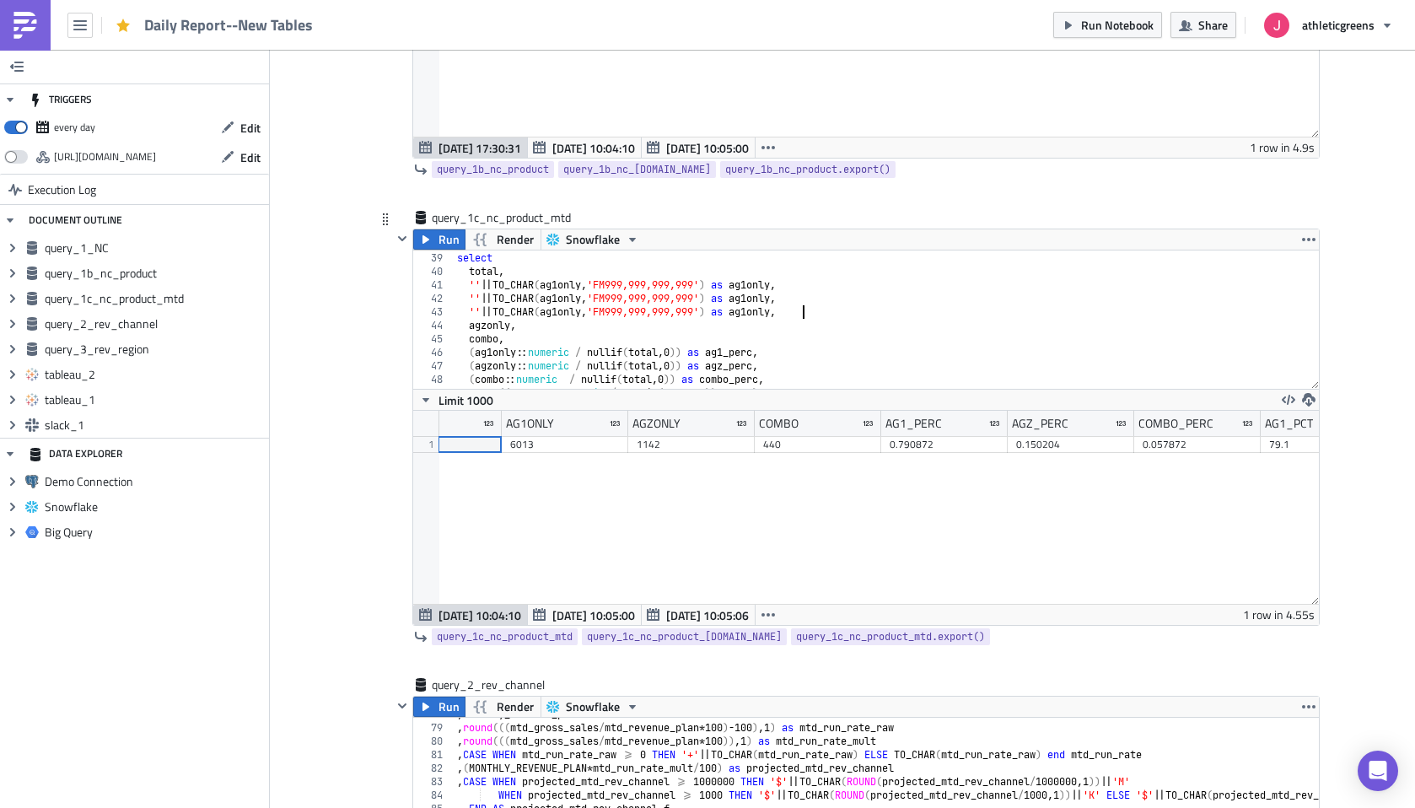
click at [488, 330] on div "select total , '' || TO_CHAR ( ag1only , 'FM999,999,999,999' ) as ag1only , '' …" at bounding box center [886, 320] width 865 height 165
click at [579, 296] on div "select total , '' || TO_CHAR ( ag1only , 'FM999,999,999,999' ) as ag1only , '' …" at bounding box center [886, 320] width 865 height 165
paste textarea "z"
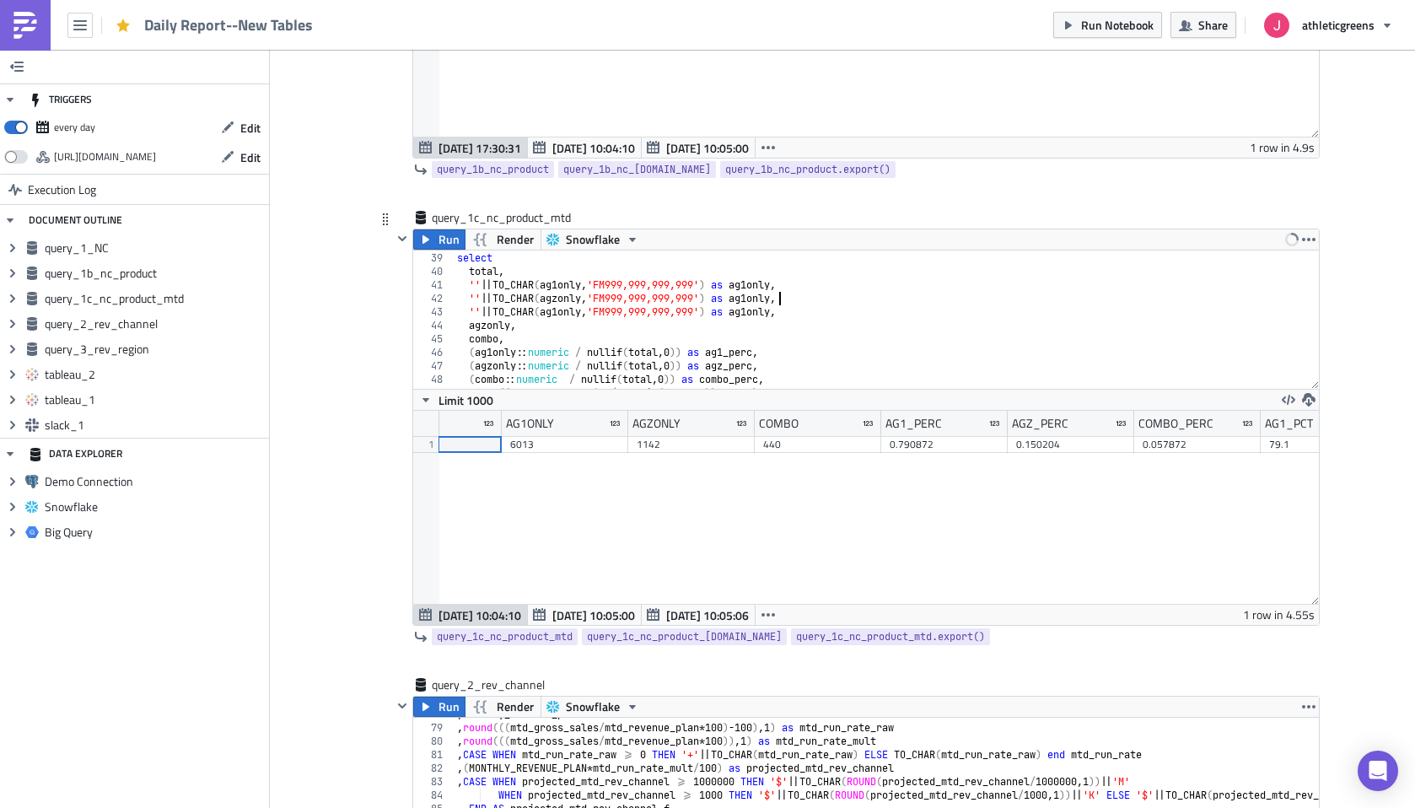
click at [776, 295] on div "select total , '' || TO_CHAR ( ag1only , 'FM999,999,999,999' ) as ag1only , '' …" at bounding box center [886, 320] width 865 height 165
paste textarea "z"
click at [480, 336] on div "select total , '' || TO_CHAR ( ag1only , 'FM999,999,999,999' ) as ag1only , '' …" at bounding box center [886, 320] width 865 height 165
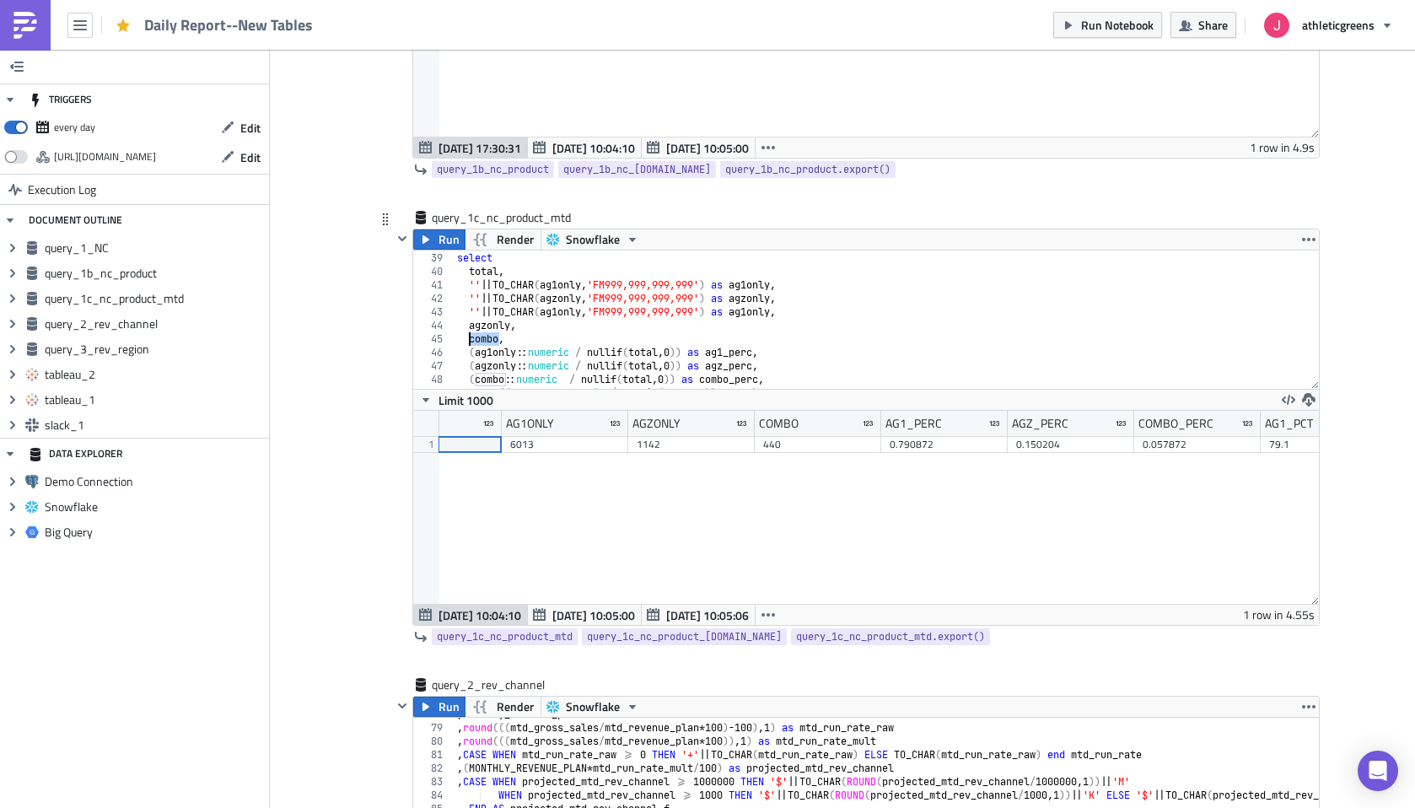
click at [569, 313] on div "select total , '' || TO_CHAR ( ag1only , 'FM999,999,999,999' ) as ag1only , '' …" at bounding box center [886, 320] width 865 height 165
paste textarea "combo"
click at [756, 311] on div "select total , '' || TO_CHAR ( ag1only , 'FM999,999,999,999' ) as ag1only , '' …" at bounding box center [886, 320] width 865 height 165
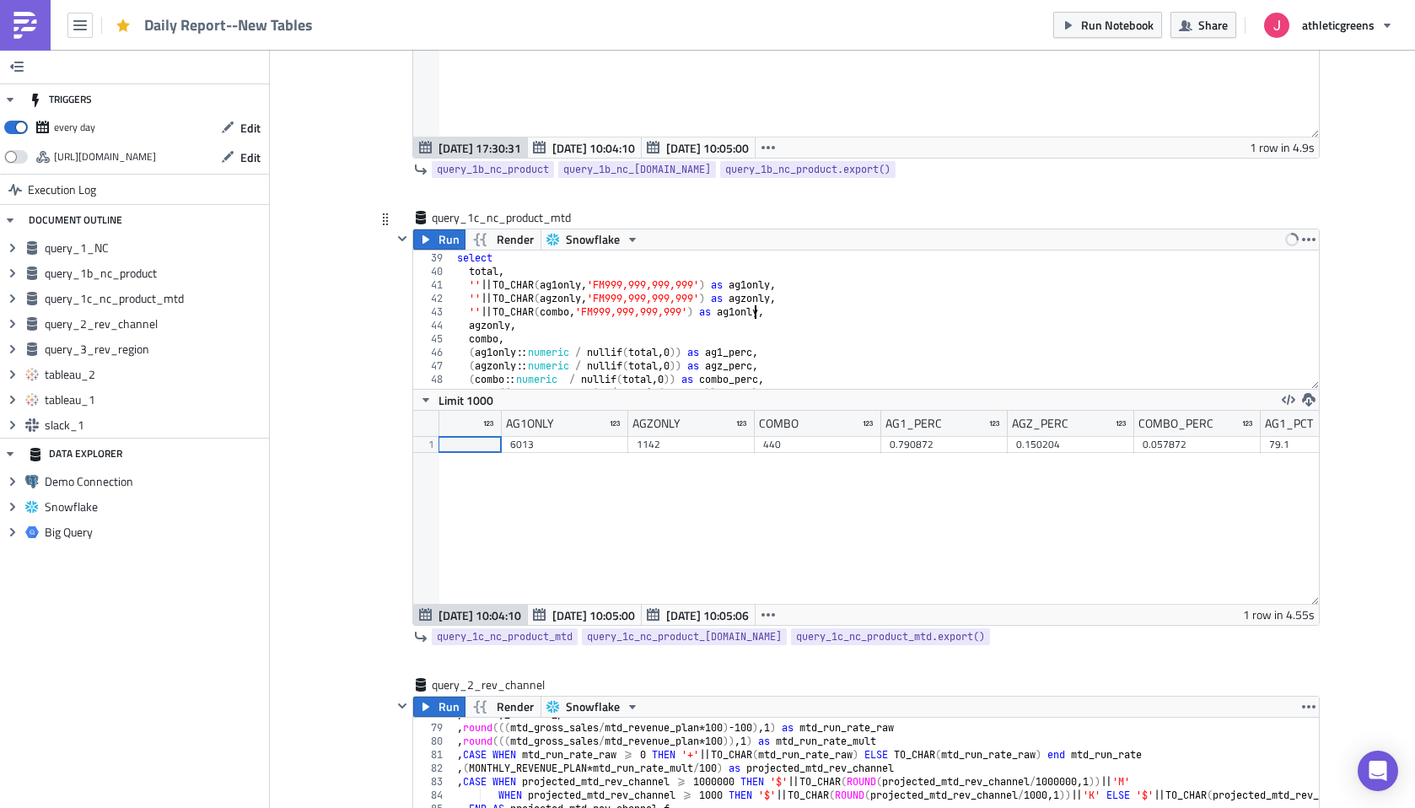
paste textarea "combo"
drag, startPoint x: 510, startPoint y: 338, endPoint x: 418, endPoint y: 317, distance: 94.3
click at [418, 317] on div "'' || TO_CHAR(combo, 'FM999,999,999,999') as combo, 38 39 40 41 42 43 44 45 46 …" at bounding box center [865, 319] width 905 height 138
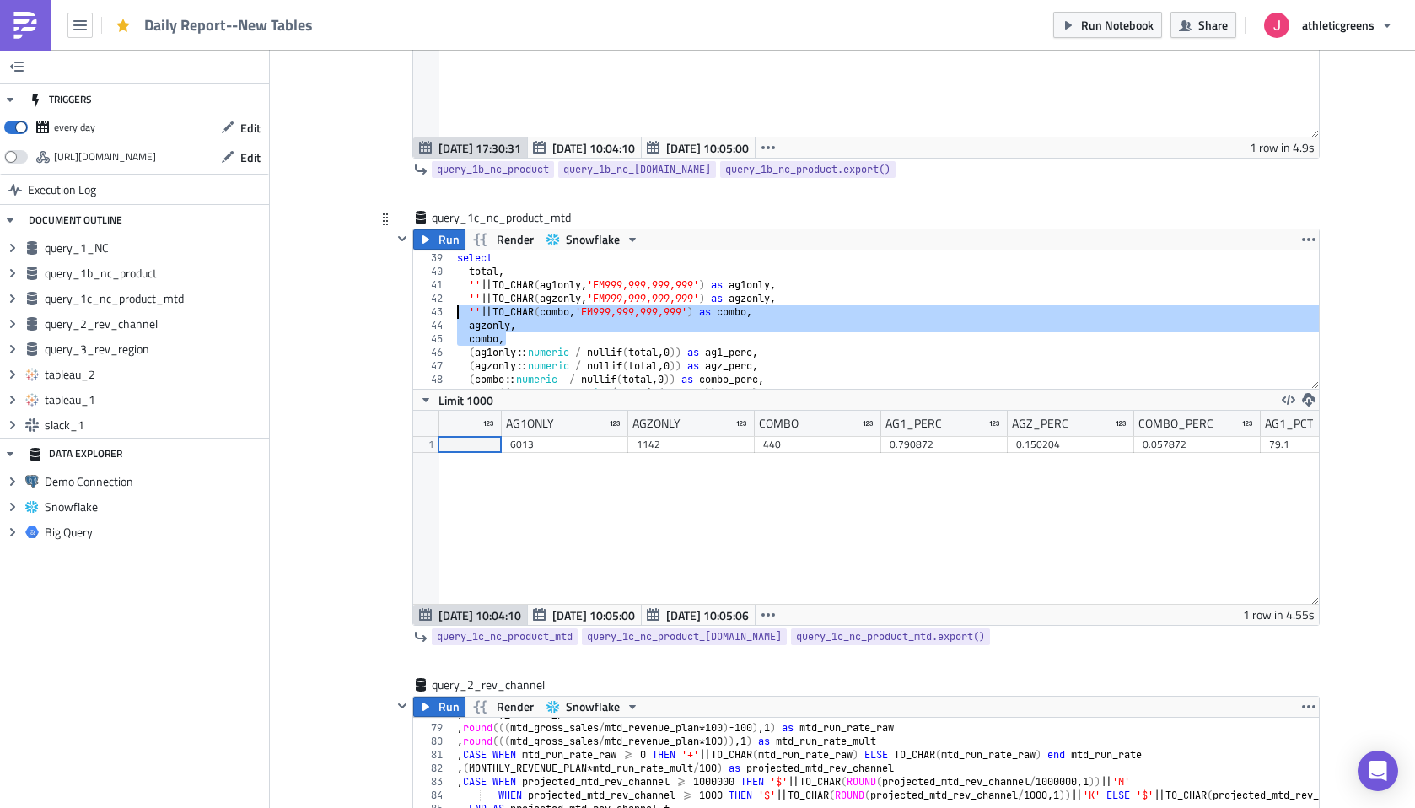
click at [522, 323] on div "select total , '' || TO_CHAR ( ag1only , 'FM999,999,999,999' ) as ag1only , '' …" at bounding box center [886, 320] width 865 height 165
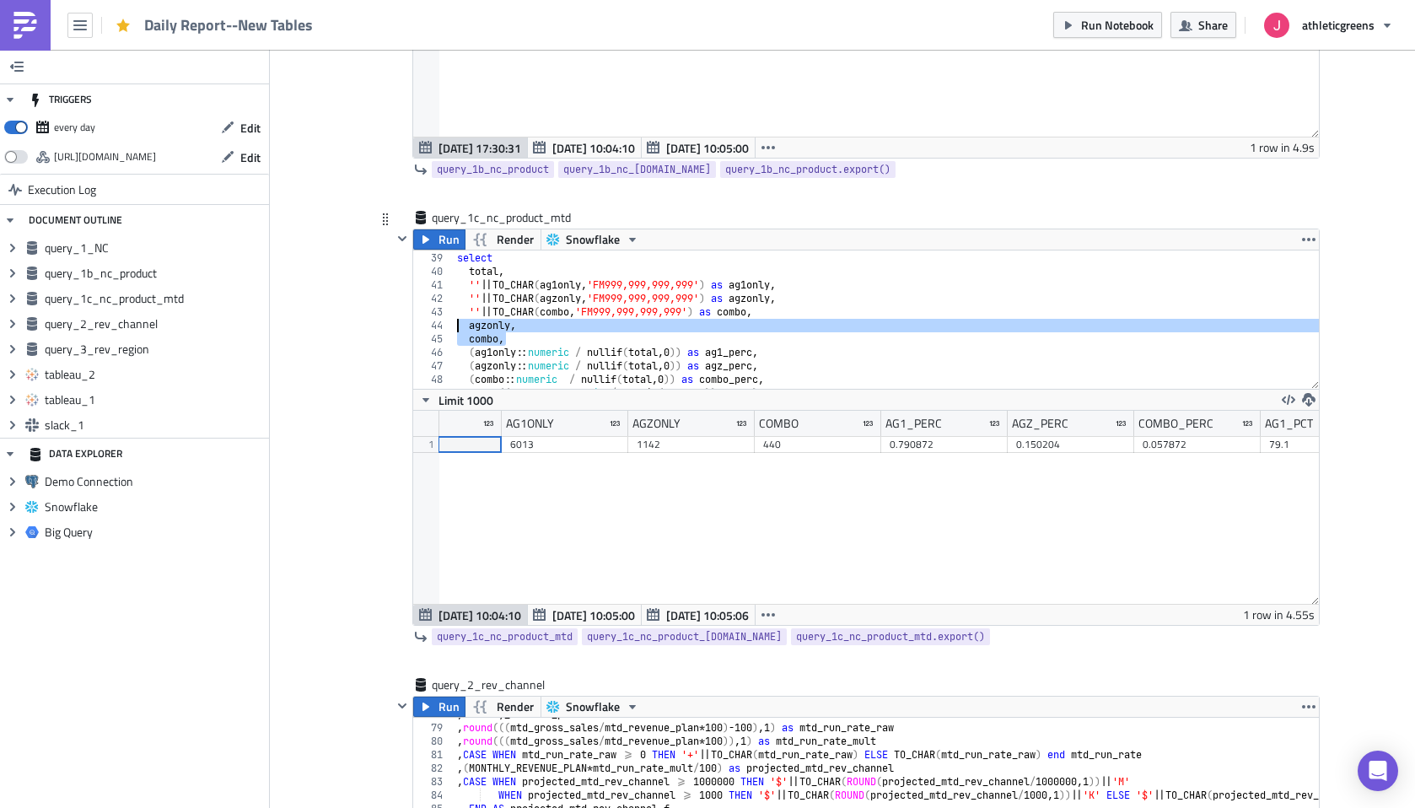
drag, startPoint x: 503, startPoint y: 339, endPoint x: 454, endPoint y: 330, distance: 50.4
click at [454, 330] on div "select total , '' || TO_CHAR ( ag1only , 'FM999,999,999,999' ) as ag1only , '' …" at bounding box center [886, 320] width 865 height 165
type textarea "agzonly, combo,"
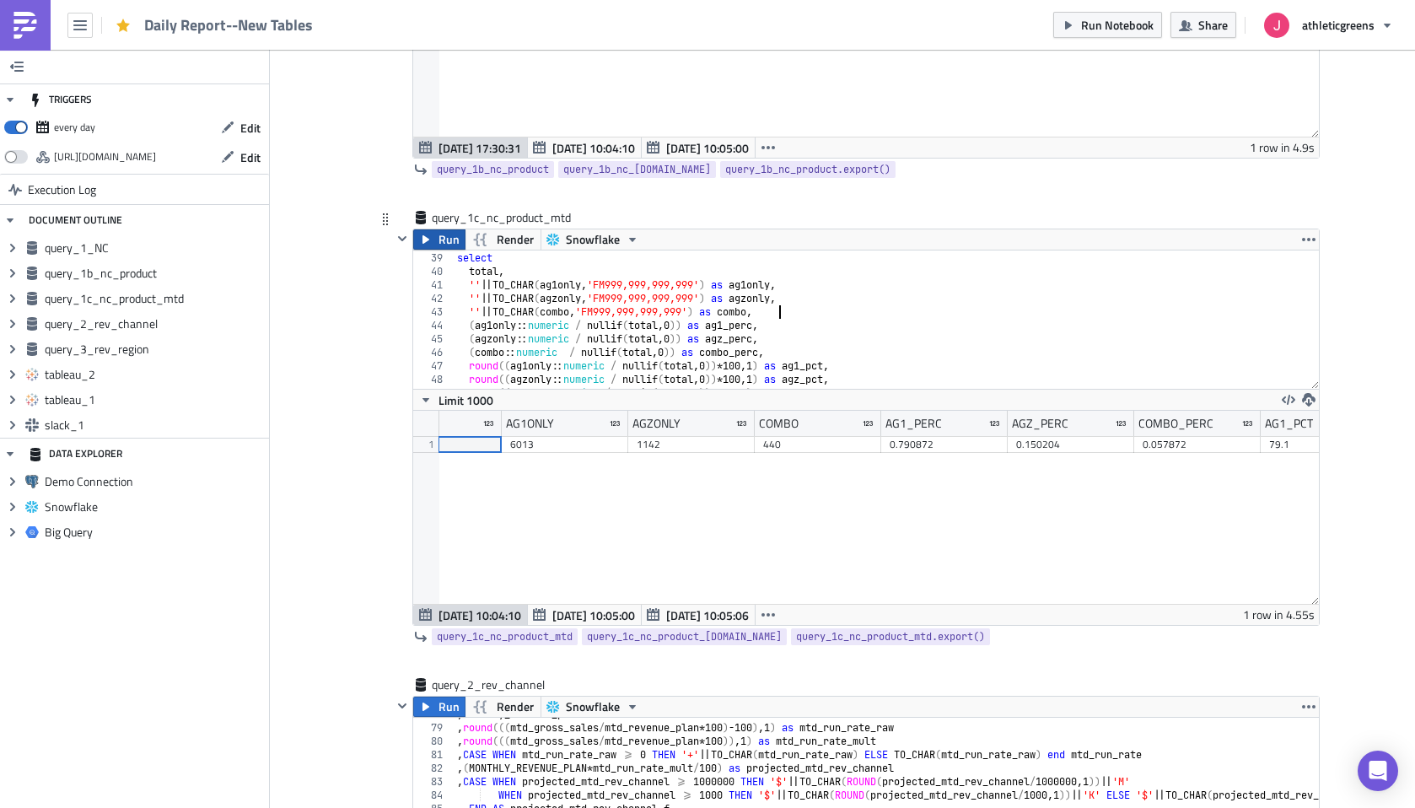
click at [440, 241] on span "Run" at bounding box center [448, 239] width 21 height 20
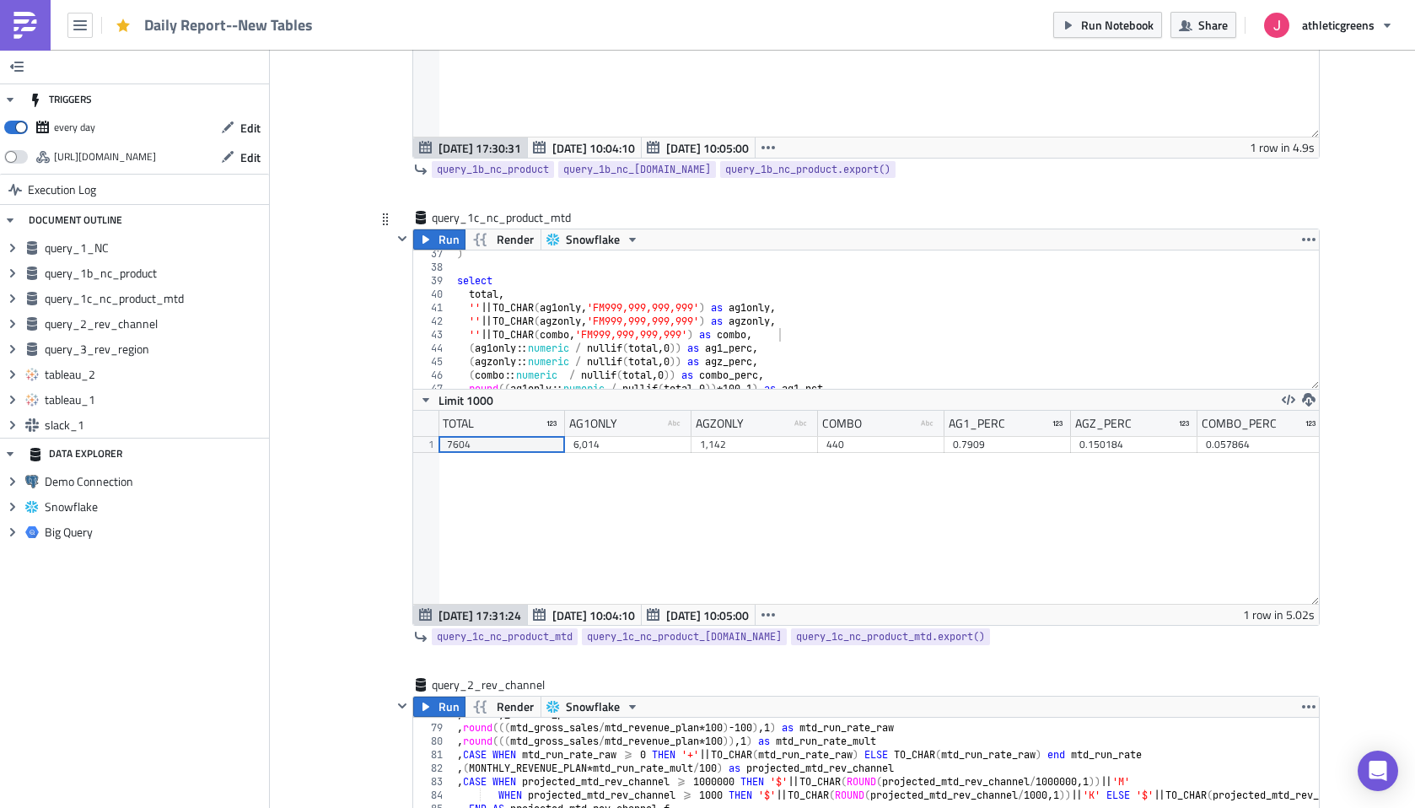
scroll to position [476, 0]
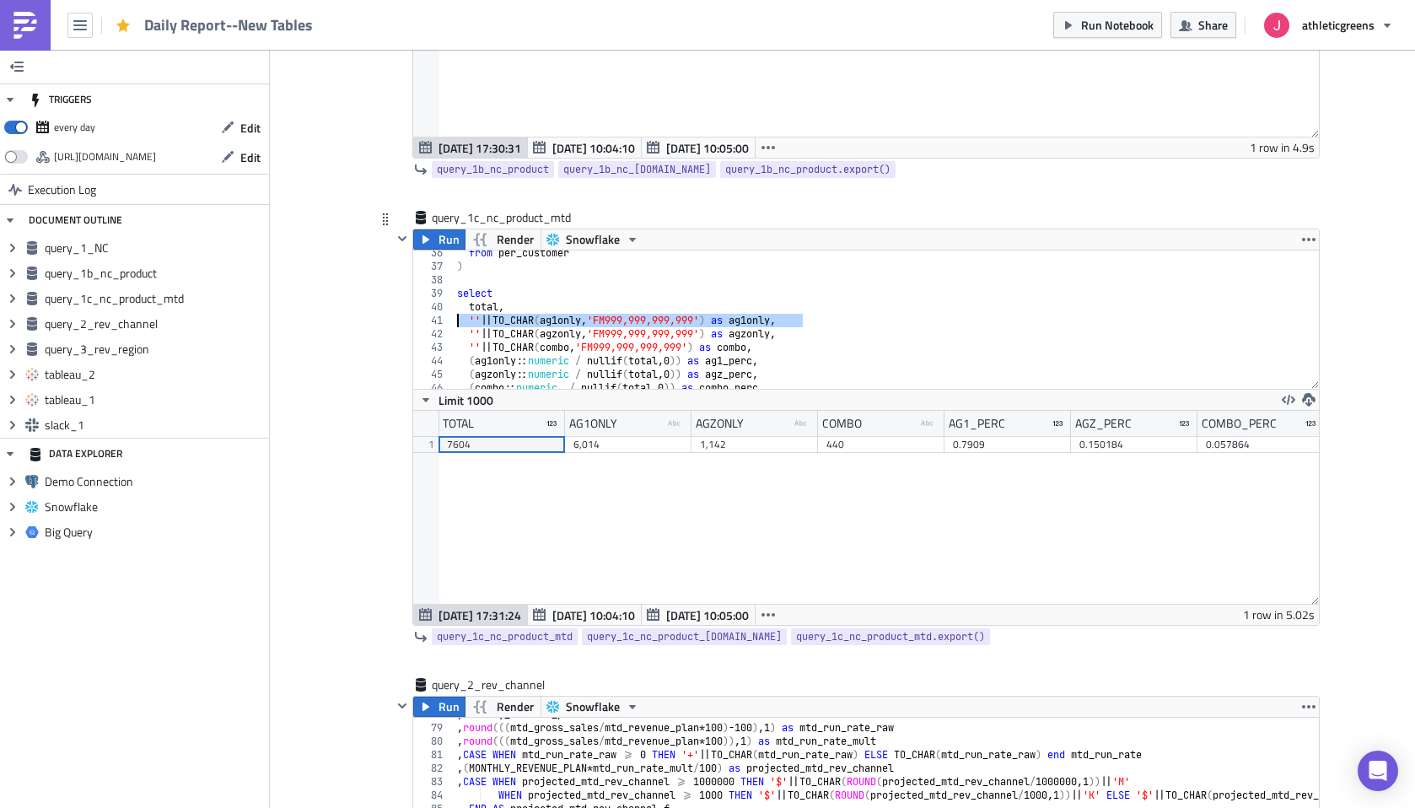
drag, startPoint x: 810, startPoint y: 318, endPoint x: 429, endPoint y: 324, distance: 381.1
click at [429, 324] on div "'' || TO_CHAR(ag1only, 'FM999,999,999,999') as ag1only, 36 37 38 39 40 41 42 43…" at bounding box center [865, 319] width 905 height 138
drag, startPoint x: 516, startPoint y: 304, endPoint x: 435, endPoint y: 304, distance: 80.9
click at [435, 304] on div "'' || TO_CHAR(ag1only, 'FM999,999,999,999') as ag1only, 36 37 38 39 40 41 42 43…" at bounding box center [865, 319] width 905 height 138
paste textarea "'' || TO_CHAR(ag1only, 'FM999,999,999,999') as ag1only"
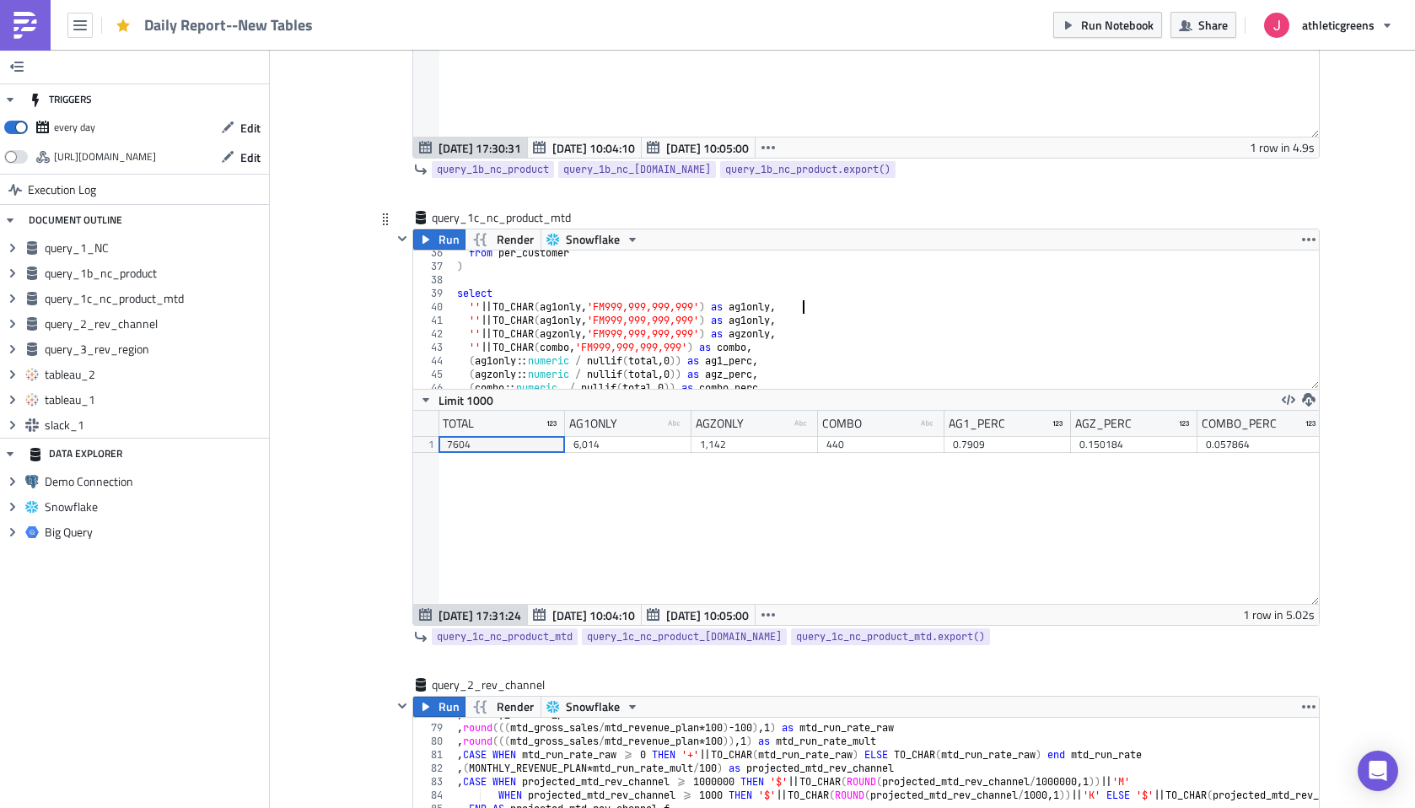
click at [569, 309] on div "from per_customer ) select '' || TO_CHAR ( ag1only , 'FM999,999,999,999' ) as a…" at bounding box center [886, 328] width 865 height 165
click at [764, 304] on div "from per_customer ) select '' || TO_CHAR ( total , 'FM999,999,999,999' ) as ag1…" at bounding box center [886, 328] width 865 height 165
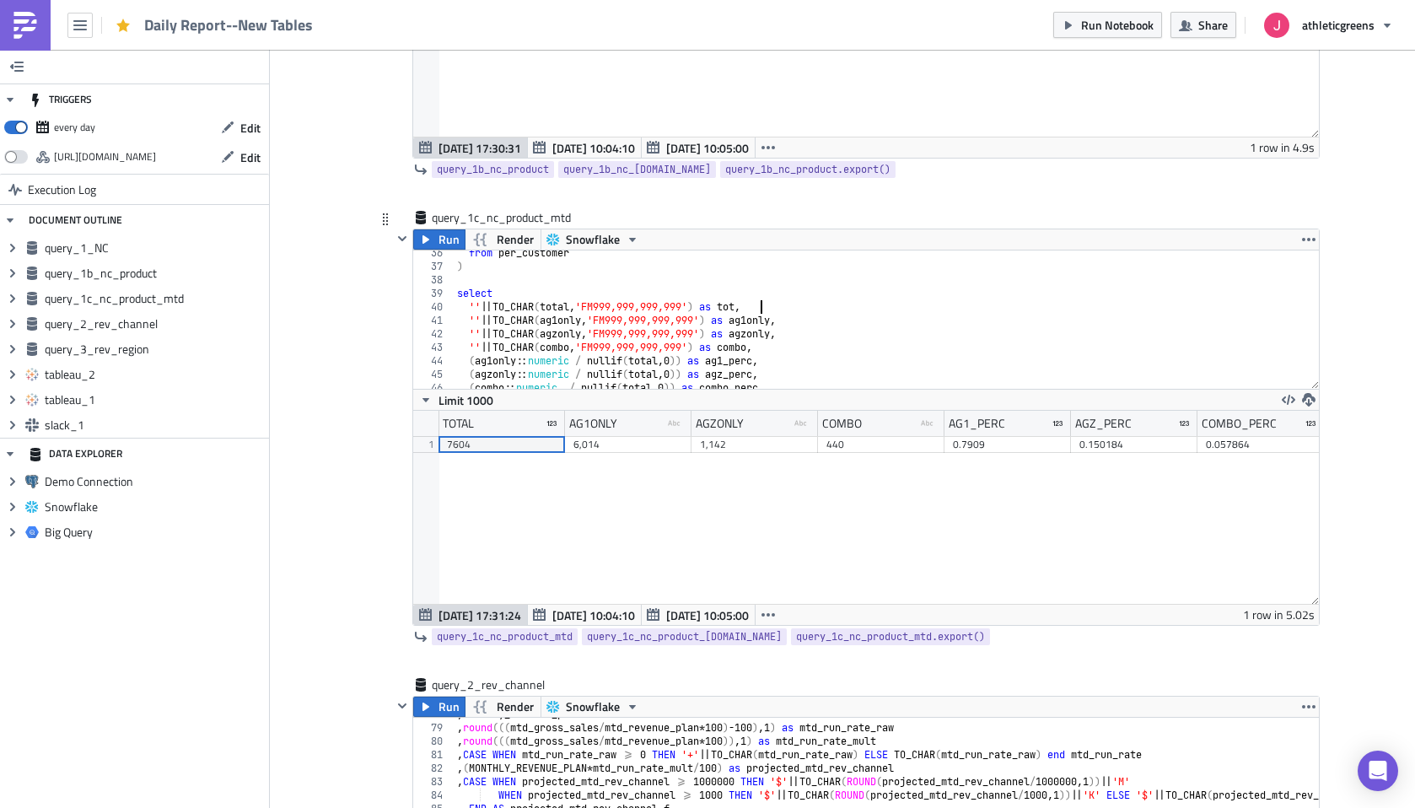
scroll to position [0, 25]
drag, startPoint x: 792, startPoint y: 307, endPoint x: 432, endPoint y: 306, distance: 360.8
click at [432, 306] on div "'' || TO_CHAR(total, 'FM999,999,999,999') as total, 36 37 38 39 40 41 42 43 44 …" at bounding box center [865, 319] width 905 height 138
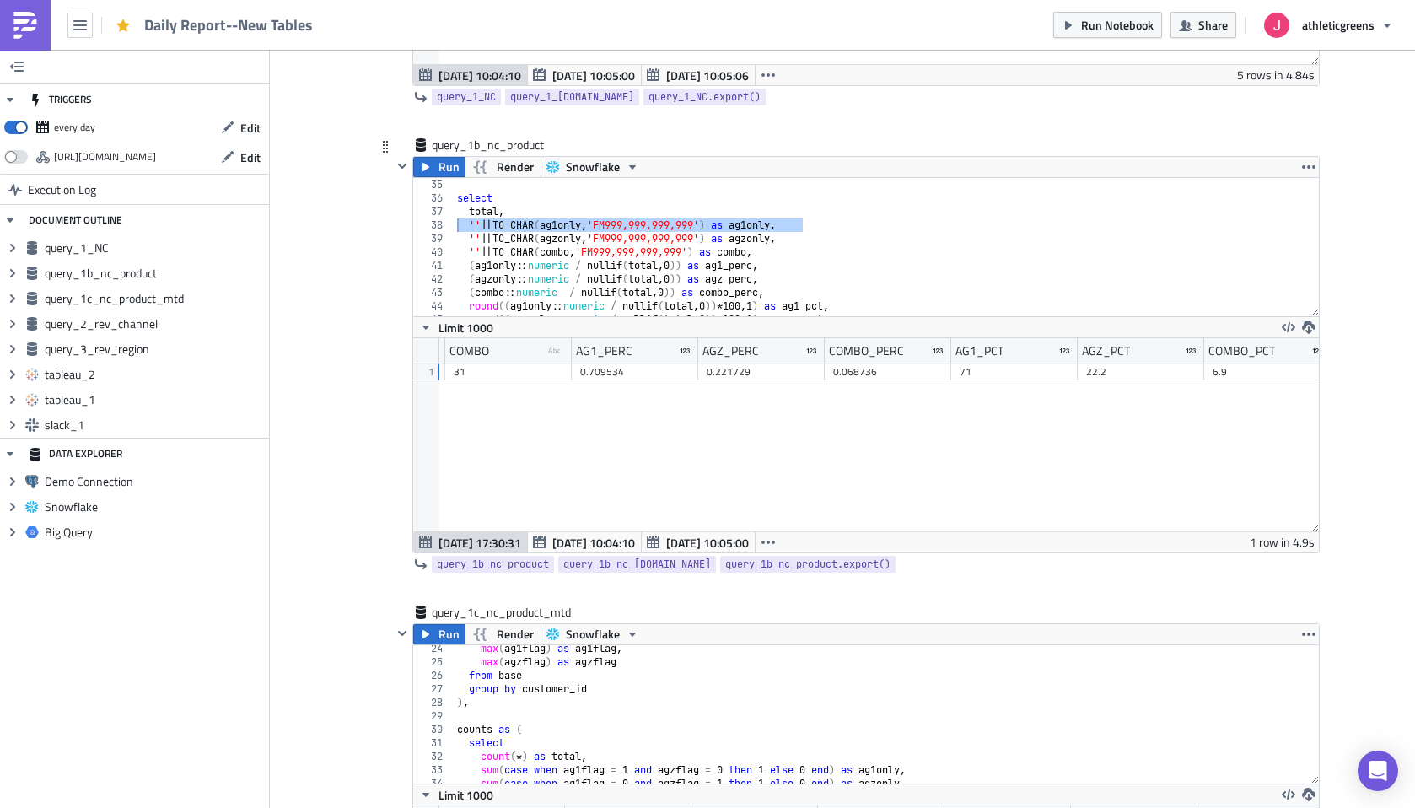
scroll to position [413, 0]
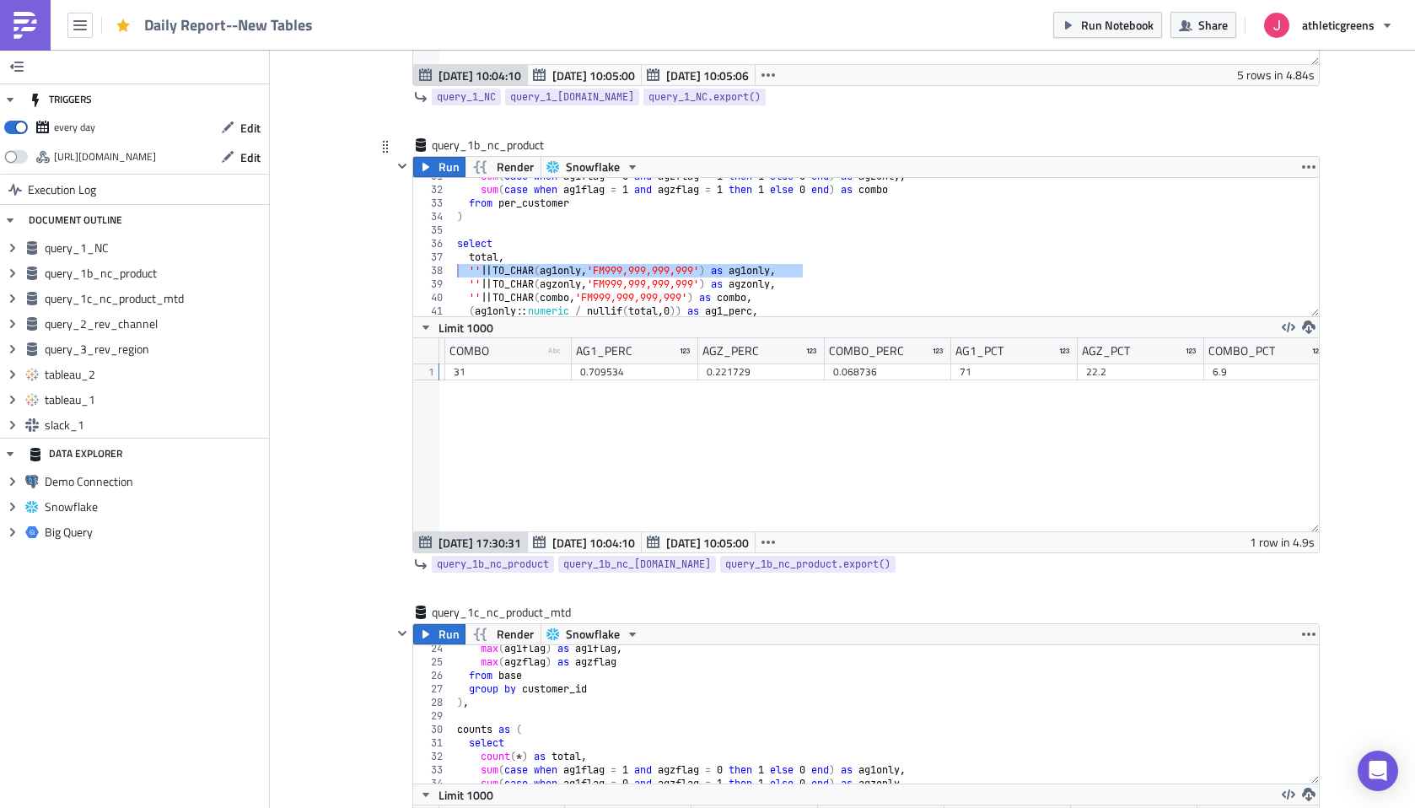
type textarea "'' || TO_CHAR(total, 'FM999,999,999,999') as total,"
drag, startPoint x: 513, startPoint y: 254, endPoint x: 448, endPoint y: 254, distance: 64.1
click at [448, 254] on div "total, 31 32 33 34 35 36 37 38 39 40 41 42 43 sum ( case when ag1flag = 0 and a…" at bounding box center [865, 247] width 905 height 138
paste textarea "'' || TO_CHAR(total, 'FM999,999,999,999') as"
type textarea "'' || TO_CHAR(total, 'FM999,999,999,999') as total,"
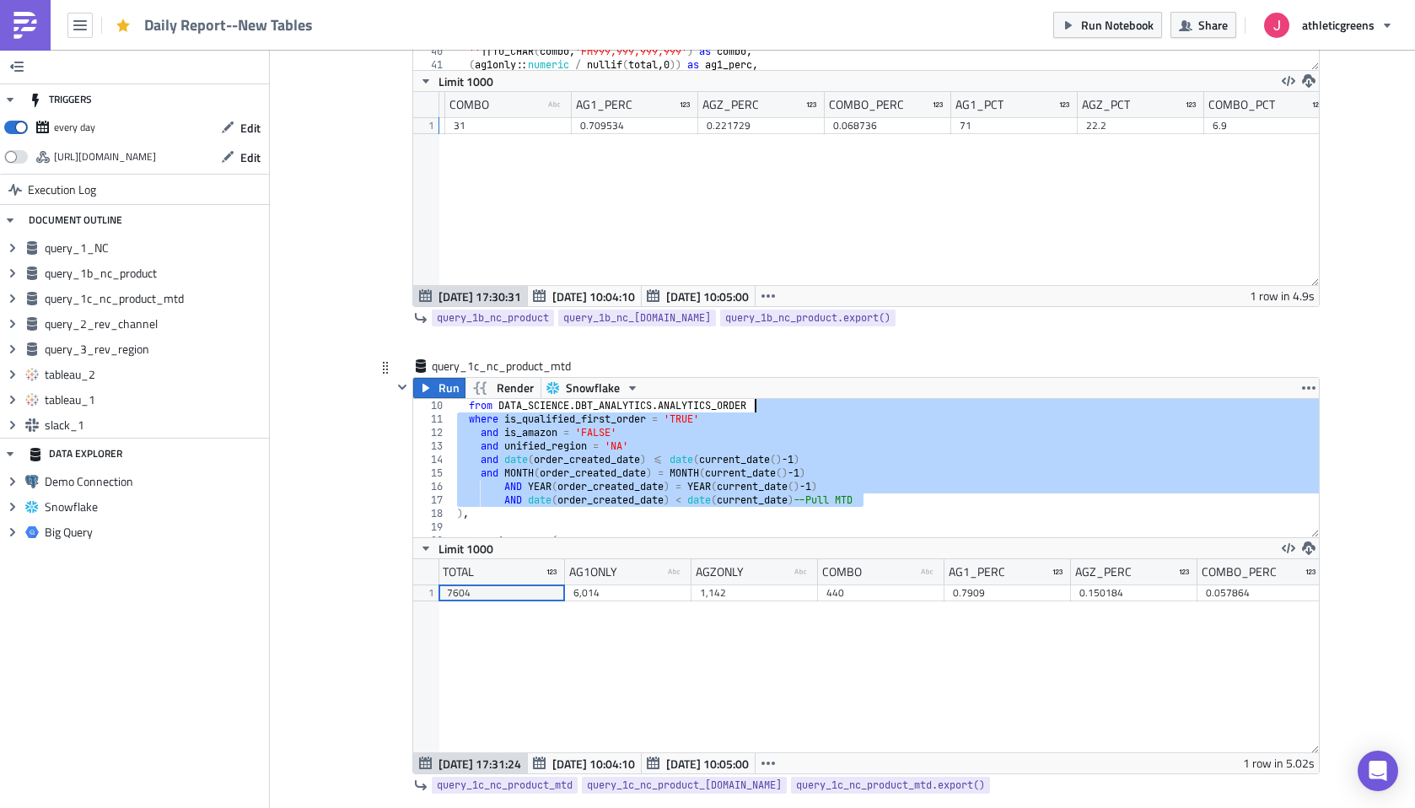
scroll to position [0, 0]
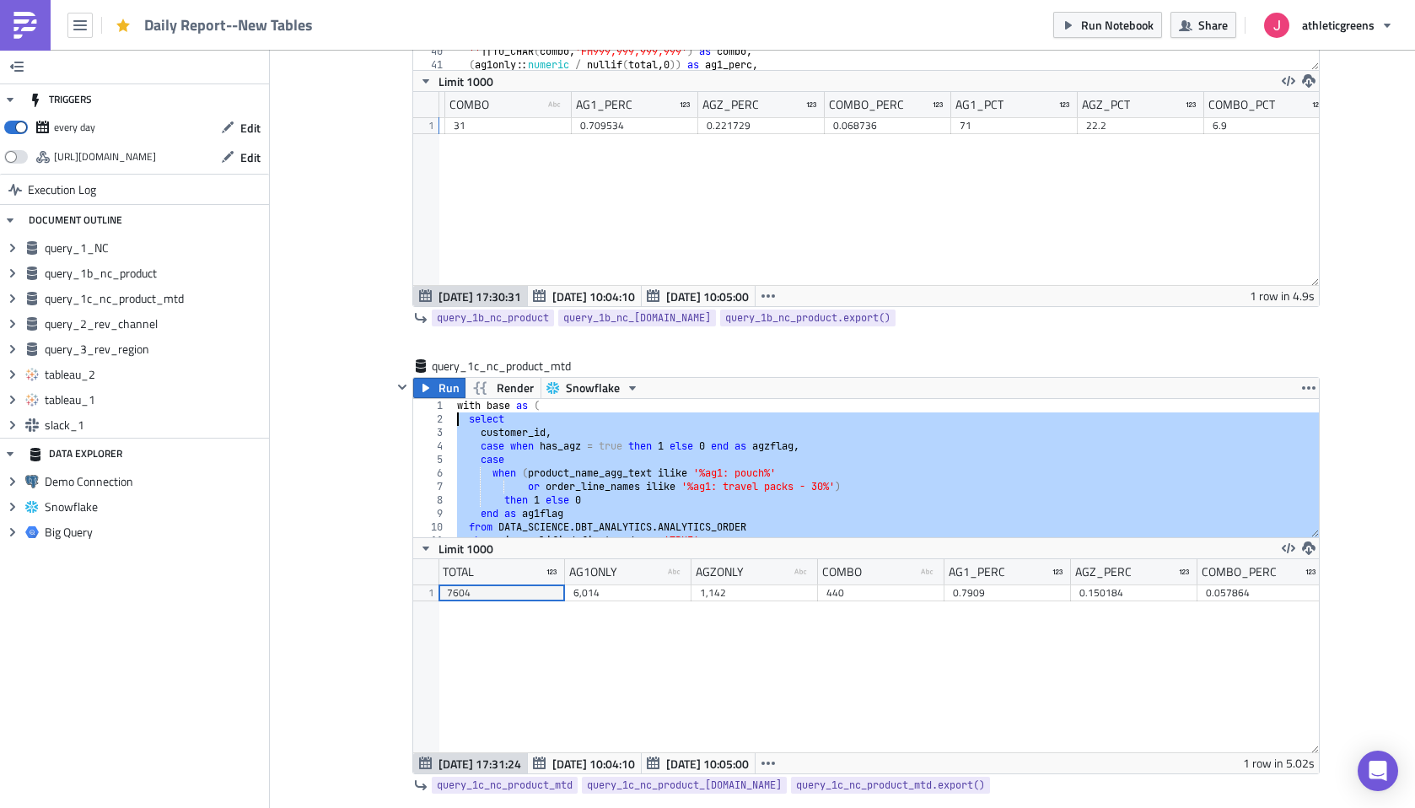
drag, startPoint x: 882, startPoint y: 497, endPoint x: 450, endPoint y: 425, distance: 437.7
click at [450, 425] on div "AND date(order_created_date) < date(current_date)--Pull MTD 1 2 3 4 5 6 7 8 9 1…" at bounding box center [865, 468] width 905 height 138
type textarea "select customer_id,"
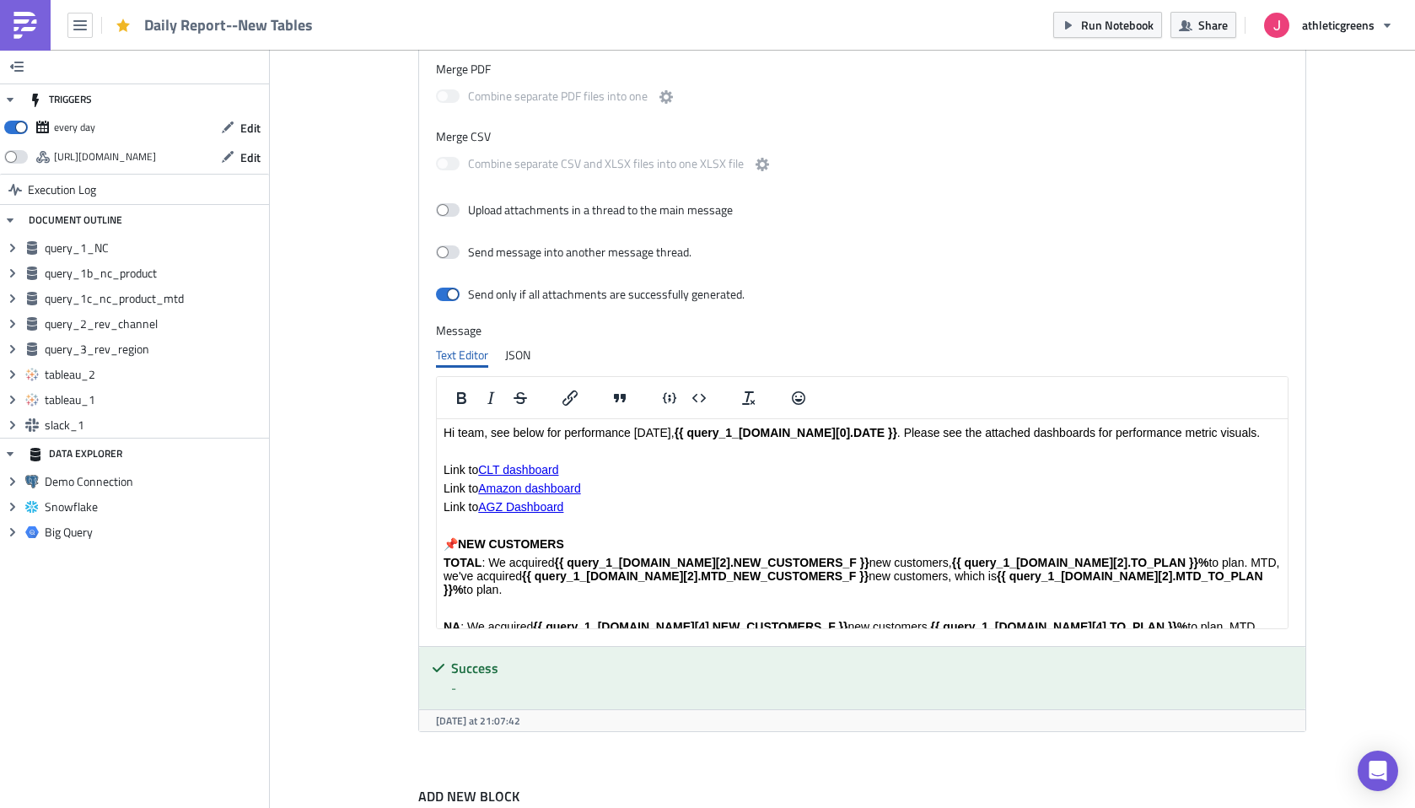
scroll to position [3436, 0]
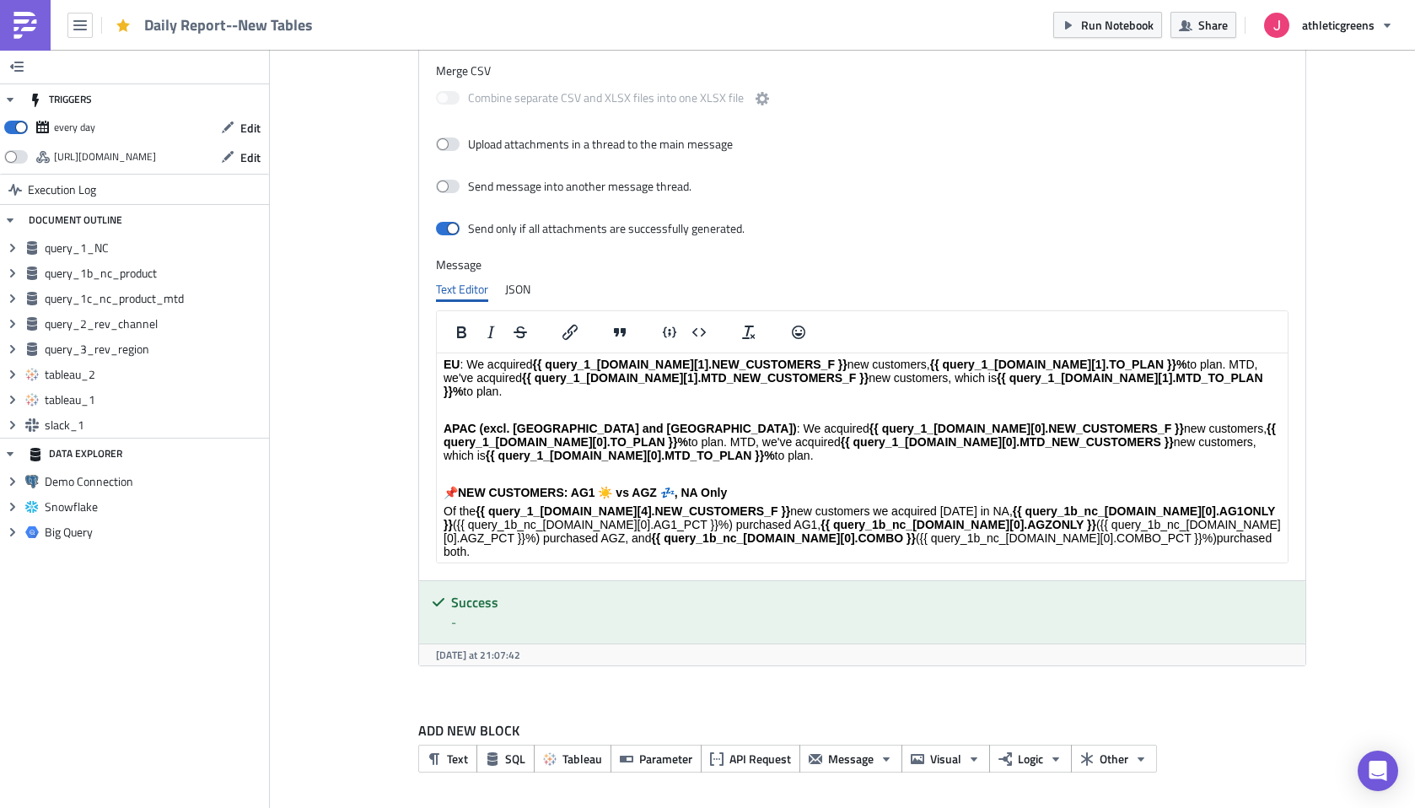
scroll to position [336, 0]
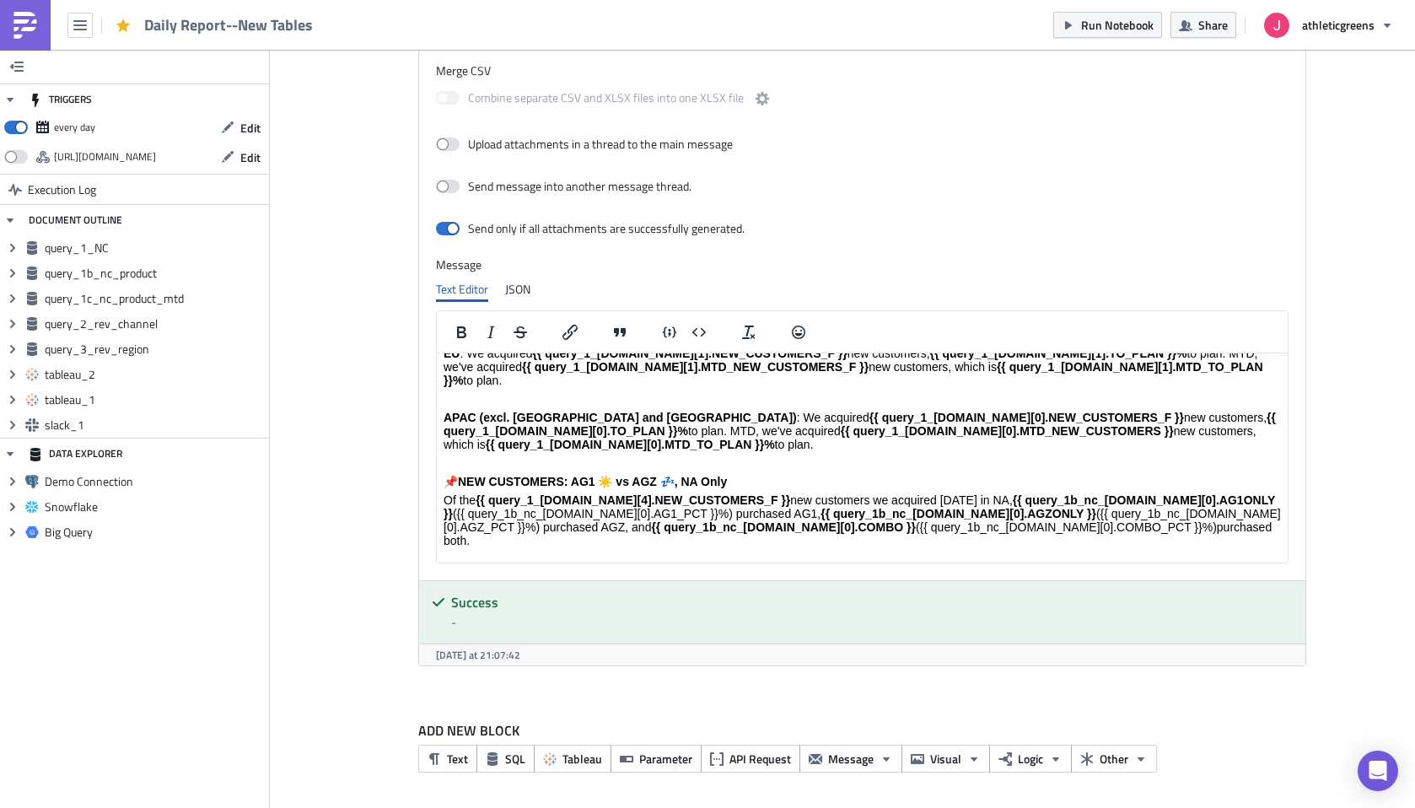
click at [1238, 493] on p "Of the {{ query_1_[DOMAIN_NAME][4].NEW_CUSTOMERS_F }} new customers we acquired…" at bounding box center [861, 520] width 837 height 54
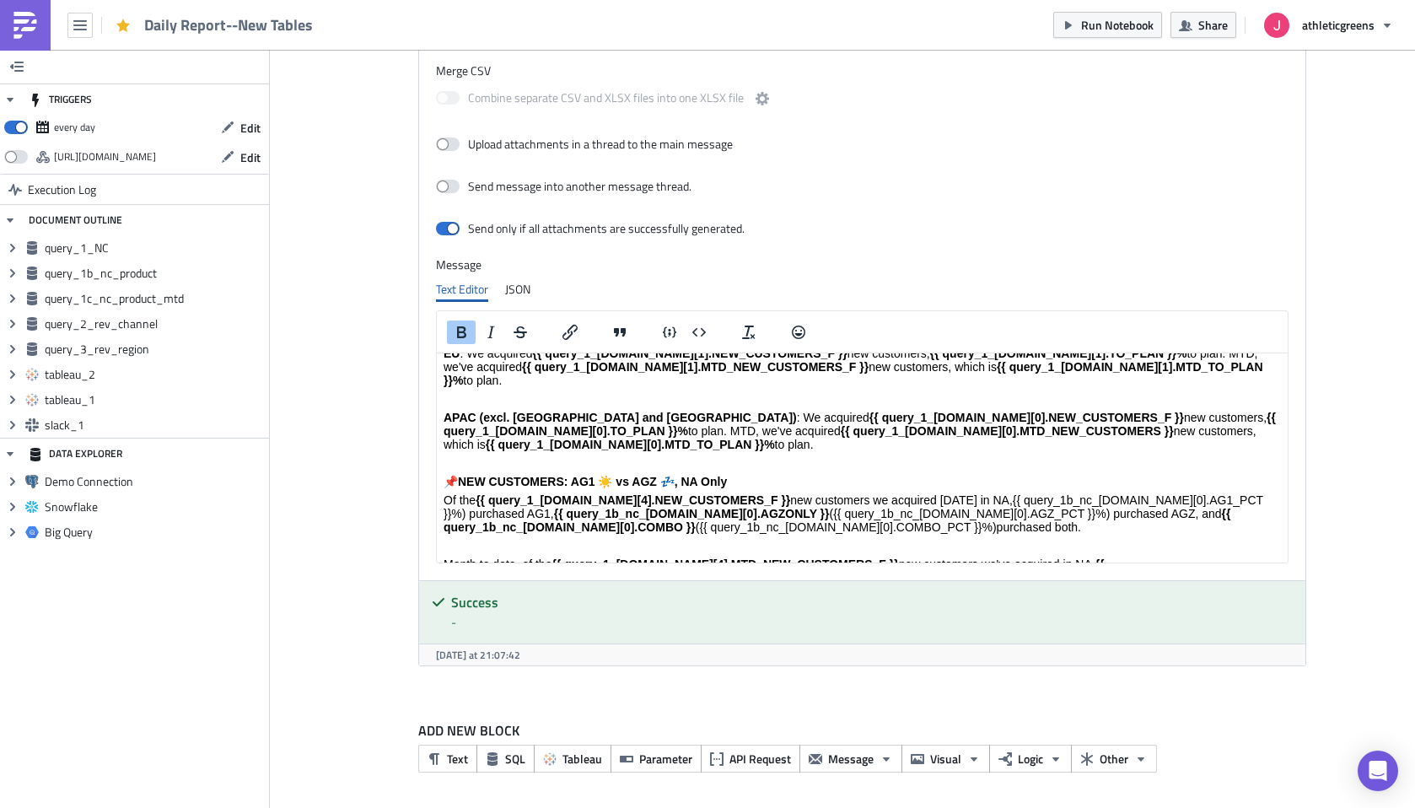
click at [1232, 493] on p "Of the {{ query_1_[DOMAIN_NAME][4].NEW_CUSTOMERS_F }} new customers we acquired…" at bounding box center [861, 513] width 837 height 40
drag, startPoint x: 788, startPoint y: 452, endPoint x: 534, endPoint y: 451, distance: 254.6
click at [534, 493] on p "Of the {{ query_1_[DOMAIN_NAME][4].NEW_CUSTOMERS_F }} new customers we acquired…" at bounding box center [861, 513] width 837 height 40
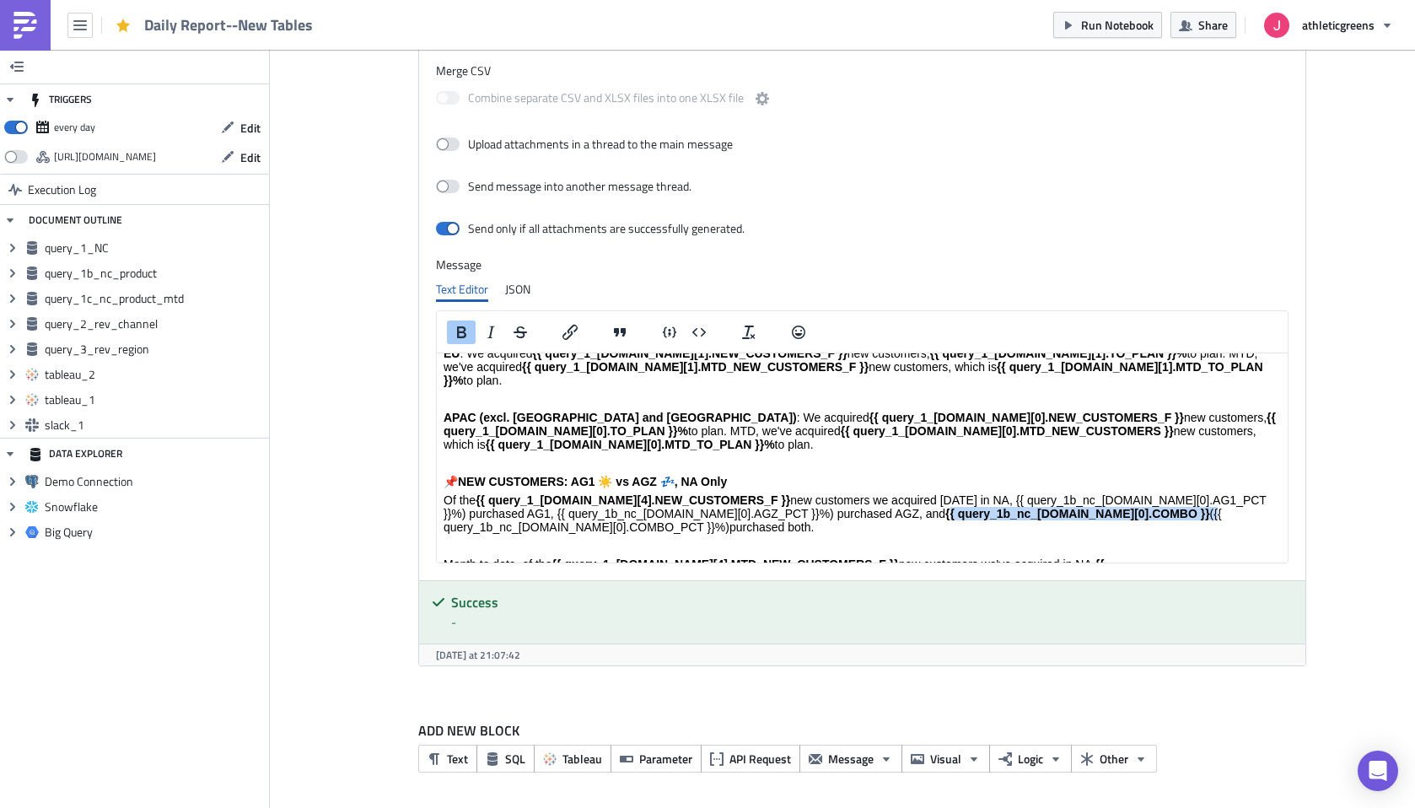
drag, startPoint x: 1139, startPoint y: 447, endPoint x: 897, endPoint y: 448, distance: 242.0
click at [897, 493] on p "Of the {{ query_1_[DOMAIN_NAME][4].NEW_CUSTOMERS_F }} new customers we acquired…" at bounding box center [861, 513] width 837 height 40
click at [777, 493] on p "Of the {{ query_1_[DOMAIN_NAME][4].NEW_CUSTOMERS_F }} new customers we acquired…" at bounding box center [861, 513] width 837 height 40
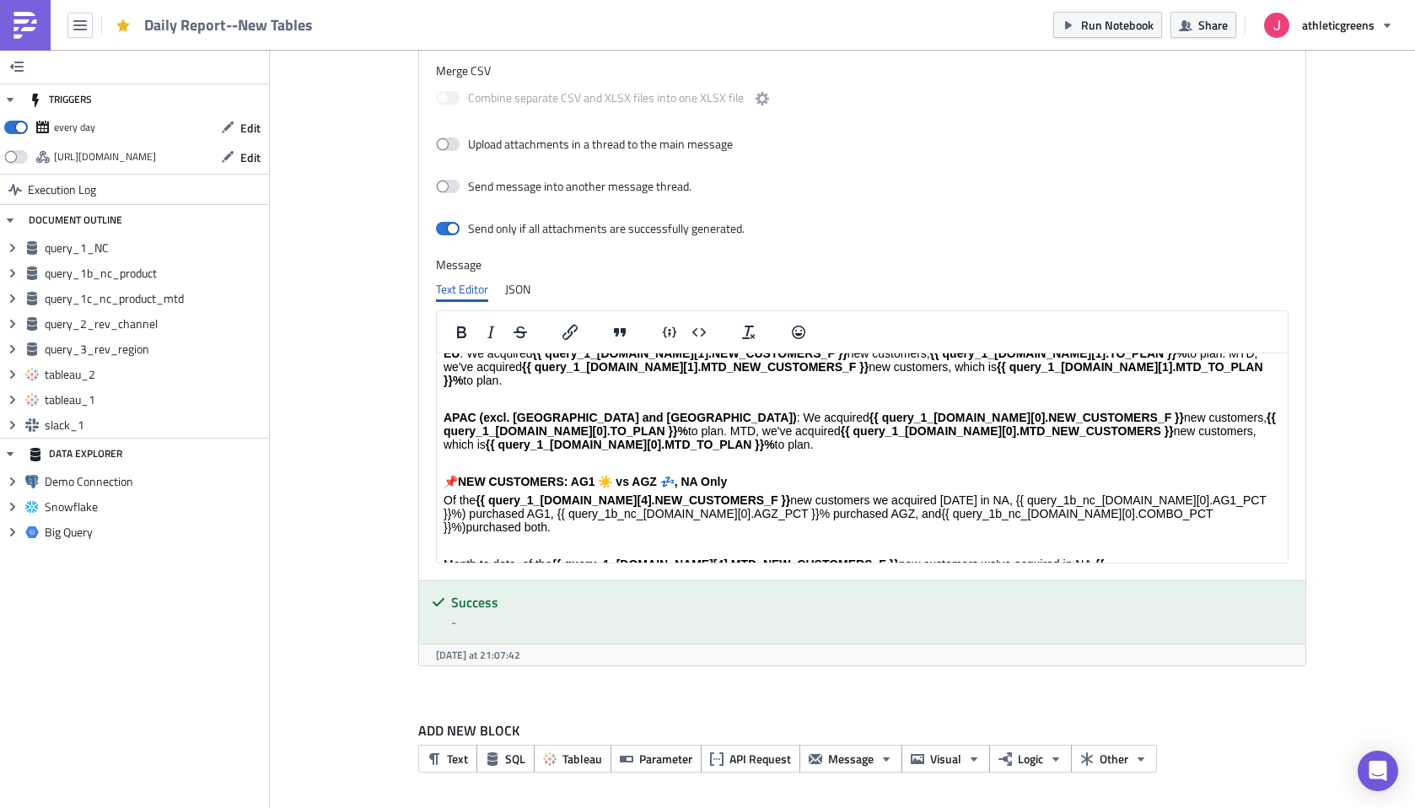
click at [1158, 493] on p "Of the {{ query_1_[DOMAIN_NAME][4].NEW_CUSTOMERS_F }} new customers we acquired…" at bounding box center [861, 513] width 837 height 40
click at [1232, 493] on p "Of the {{ query_1_[DOMAIN_NAME][4].NEW_CUSTOMERS_F }} new customers we acquired…" at bounding box center [861, 513] width 837 height 40
drag, startPoint x: 982, startPoint y: 438, endPoint x: 1241, endPoint y: 438, distance: 258.8
click at [1241, 493] on p "Of the {{ query_1_[DOMAIN_NAME][4].NEW_CUSTOMERS_F }} new customers we acquired…" at bounding box center [861, 513] width 837 height 40
drag, startPoint x: 530, startPoint y: 447, endPoint x: 772, endPoint y: 451, distance: 242.0
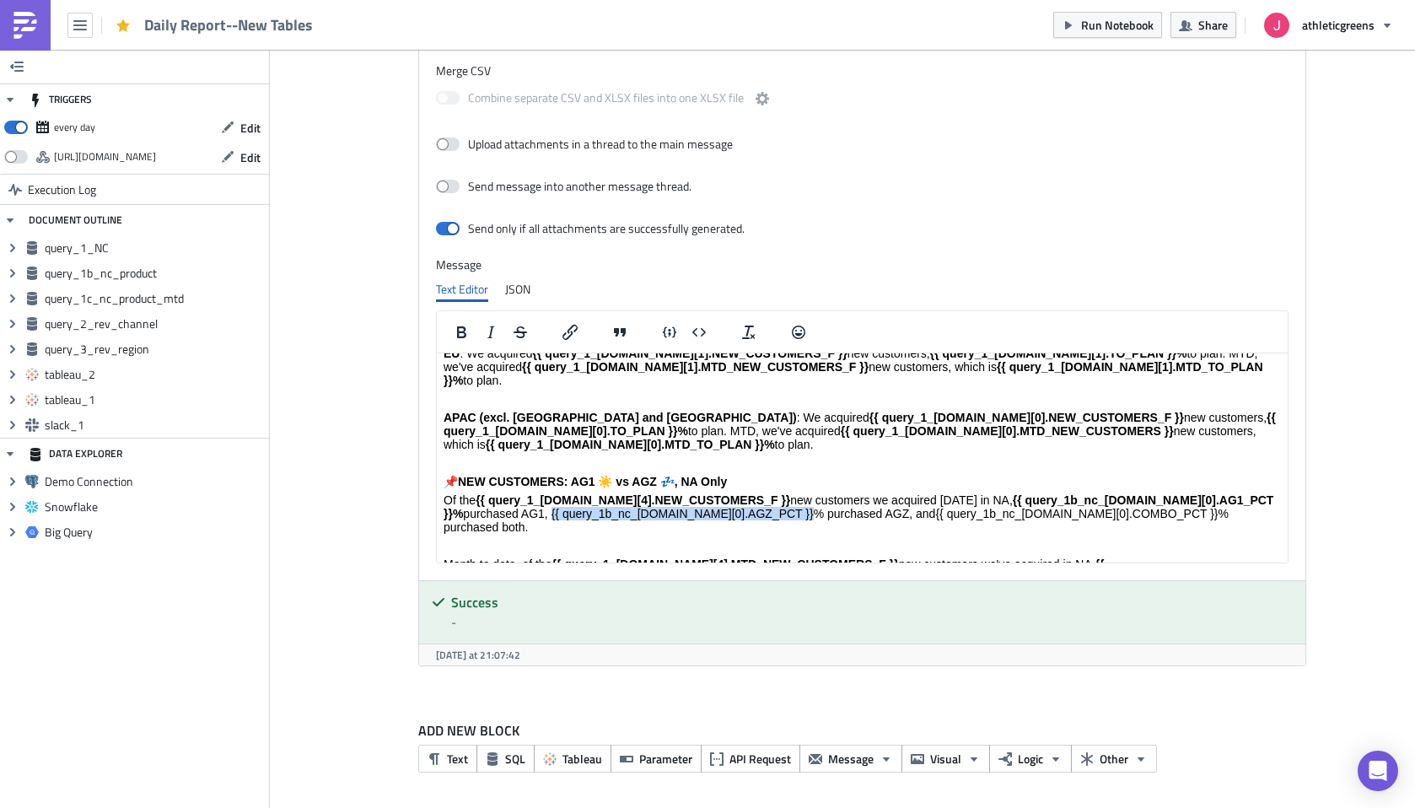
click at [772, 493] on p "Of the {{ query_1_[DOMAIN_NAME][4].NEW_CUSTOMERS_F }} new customers we acquired…" at bounding box center [861, 513] width 837 height 40
drag, startPoint x: 904, startPoint y: 449, endPoint x: 1170, endPoint y: 454, distance: 266.4
click at [1170, 493] on p "Of the {{ query_1_[DOMAIN_NAME][4].NEW_CUSTOMERS_F }} new customers we acquired…" at bounding box center [861, 513] width 837 height 40
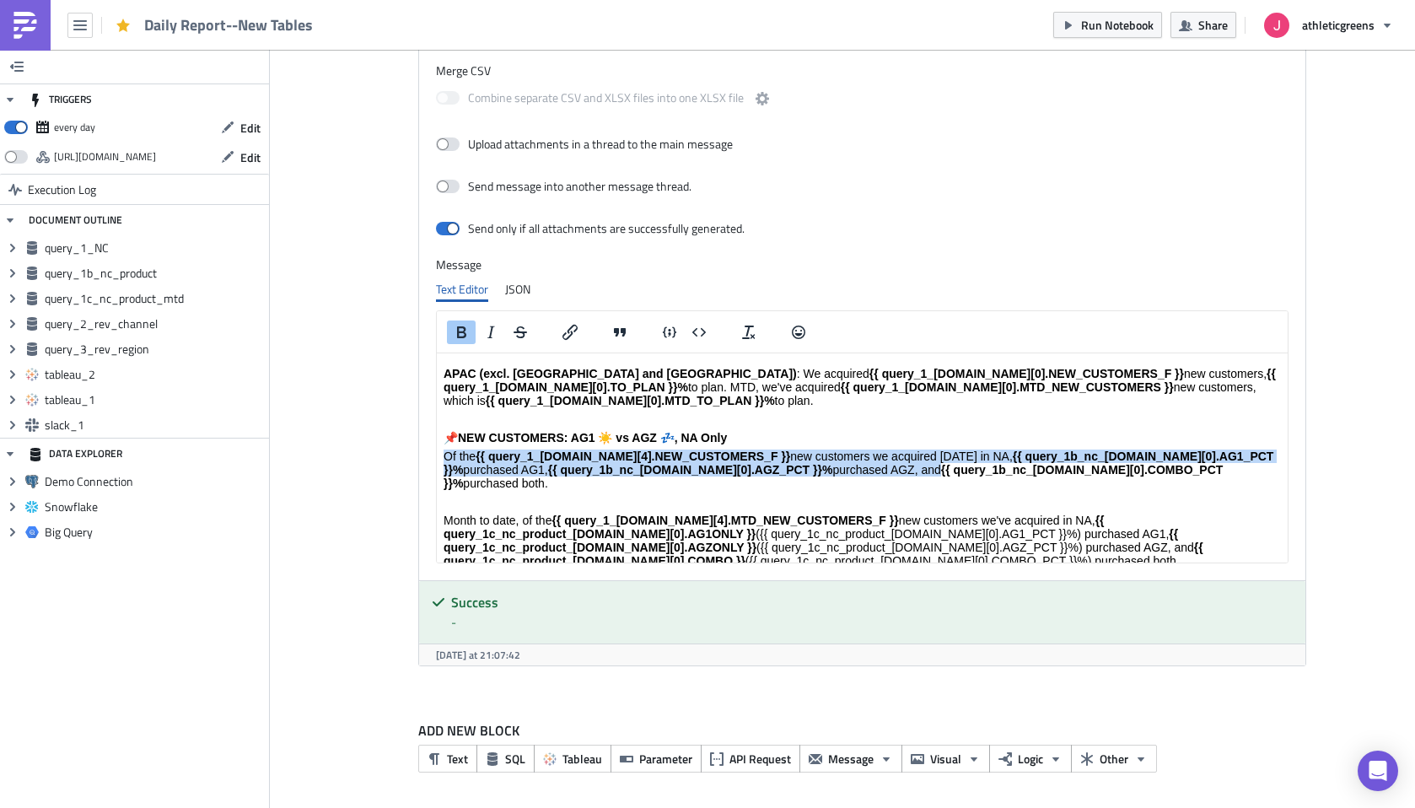
scroll to position [373, 0]
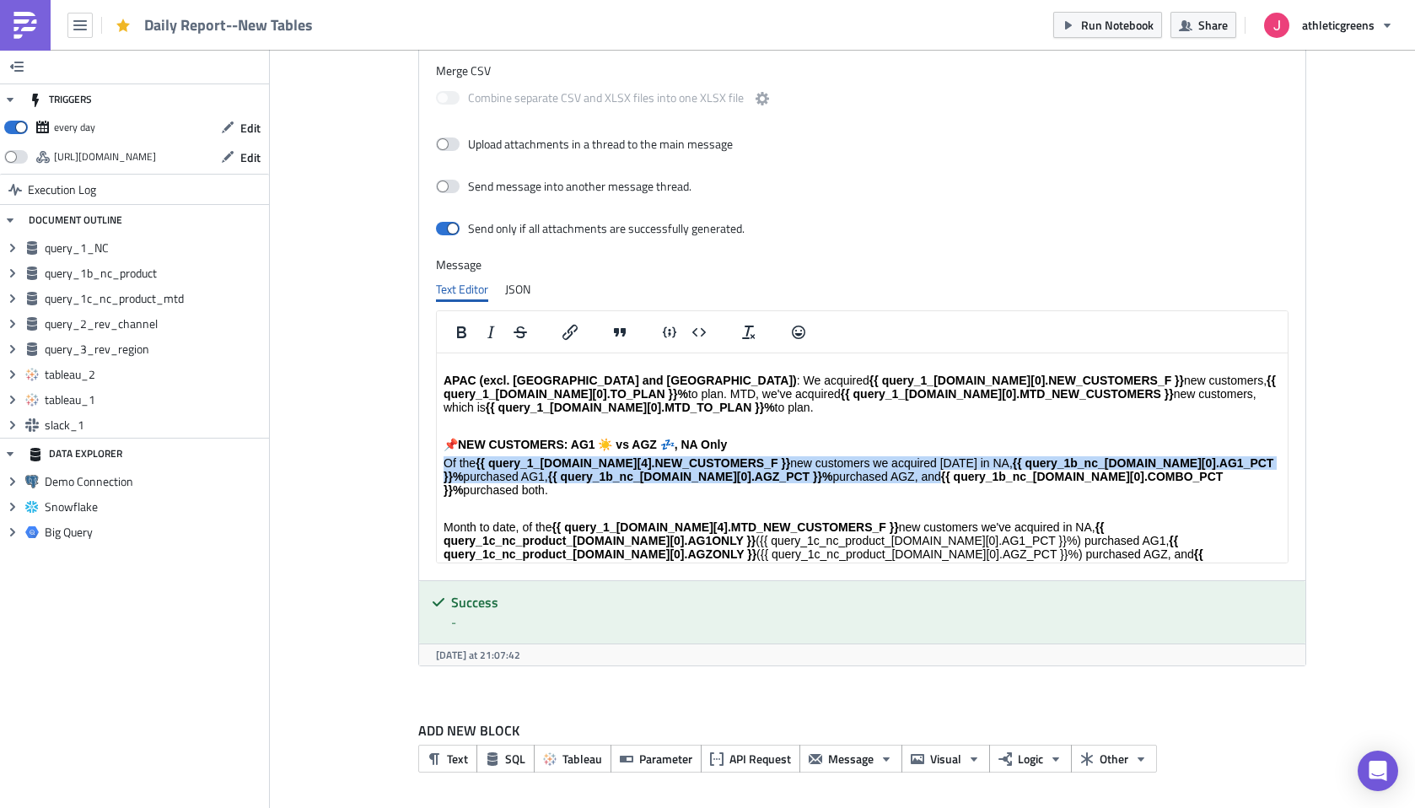
drag, startPoint x: 713, startPoint y: 465, endPoint x: 1050, endPoint y: 453, distance: 336.6
click at [1050, 520] on p "Month to date, of the {{ query_1_[DOMAIN_NAME][4].MTD_NEW_CUSTOMERS_F }} new cu…" at bounding box center [861, 547] width 837 height 54
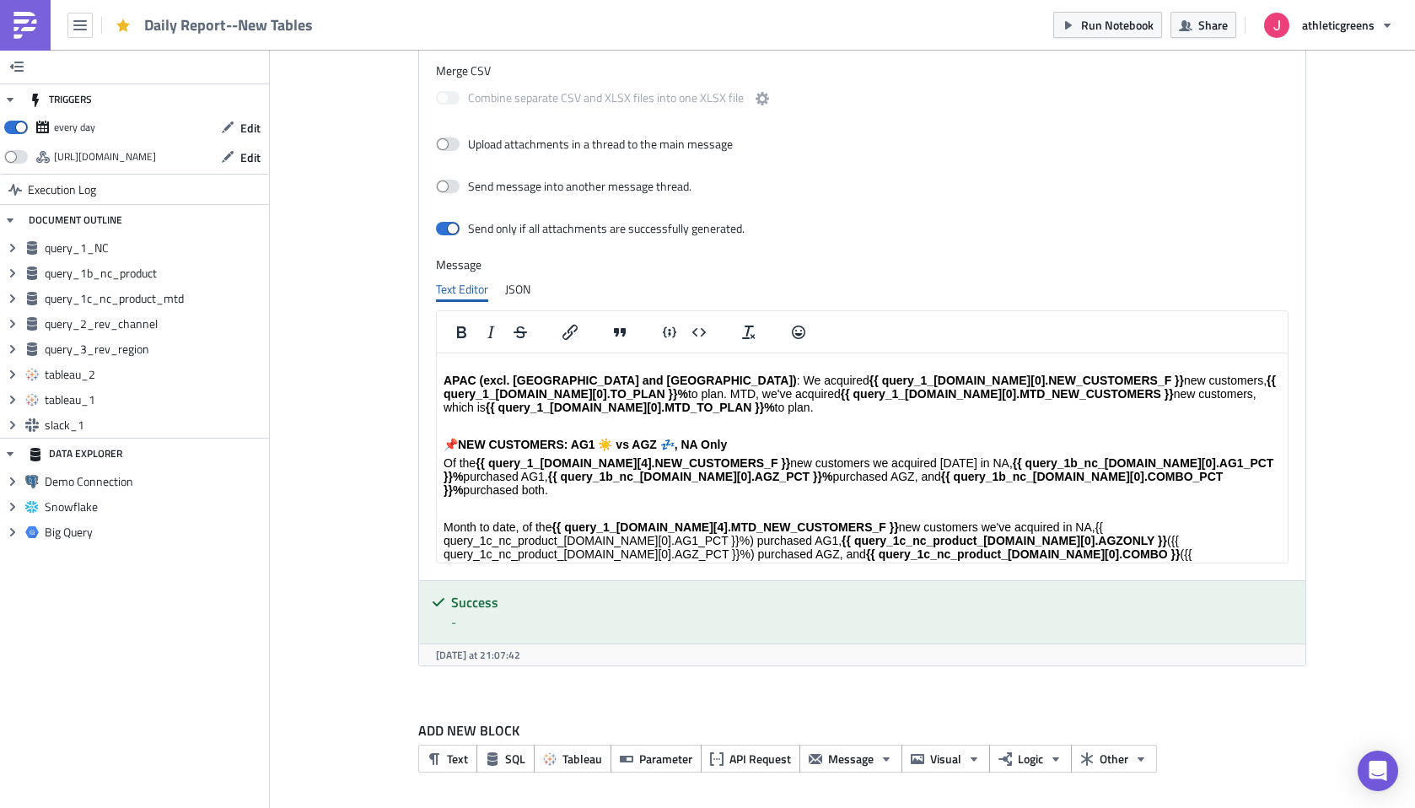
click at [720, 520] on p "Month to date, of the {{ query_1_[DOMAIN_NAME][4].MTD_NEW_CUSTOMERS_F }} new cu…" at bounding box center [861, 547] width 837 height 54
drag, startPoint x: 1076, startPoint y: 460, endPoint x: 796, endPoint y: 460, distance: 279.9
click at [796, 520] on p "Month to date, of the {{ query_1_[DOMAIN_NAME][4].MTD_NEW_CUSTOMERS_F }} new cu…" at bounding box center [861, 547] width 837 height 54
drag, startPoint x: 1066, startPoint y: 463, endPoint x: 1112, endPoint y: 463, distance: 46.4
click at [1093, 520] on p "Month to date, of the {{ query_1_[DOMAIN_NAME][4].MTD_NEW_CUSTOMERS_F }} new cu…" at bounding box center [861, 540] width 837 height 40
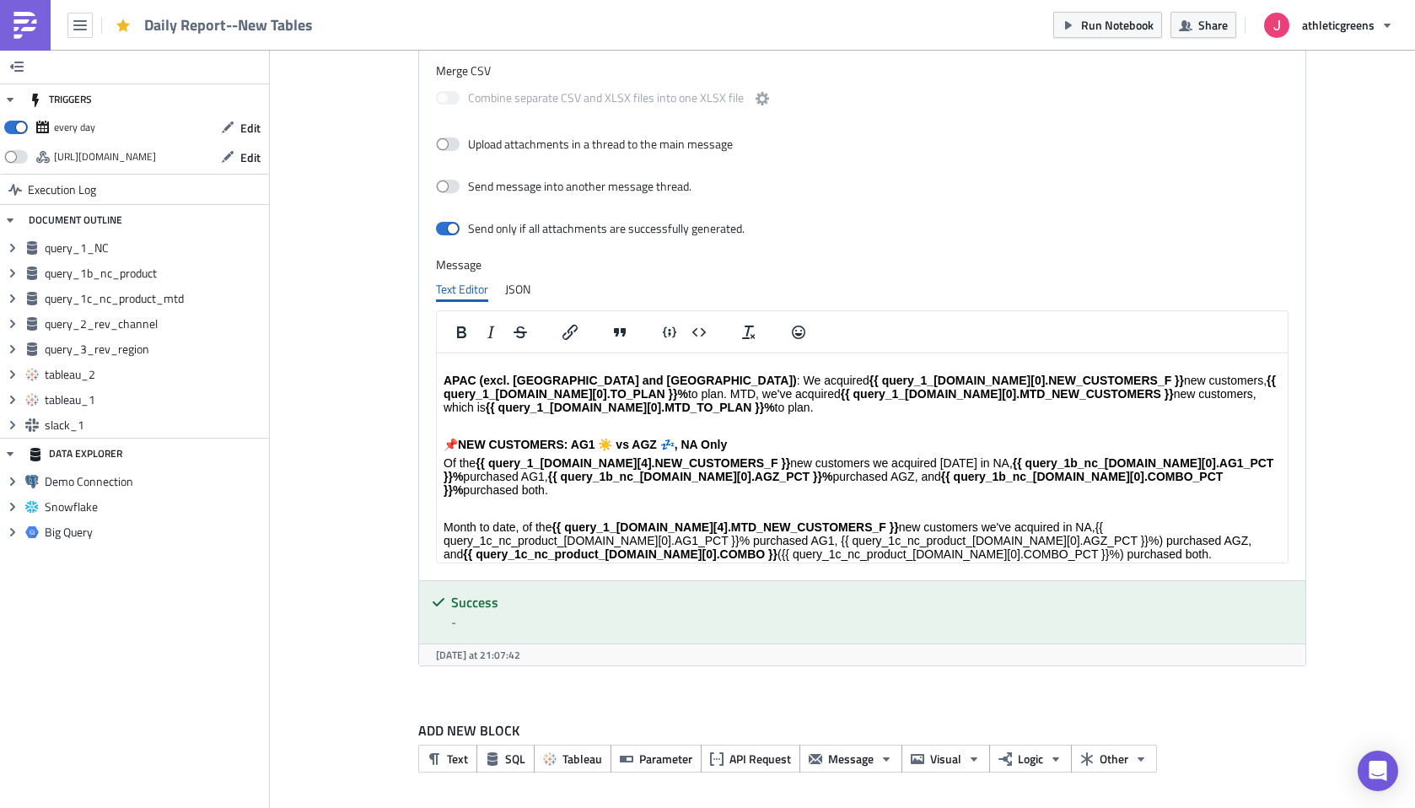
click at [1061, 520] on p "Month to date, of the {{ query_1_[DOMAIN_NAME][4].MTD_NEW_CUSTOMERS_F }} new cu…" at bounding box center [861, 540] width 837 height 40
drag, startPoint x: 697, startPoint y: 481, endPoint x: 1173, endPoint y: 464, distance: 475.8
click at [1173, 520] on p "Month to date, of the {{ query_1_[DOMAIN_NAME][4].MTD_NEW_CUSTOMERS_F }} new cu…" at bounding box center [861, 540] width 837 height 40
click at [726, 520] on p "Month to date, of the {{ query_1_[DOMAIN_NAME][4].MTD_NEW_CUSTOMERS_F }} new cu…" at bounding box center [861, 540] width 837 height 40
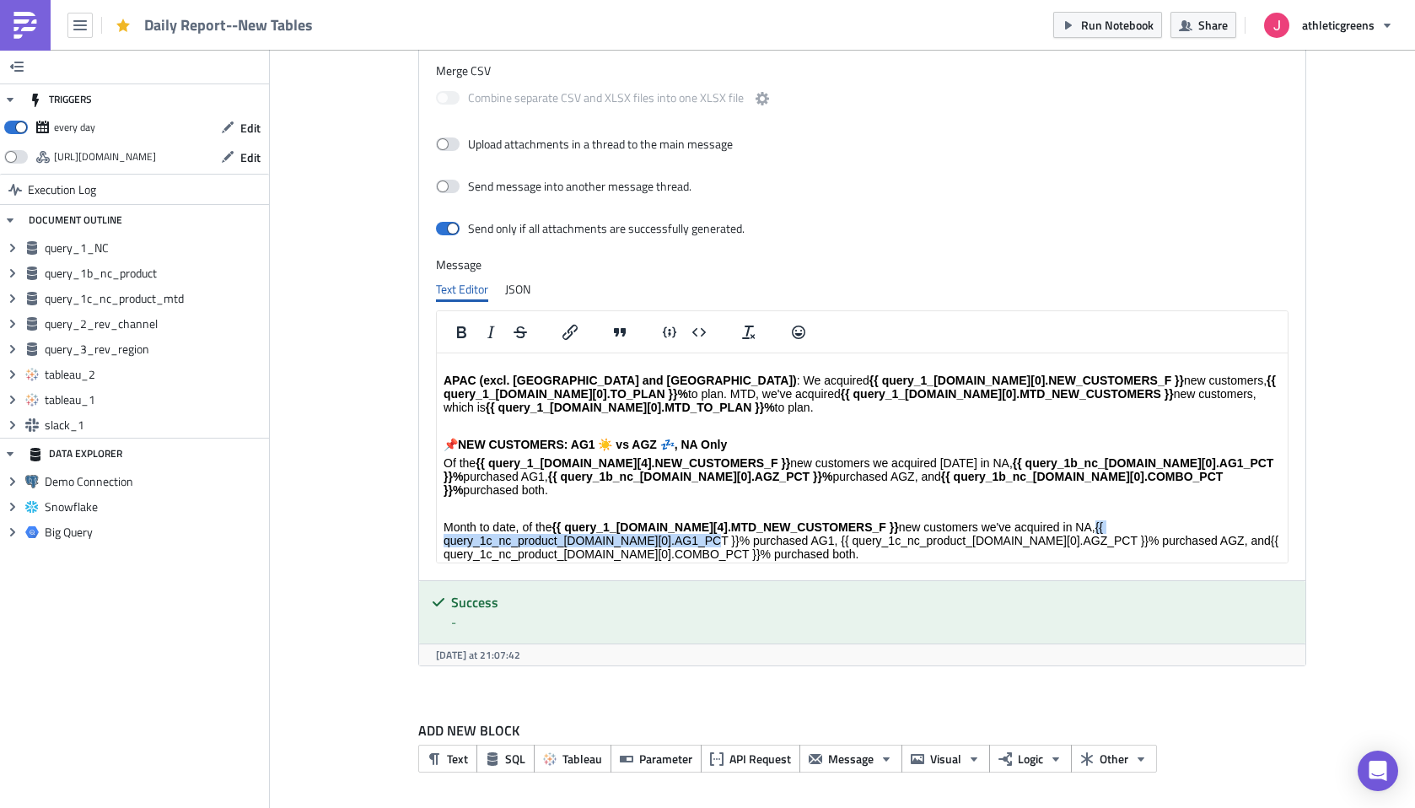
drag, startPoint x: 1051, startPoint y: 454, endPoint x: 697, endPoint y: 465, distance: 354.2
click at [697, 520] on p "Month to date, of the {{ query_1_[DOMAIN_NAME][4].MTD_NEW_CUSTOMERS_F }} new cu…" at bounding box center [861, 540] width 837 height 40
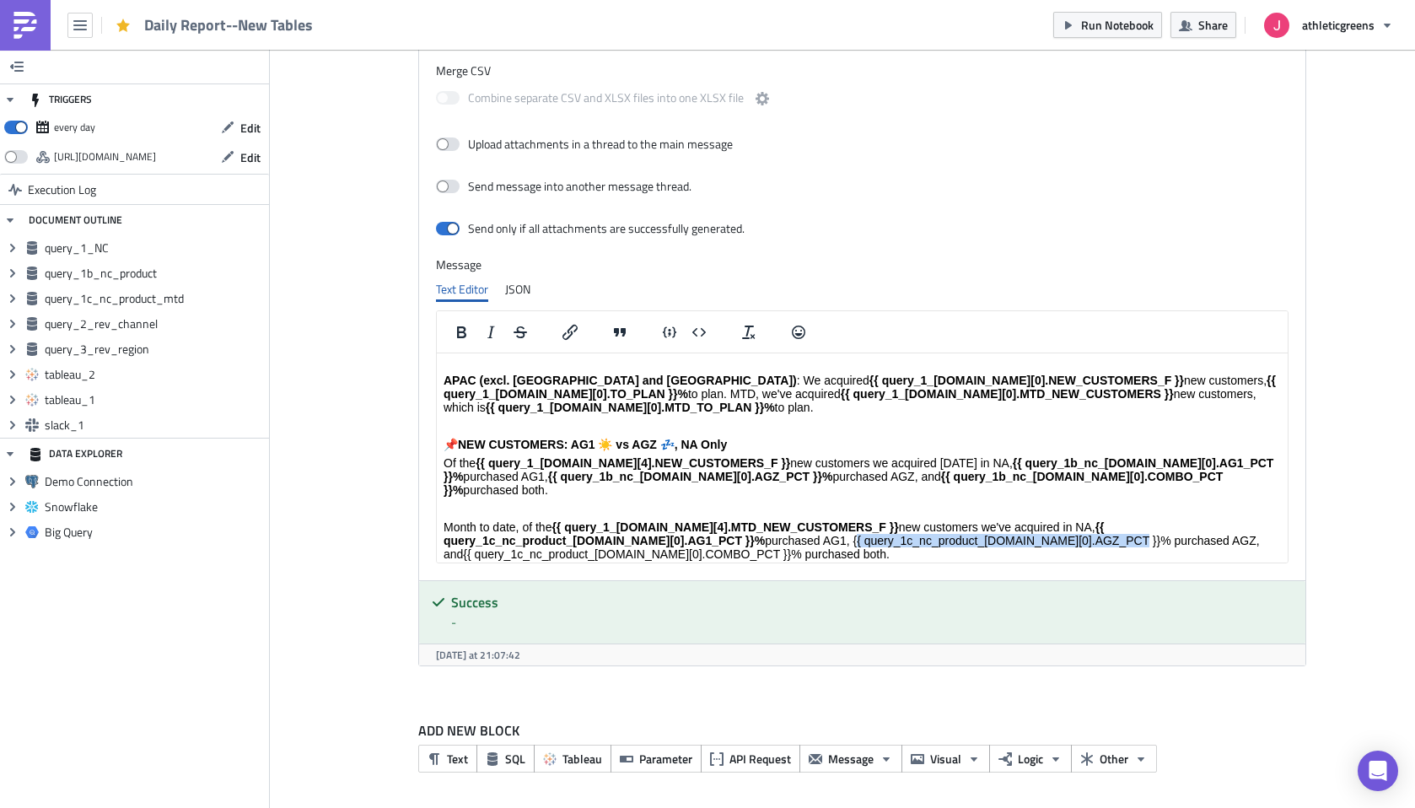
drag, startPoint x: 808, startPoint y: 466, endPoint x: 1073, endPoint y: 469, distance: 264.7
click at [1073, 520] on p "Month to date, of the {{ query_1_[DOMAIN_NAME][4].MTD_NEW_CUSTOMERS_F }} new cu…" at bounding box center [861, 540] width 837 height 40
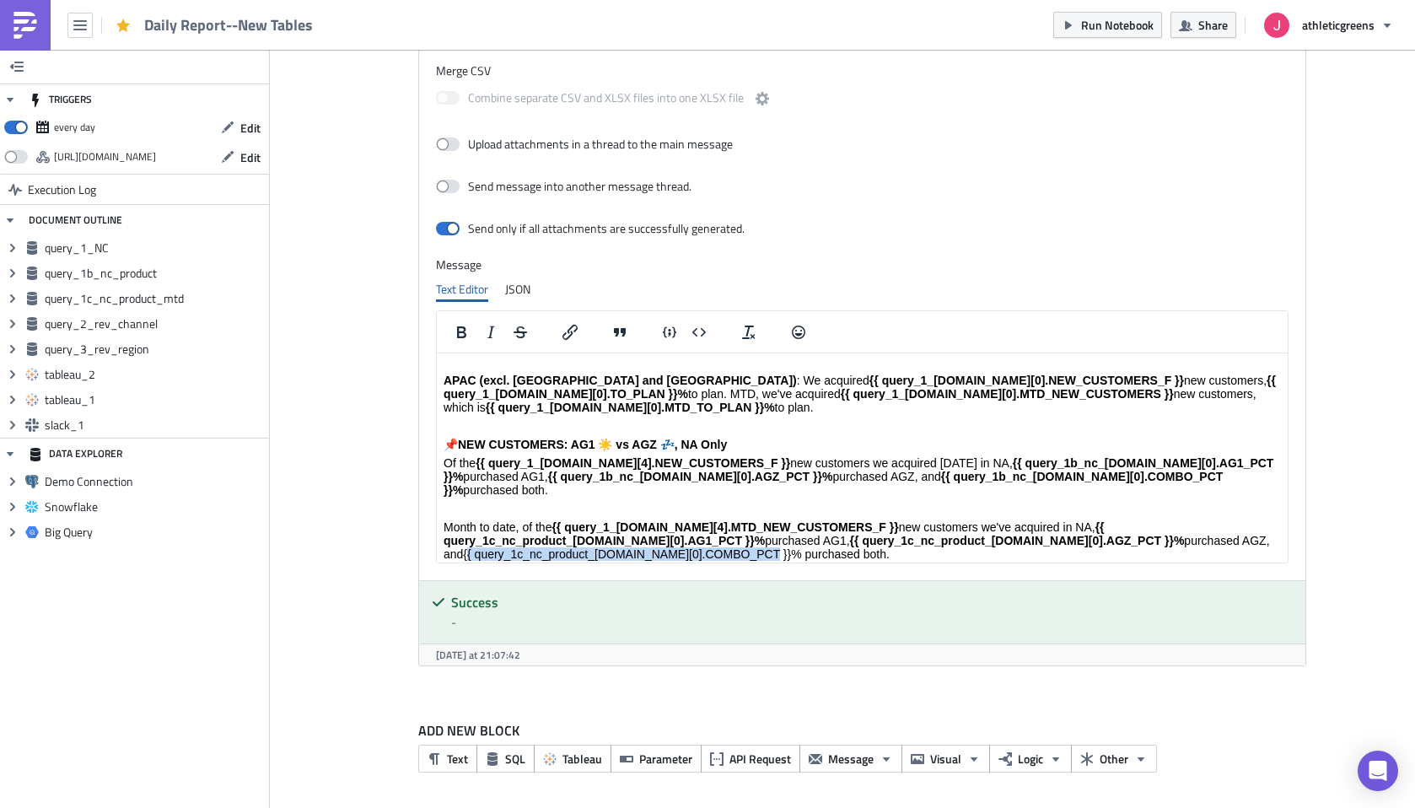
drag, startPoint x: 1210, startPoint y: 463, endPoint x: 720, endPoint y: 476, distance: 490.0
click at [720, 520] on p "Month to date, of the {{ query_1_[DOMAIN_NAME][4].MTD_NEW_CUSTOMERS_F }} new cu…" at bounding box center [861, 540] width 837 height 40
click at [916, 566] on p "Rich Text Area. Press ALT-0 for help." at bounding box center [861, 572] width 837 height 13
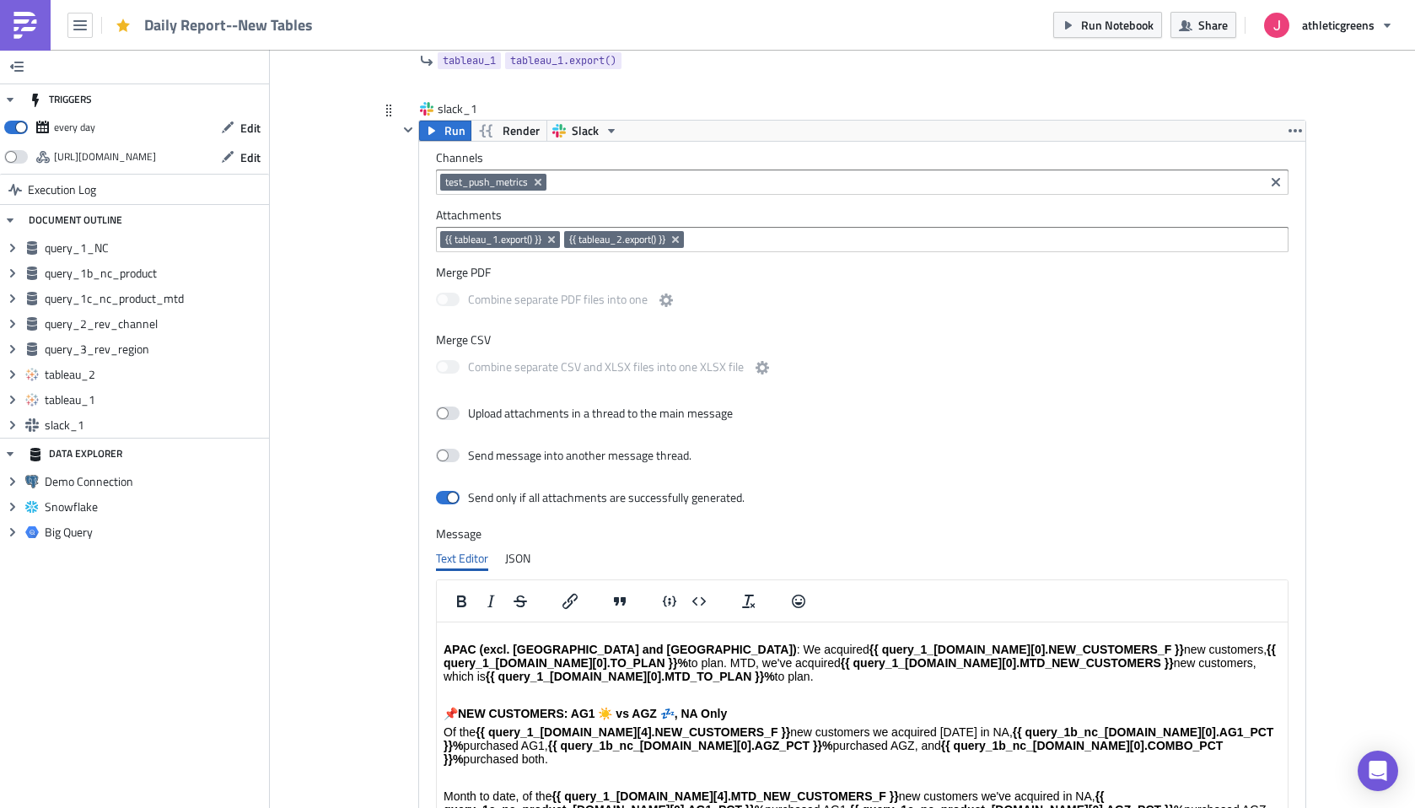
scroll to position [2730, 0]
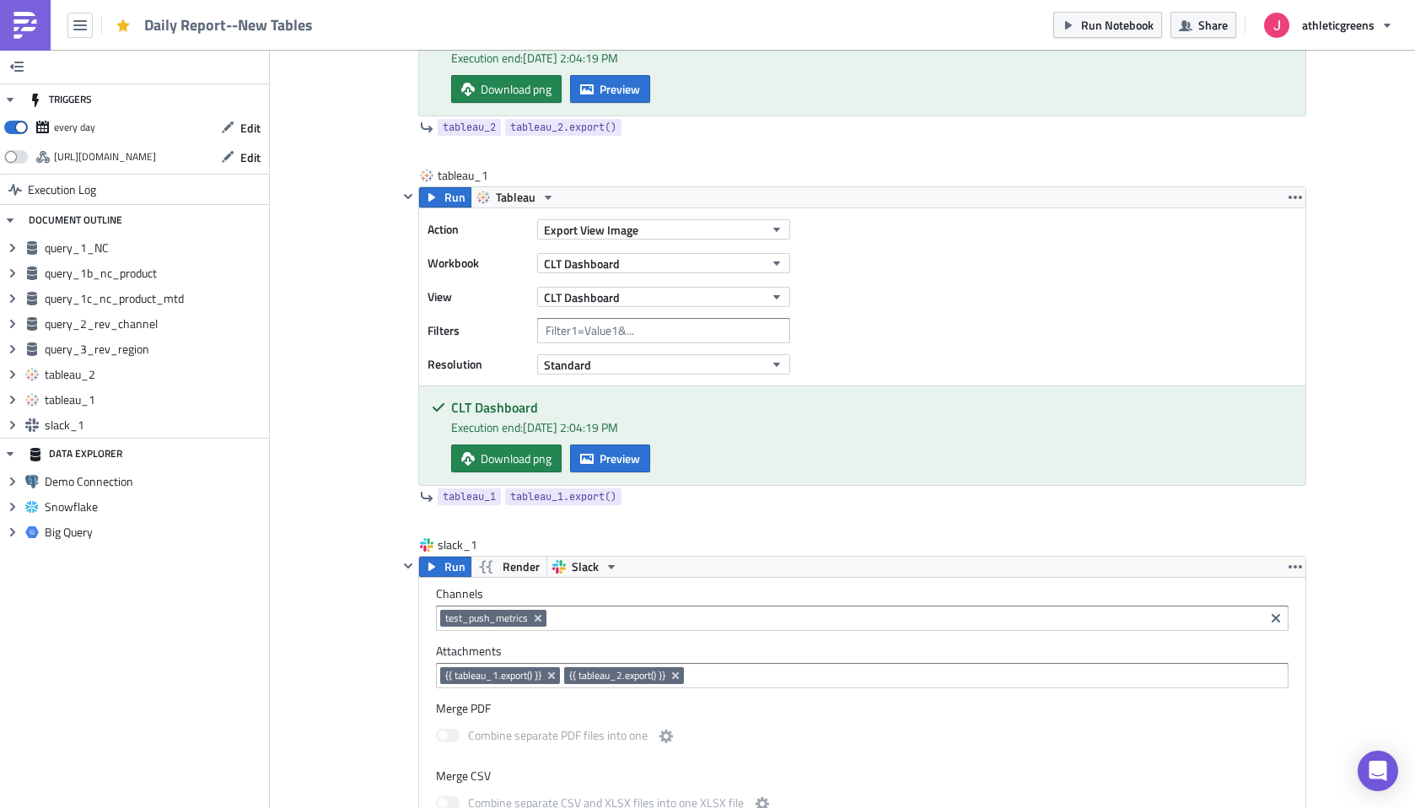
click at [584, 615] on input at bounding box center [904, 617] width 709 height 17
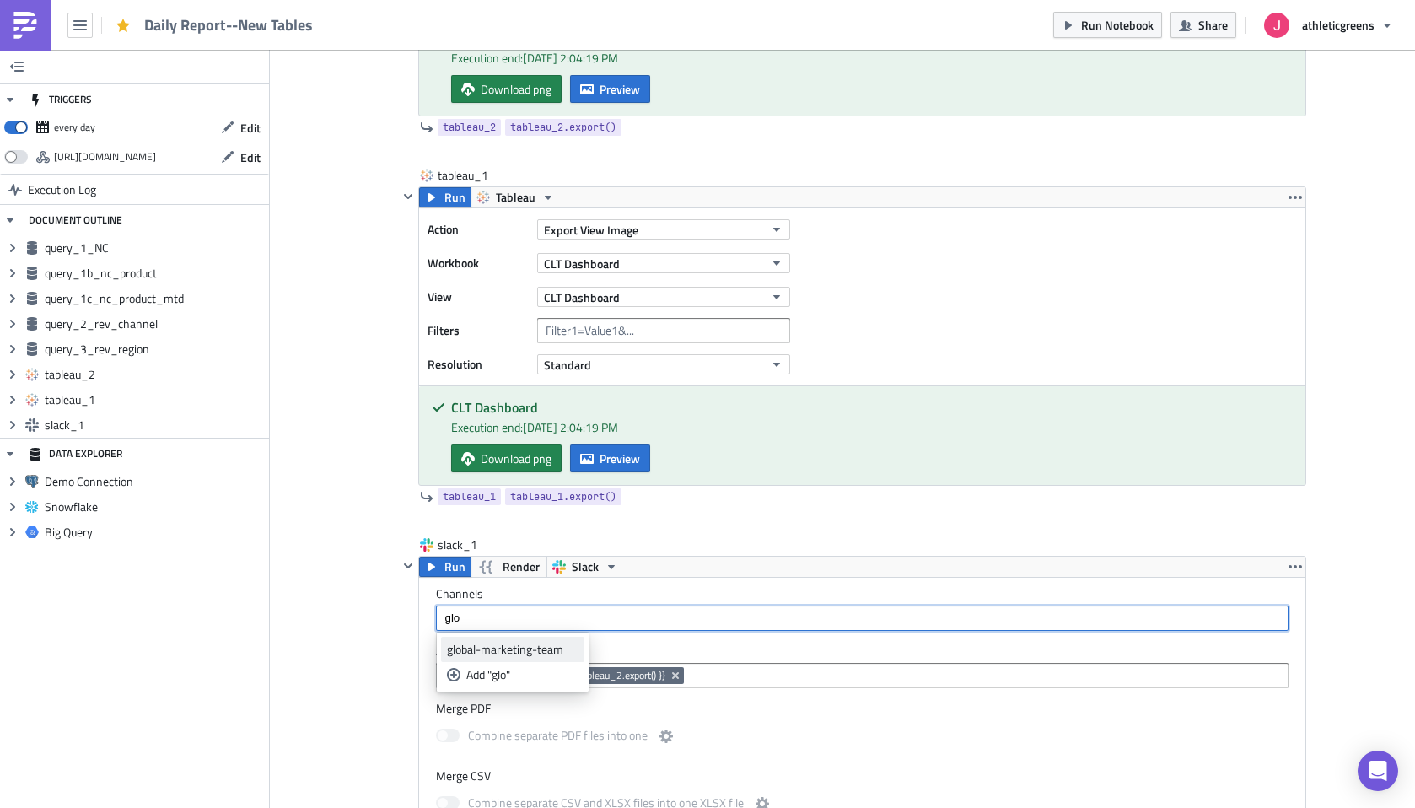
type input "glo"
click at [545, 655] on div "global-marketing-team" at bounding box center [513, 649] width 132 height 17
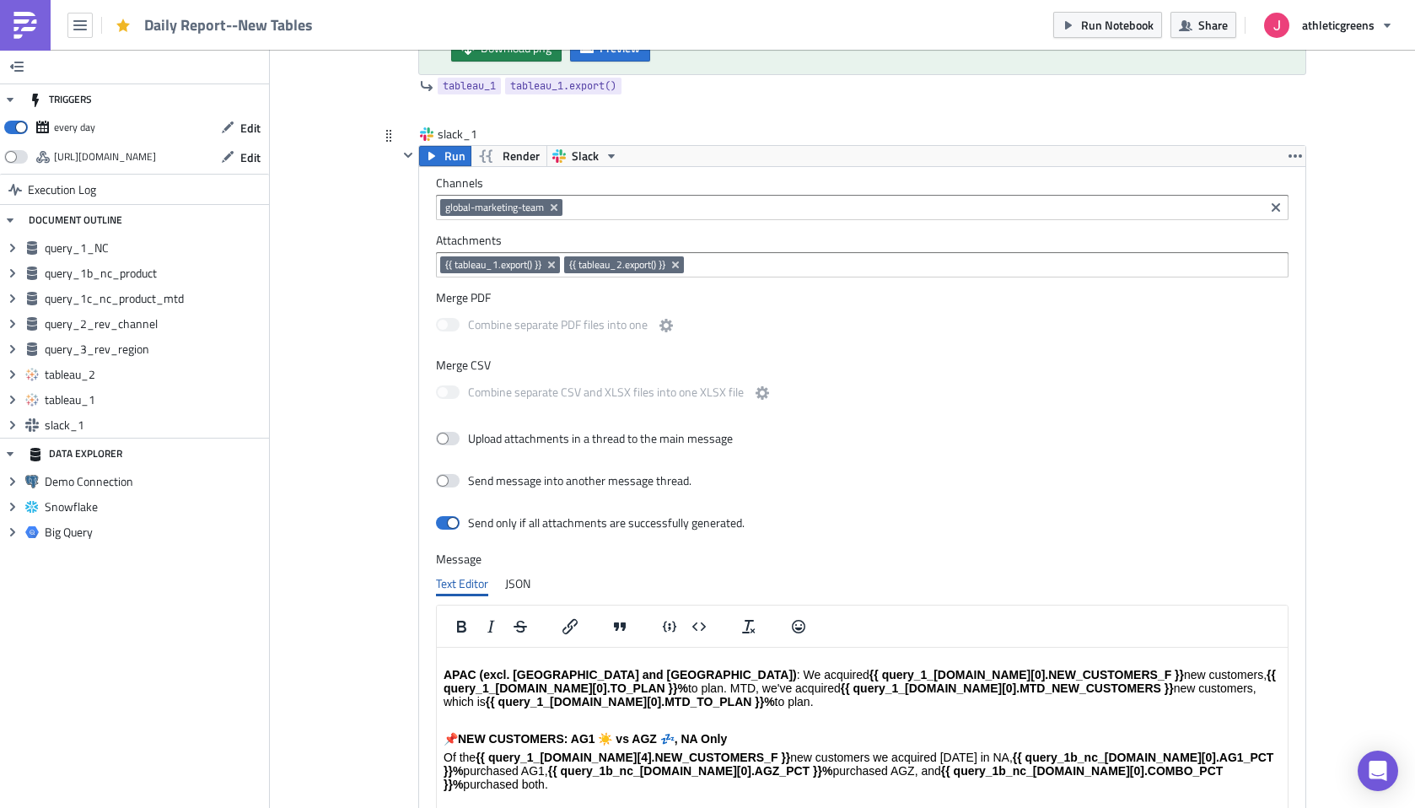
scroll to position [3137, 0]
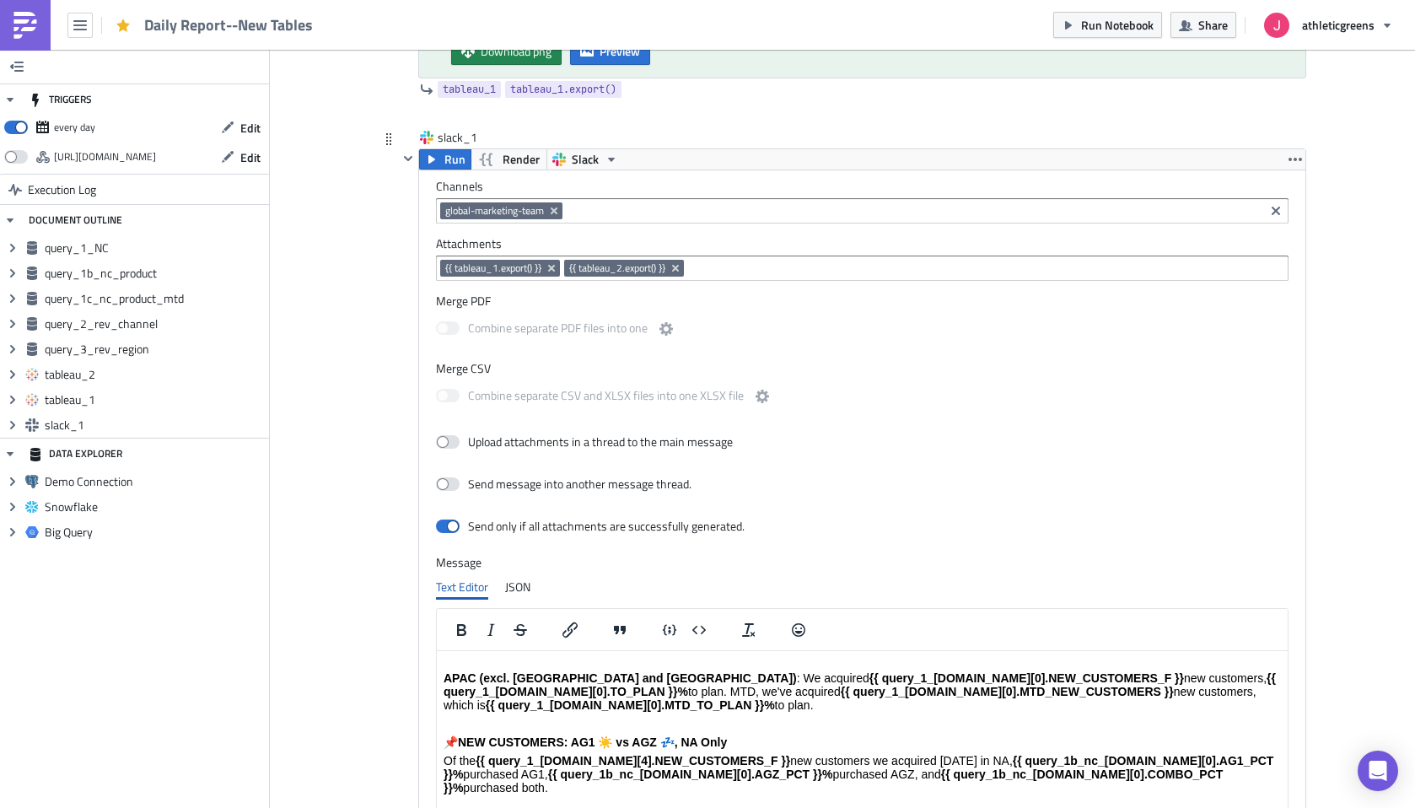
click at [593, 213] on input at bounding box center [913, 210] width 693 height 17
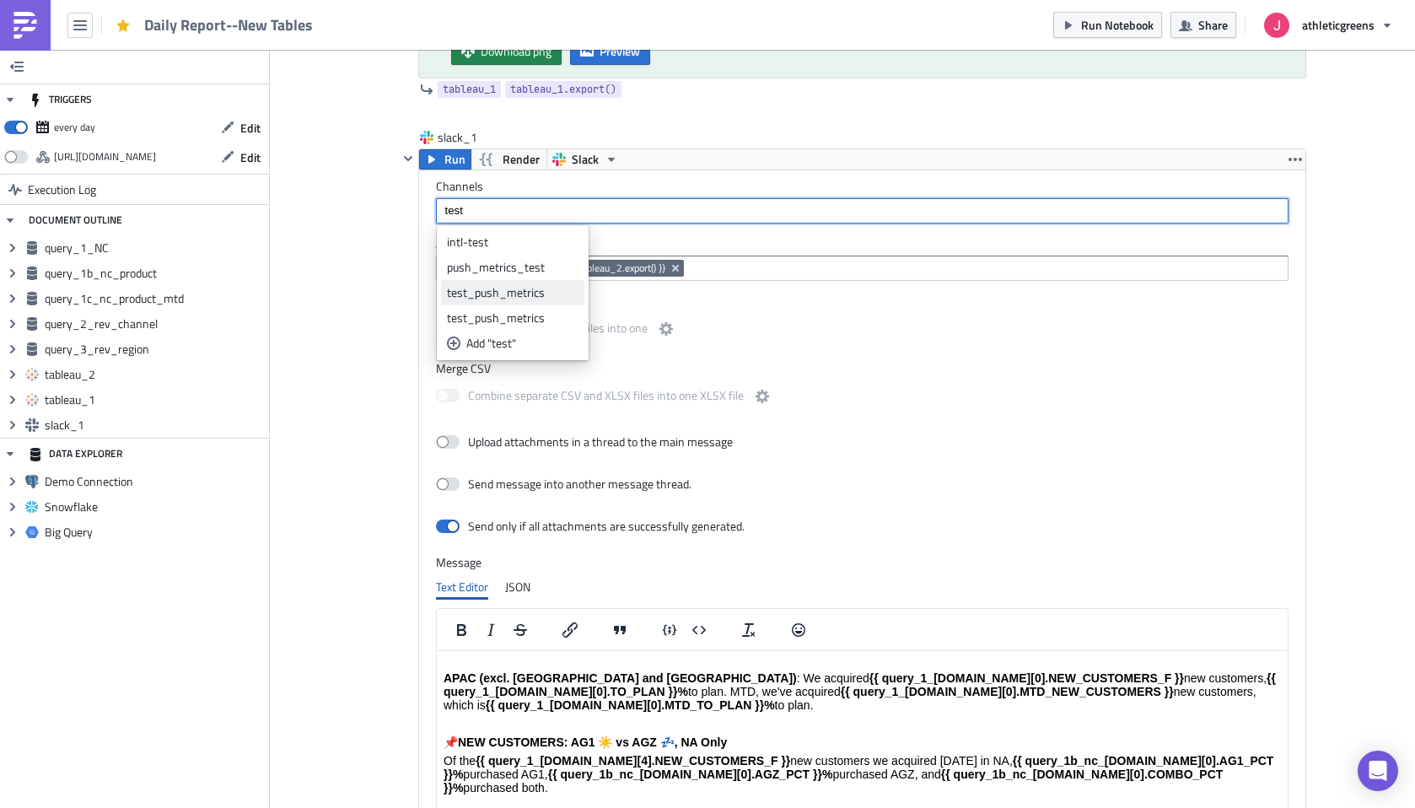
type input "test"
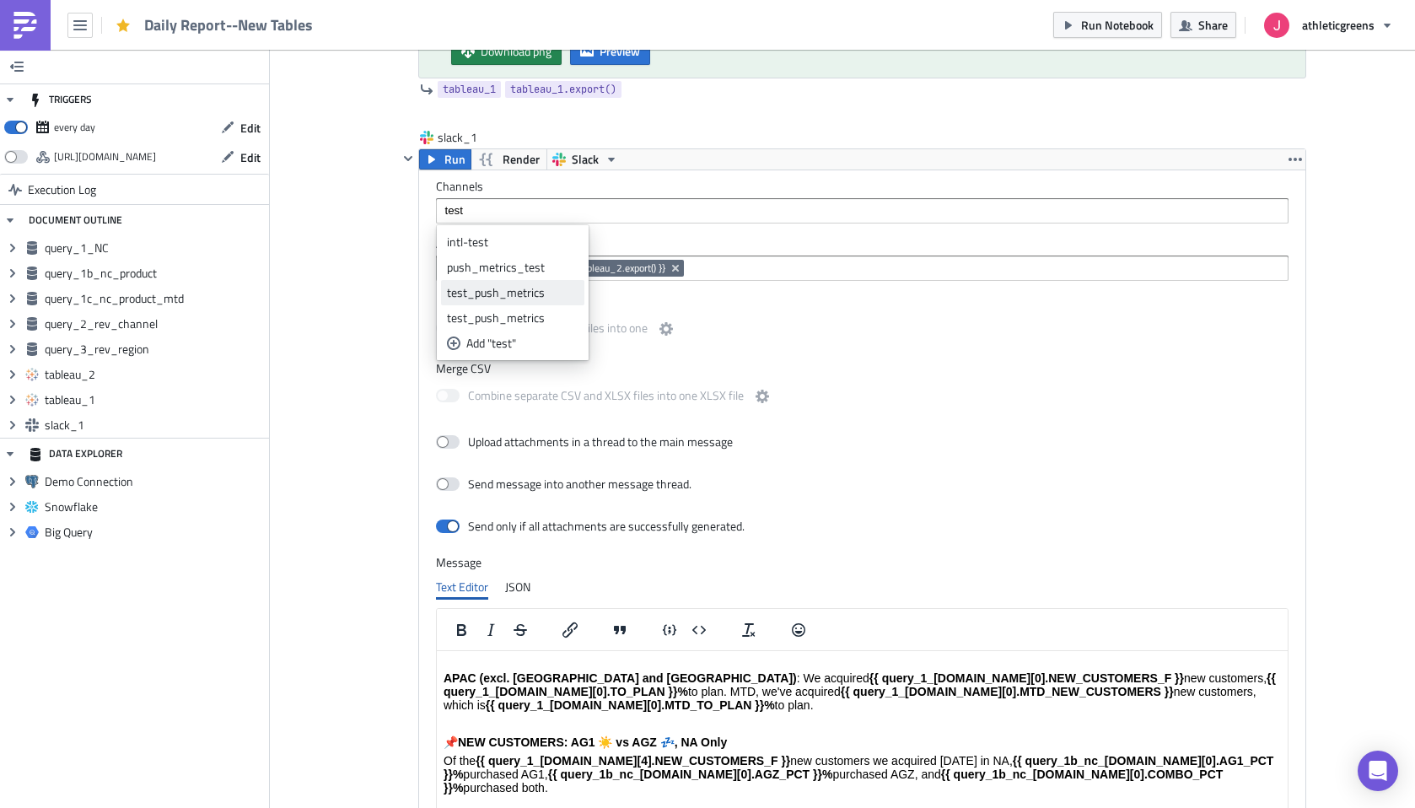
click at [536, 297] on div "test_push_metrics" at bounding box center [513, 292] width 132 height 17
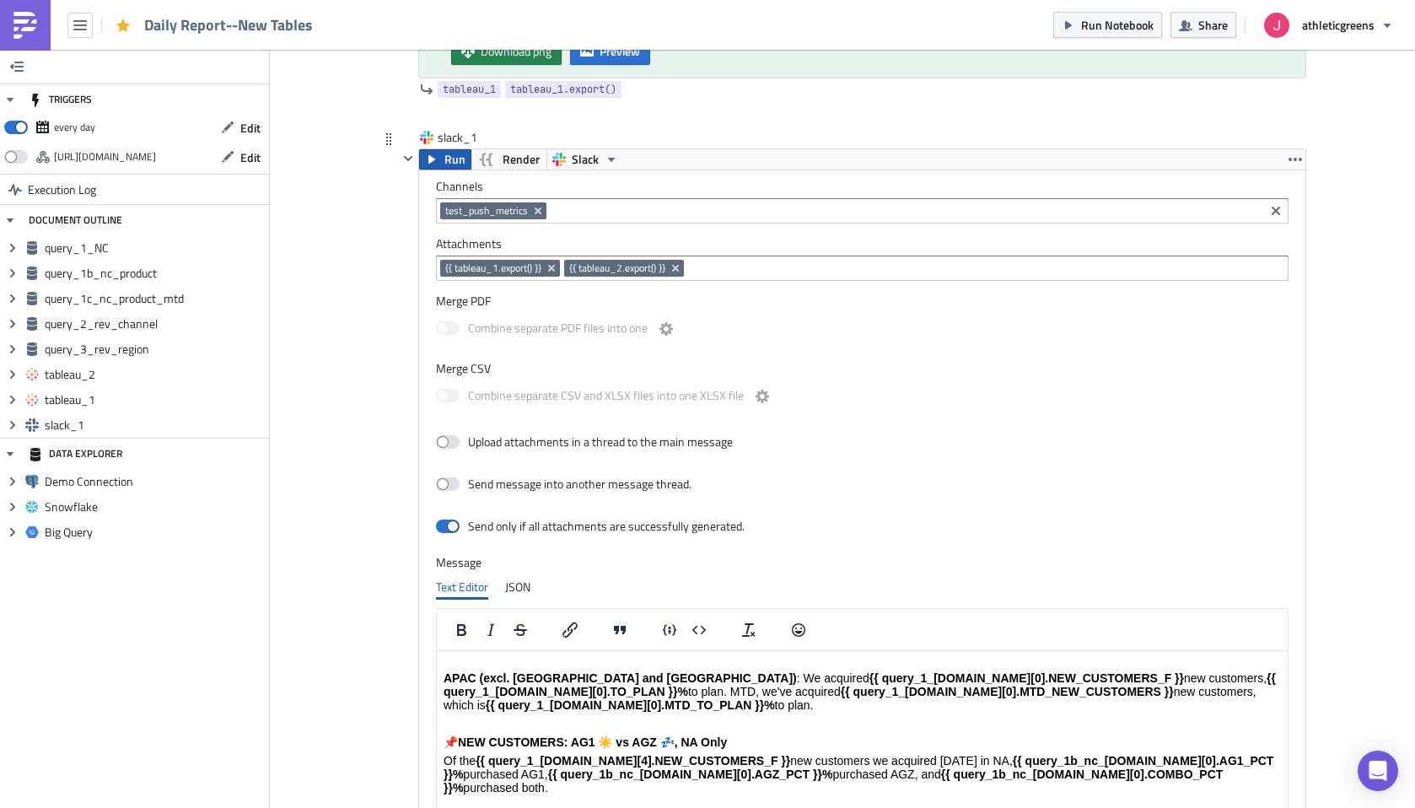
click at [438, 158] on icon "button" at bounding box center [431, 159] width 13 height 13
click at [670, 208] on input at bounding box center [904, 210] width 709 height 17
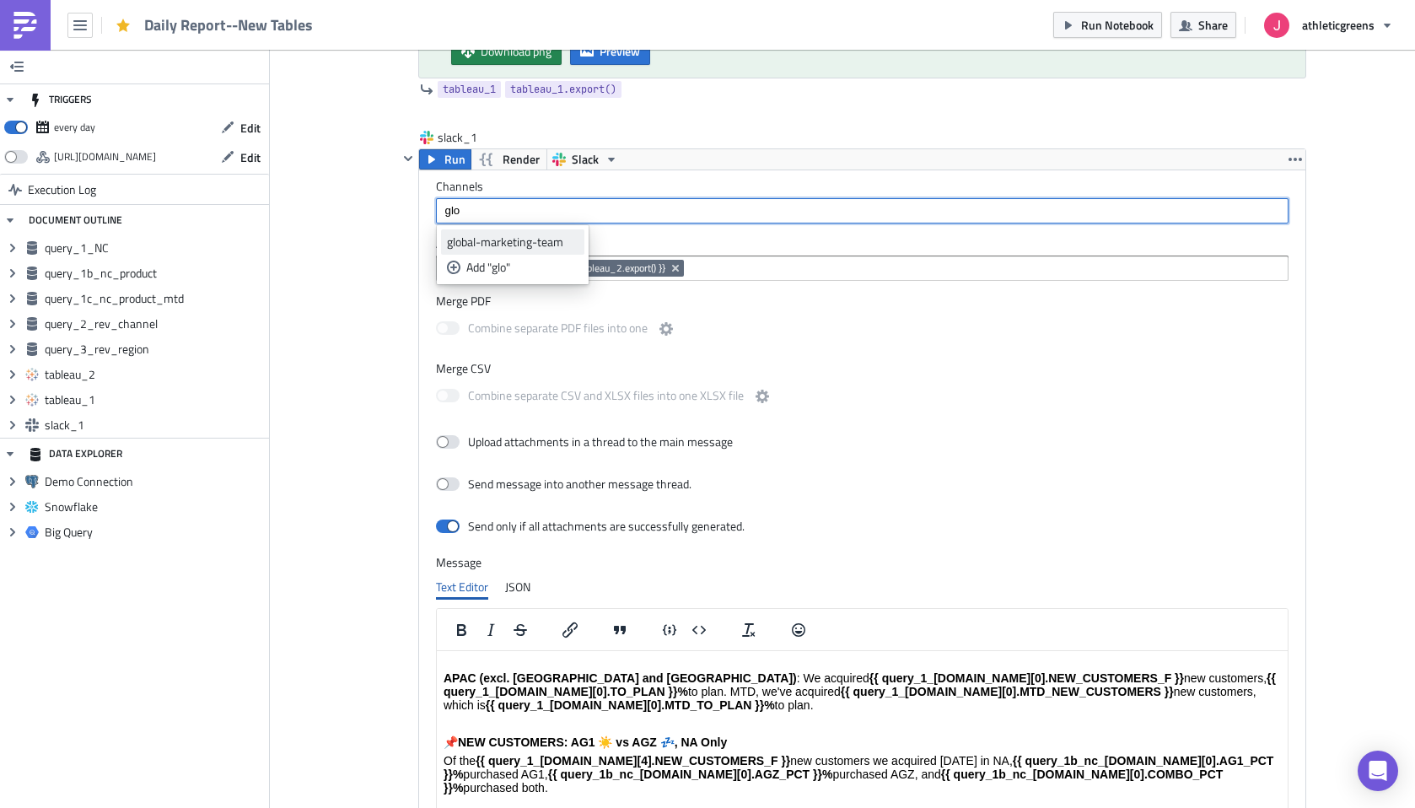
type input "glo"
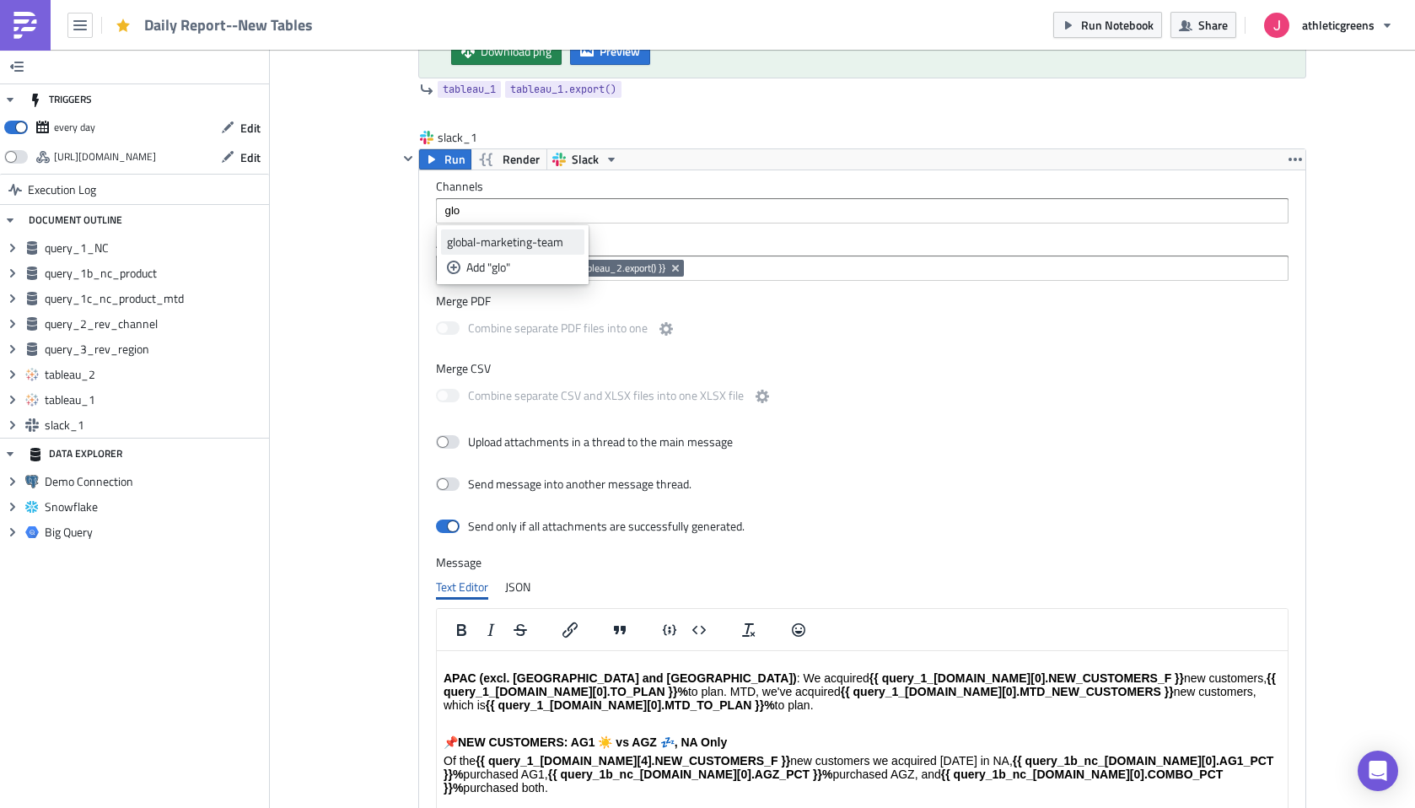
click at [554, 243] on div "global-marketing-team" at bounding box center [513, 242] width 132 height 17
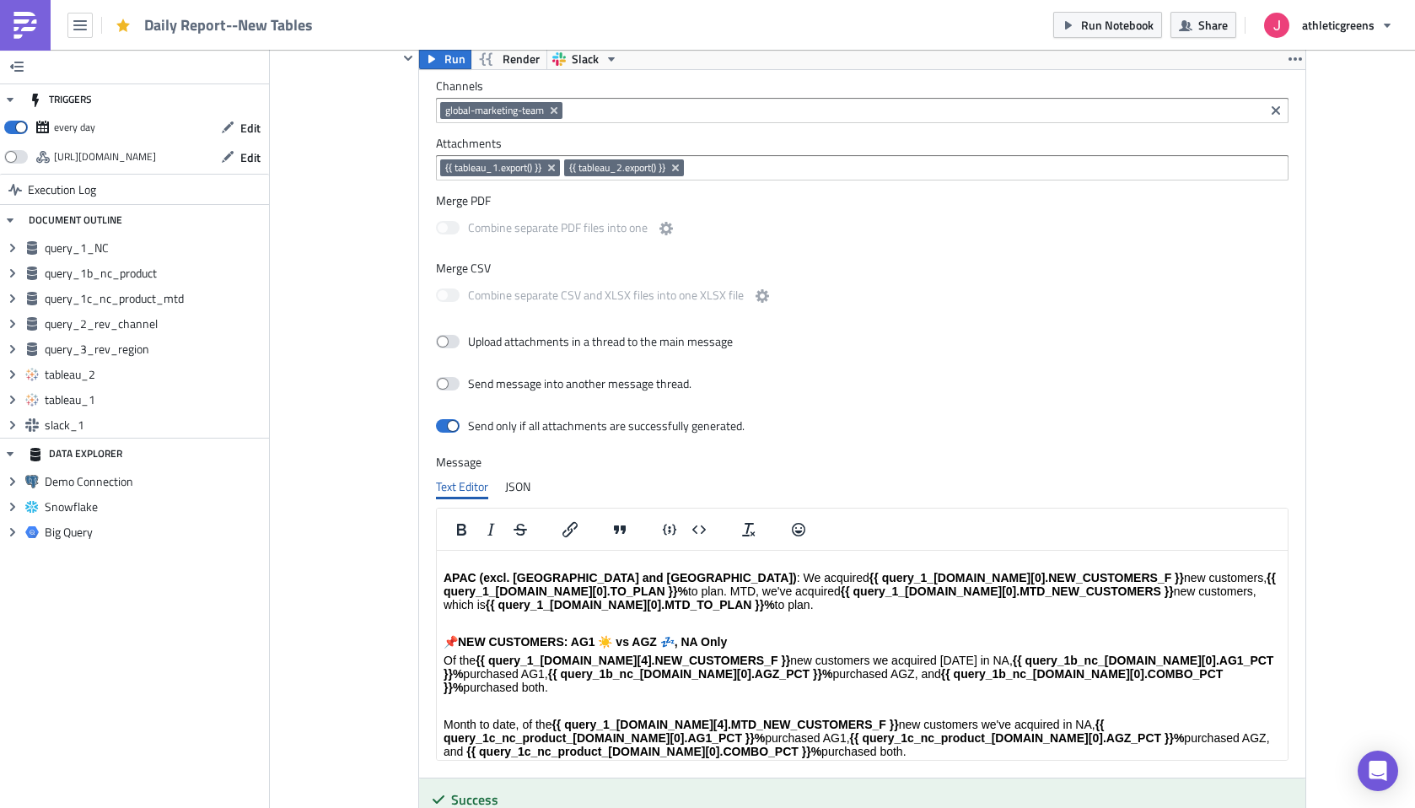
scroll to position [3436, 0]
